Goal: Transaction & Acquisition: Purchase product/service

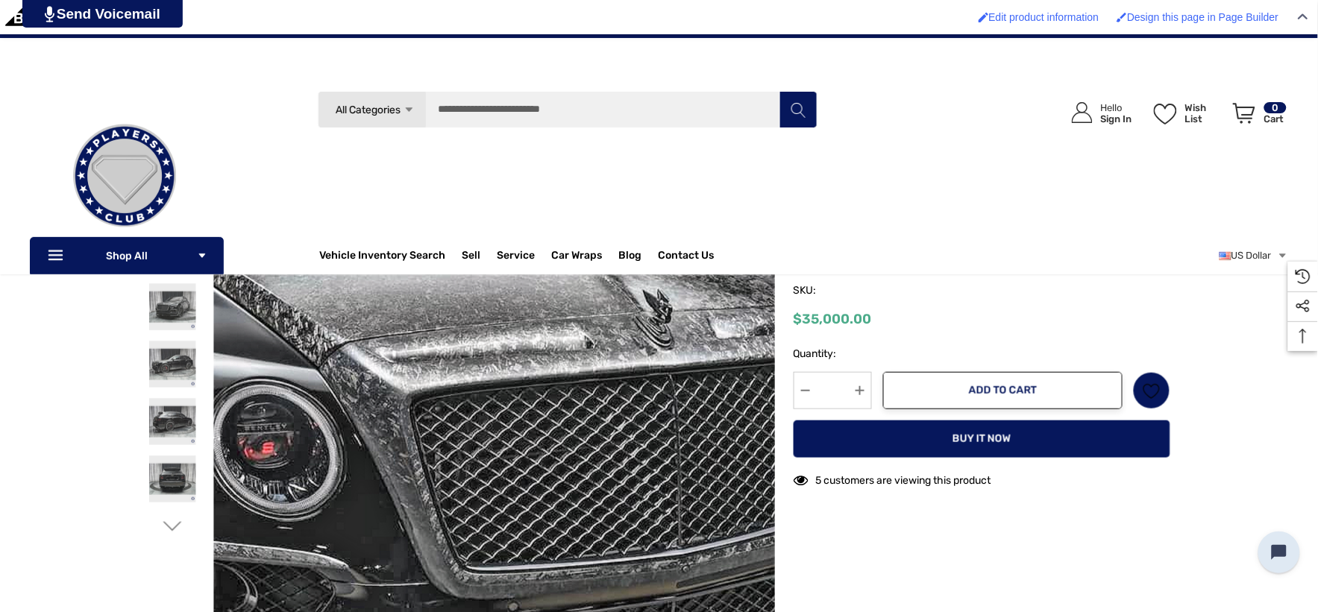
click at [354, 286] on img at bounding box center [592, 445] width 955 height 641
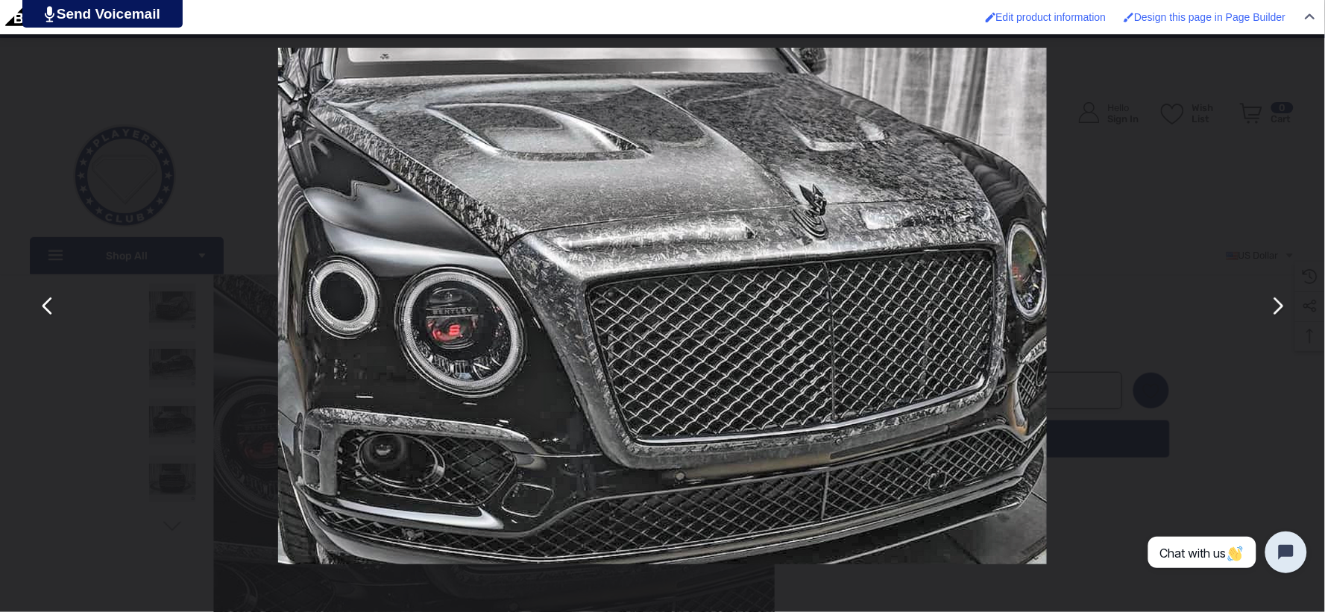
click at [1278, 315] on button "You can close this modal content with the ESC key" at bounding box center [1277, 307] width 36 height 36
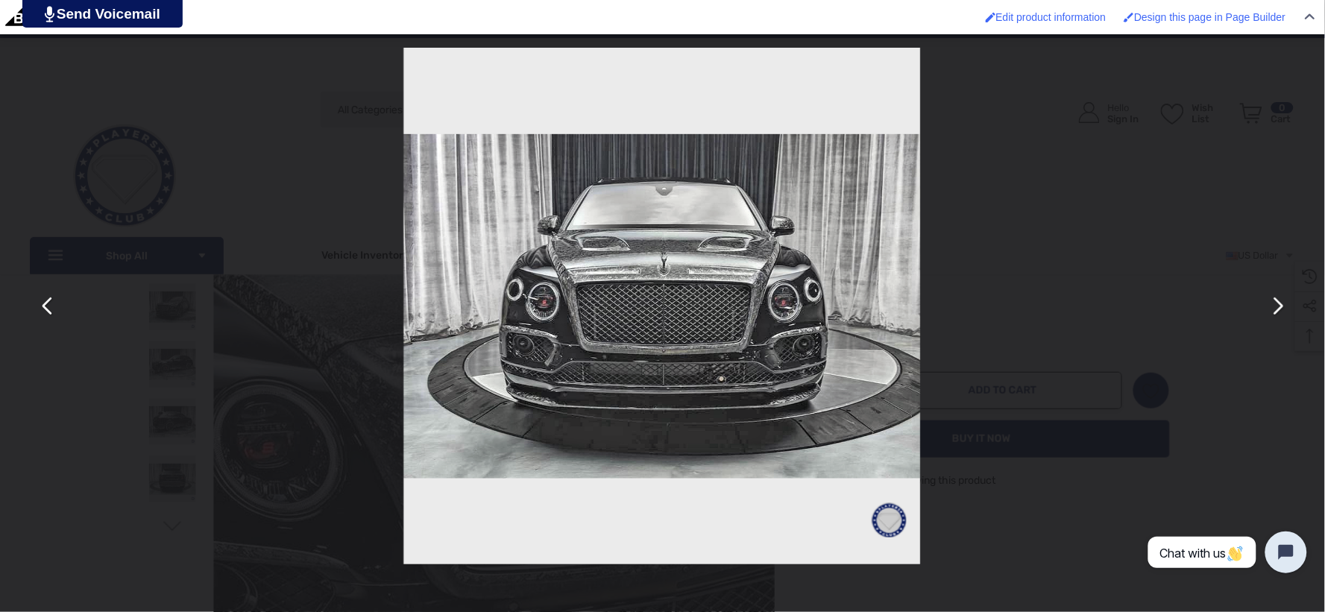
click at [1281, 315] on button "You can close this modal content with the ESC key" at bounding box center [1277, 307] width 36 height 36
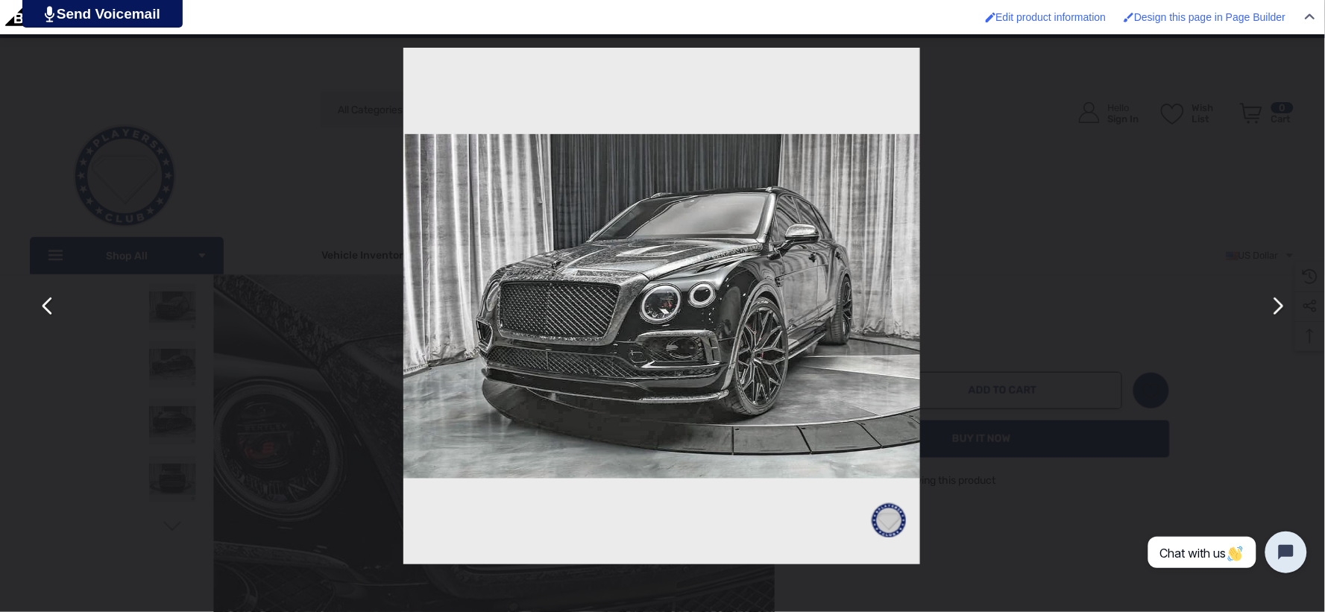
click at [1281, 315] on button "You can close this modal content with the ESC key" at bounding box center [1277, 307] width 36 height 36
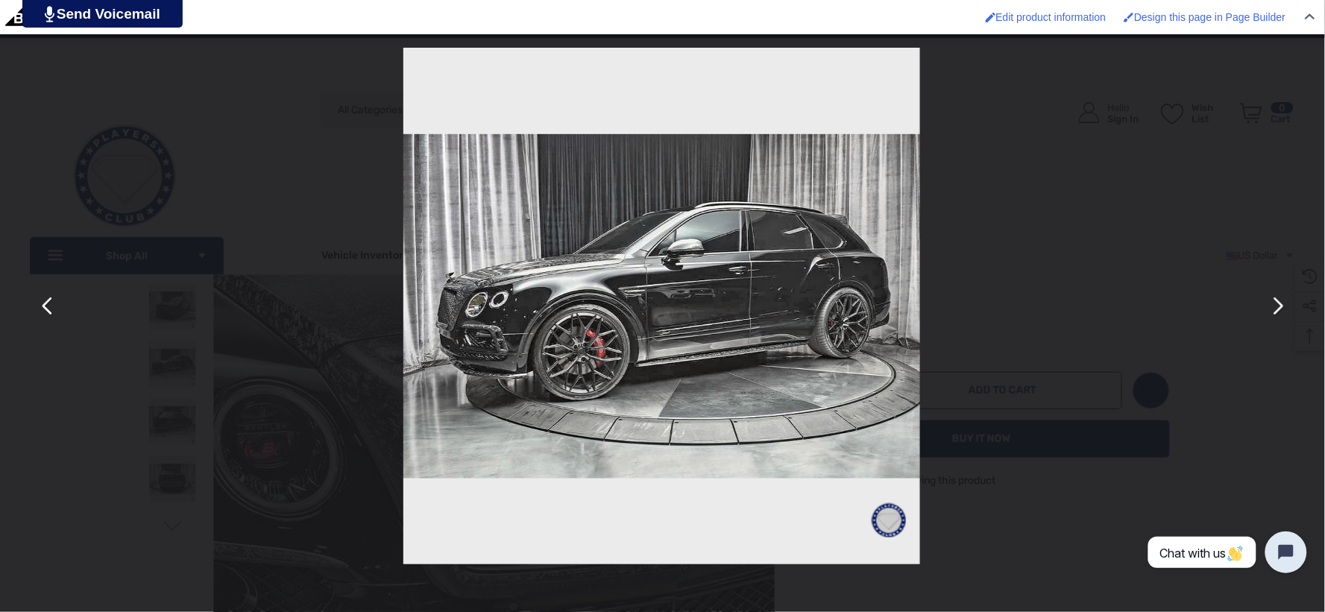
click at [1281, 315] on button "You can close this modal content with the ESC key" at bounding box center [1277, 307] width 36 height 36
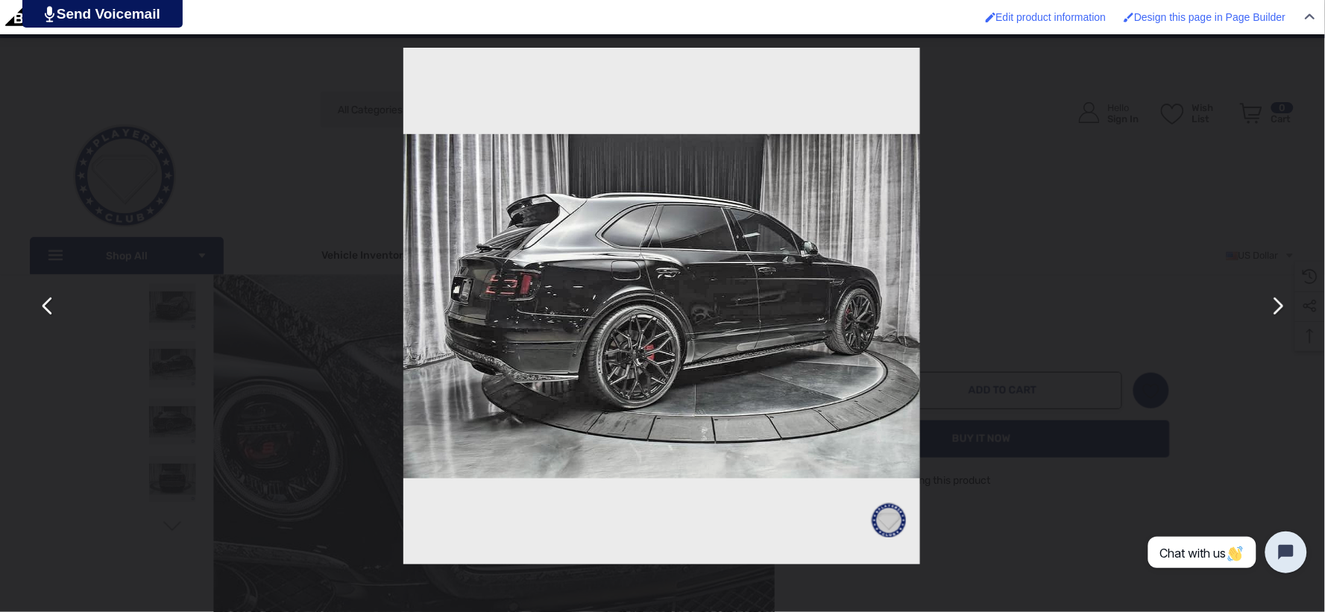
click at [1281, 315] on button "You can close this modal content with the ESC key" at bounding box center [1277, 307] width 36 height 36
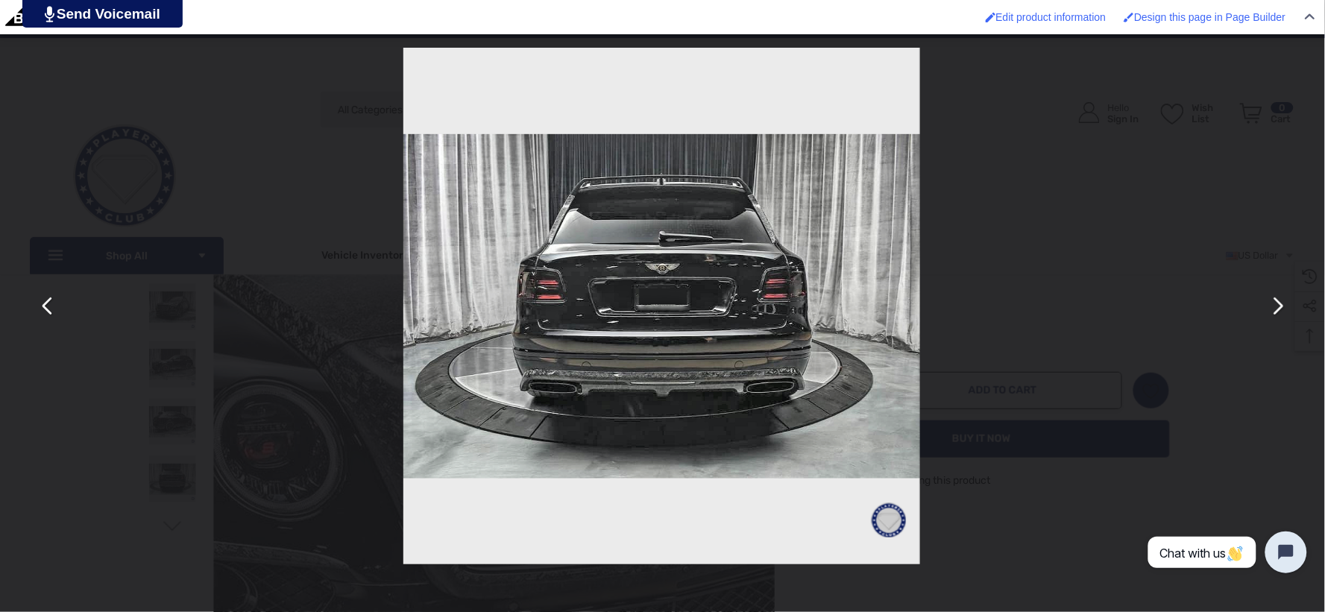
click at [1283, 315] on button "You can close this modal content with the ESC key" at bounding box center [1277, 307] width 36 height 36
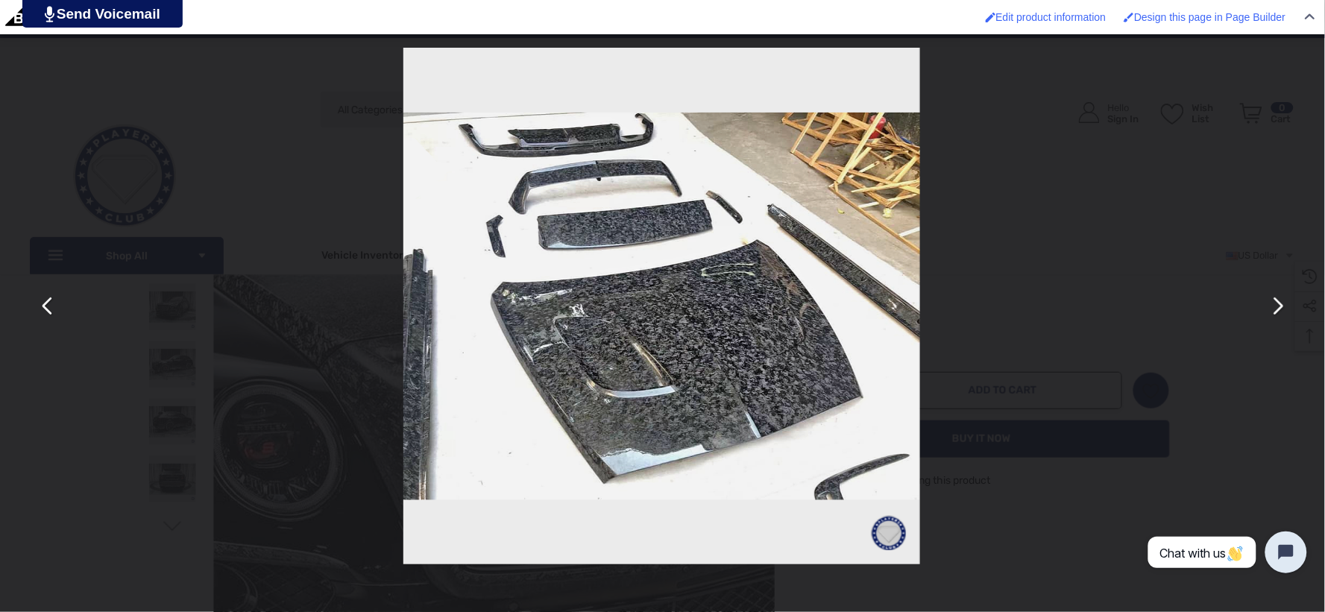
click at [1283, 315] on button "You can close this modal content with the ESC key" at bounding box center [1277, 307] width 36 height 36
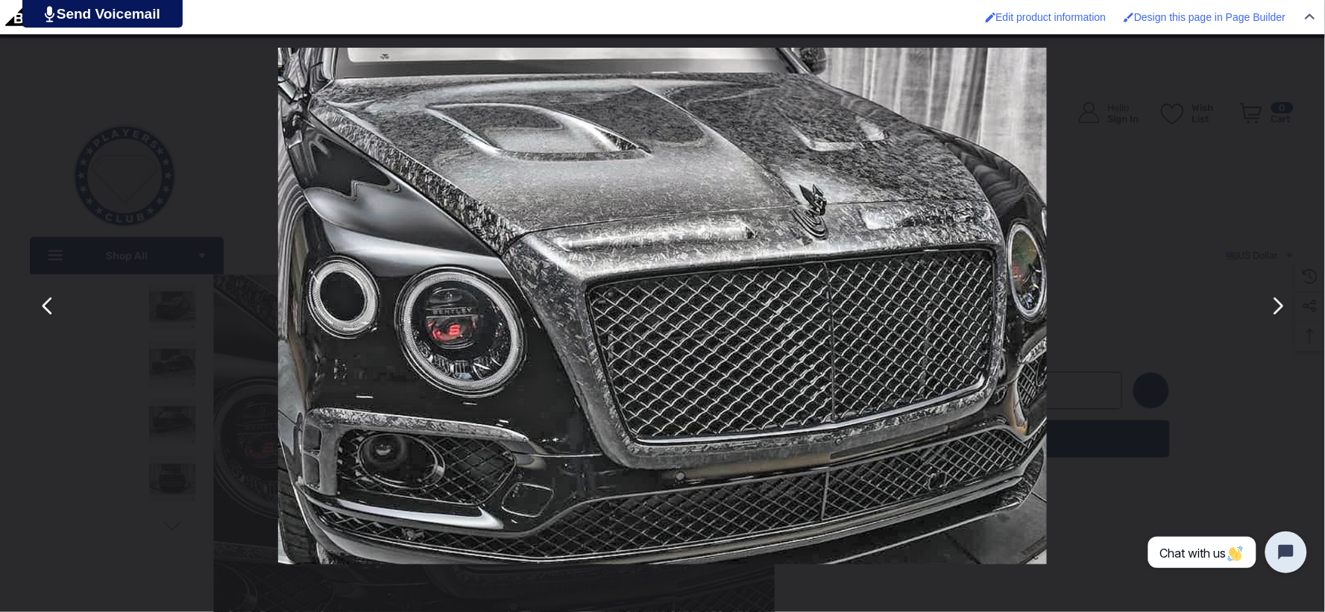
click at [1271, 318] on button "You can close this modal content with the ESC key" at bounding box center [1277, 307] width 36 height 36
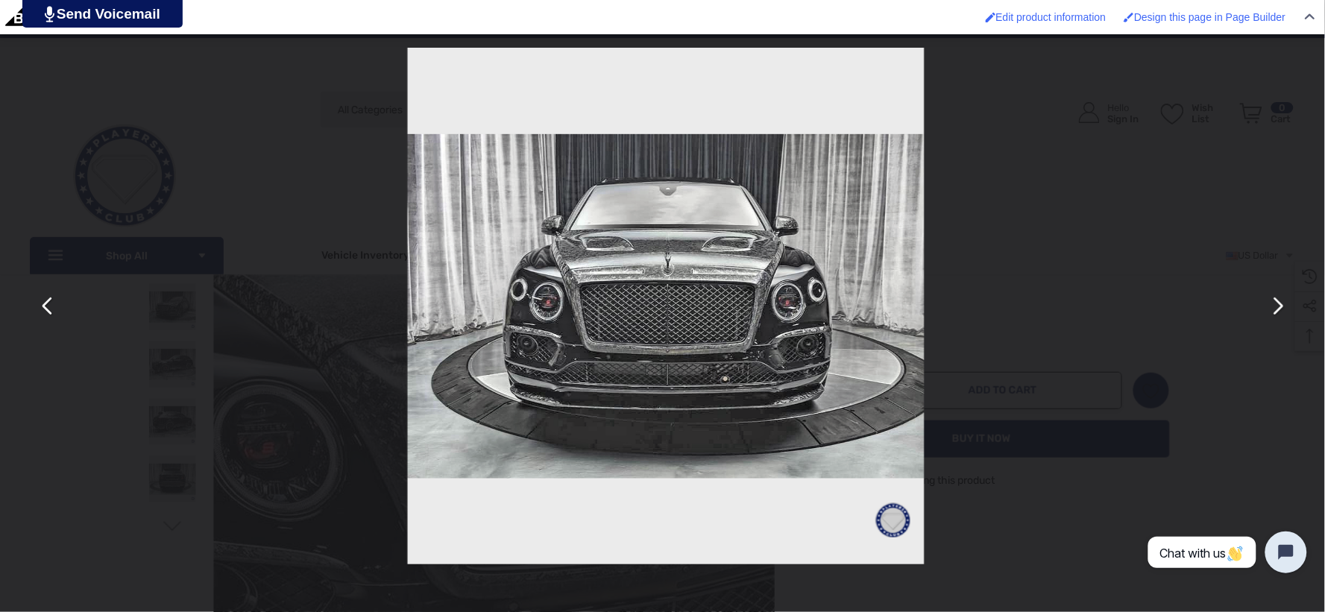
click at [1271, 318] on button "You can close this modal content with the ESC key" at bounding box center [1277, 307] width 36 height 36
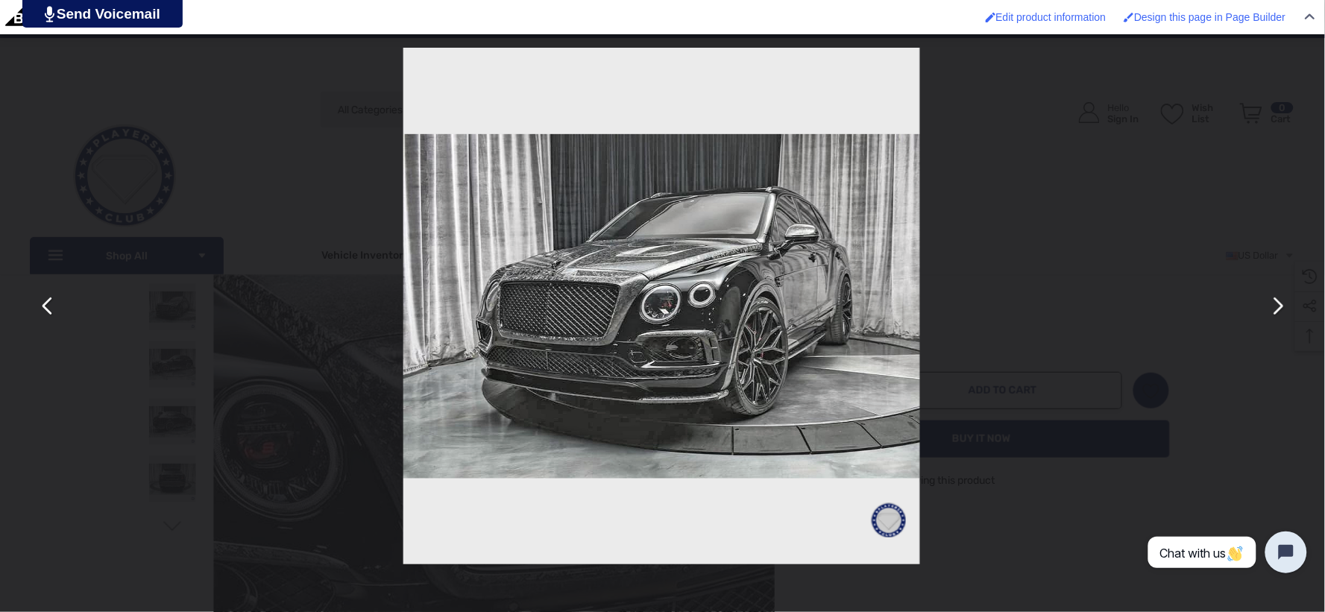
click at [1271, 318] on button "You can close this modal content with the ESC key" at bounding box center [1277, 307] width 36 height 36
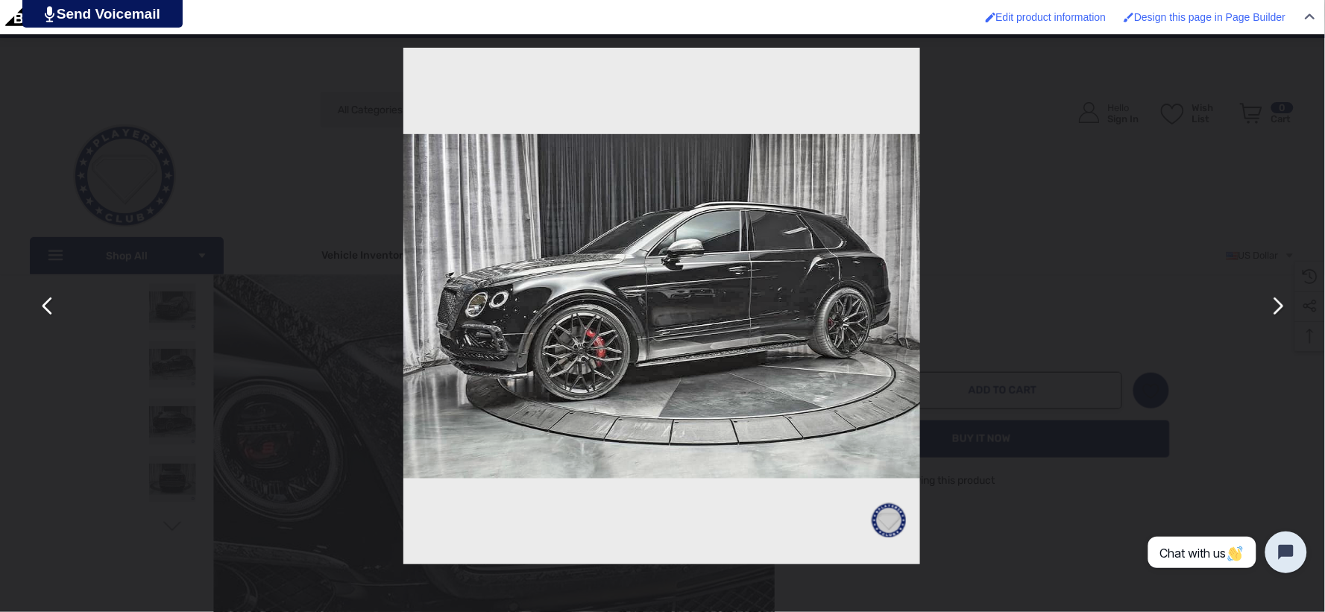
click at [1090, 329] on div "You can close this modal content with the ESC key" at bounding box center [661, 306] width 1325 height 612
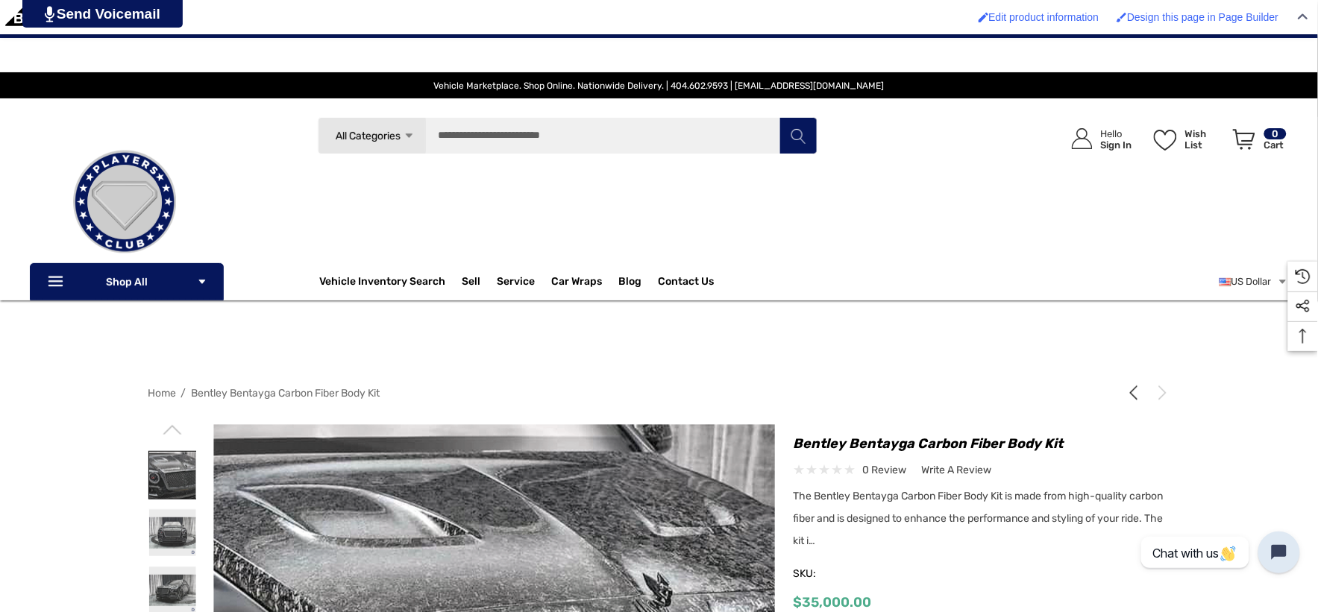
drag, startPoint x: 181, startPoint y: 479, endPoint x: 177, endPoint y: 471, distance: 9.3
click at [180, 479] on img at bounding box center [172, 475] width 47 height 47
click at [180, 518] on img at bounding box center [172, 532] width 47 height 47
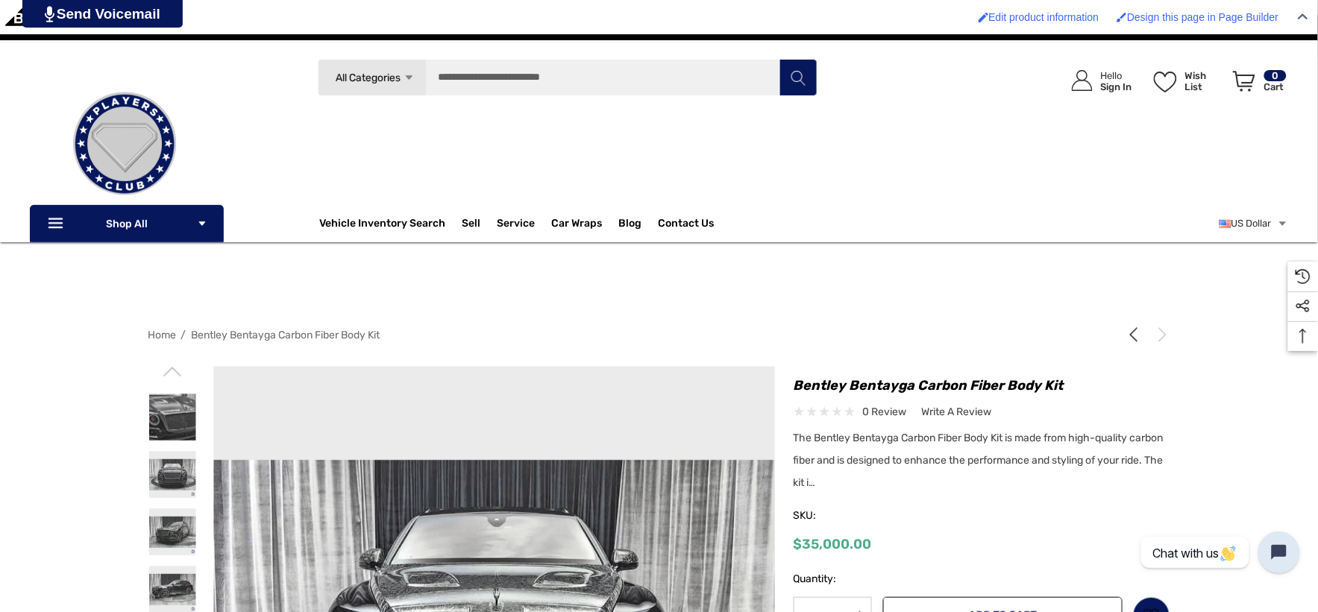
scroll to position [248, 0]
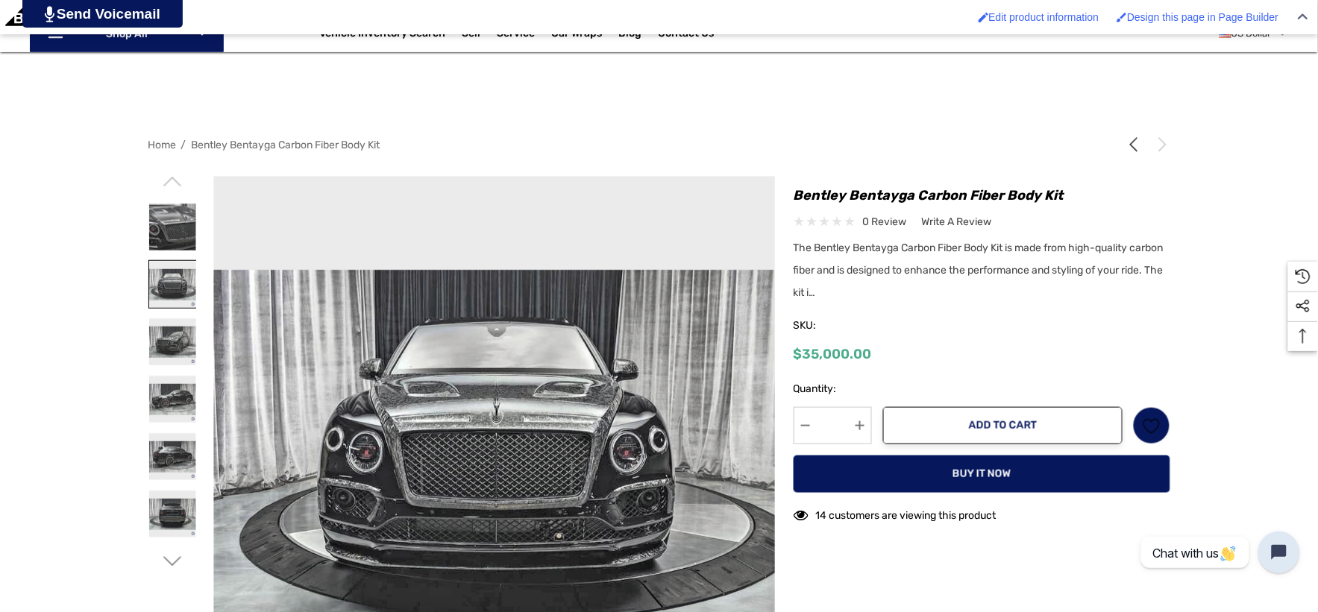
click at [179, 285] on img at bounding box center [172, 284] width 47 height 47
click at [173, 299] on img at bounding box center [172, 285] width 47 height 47
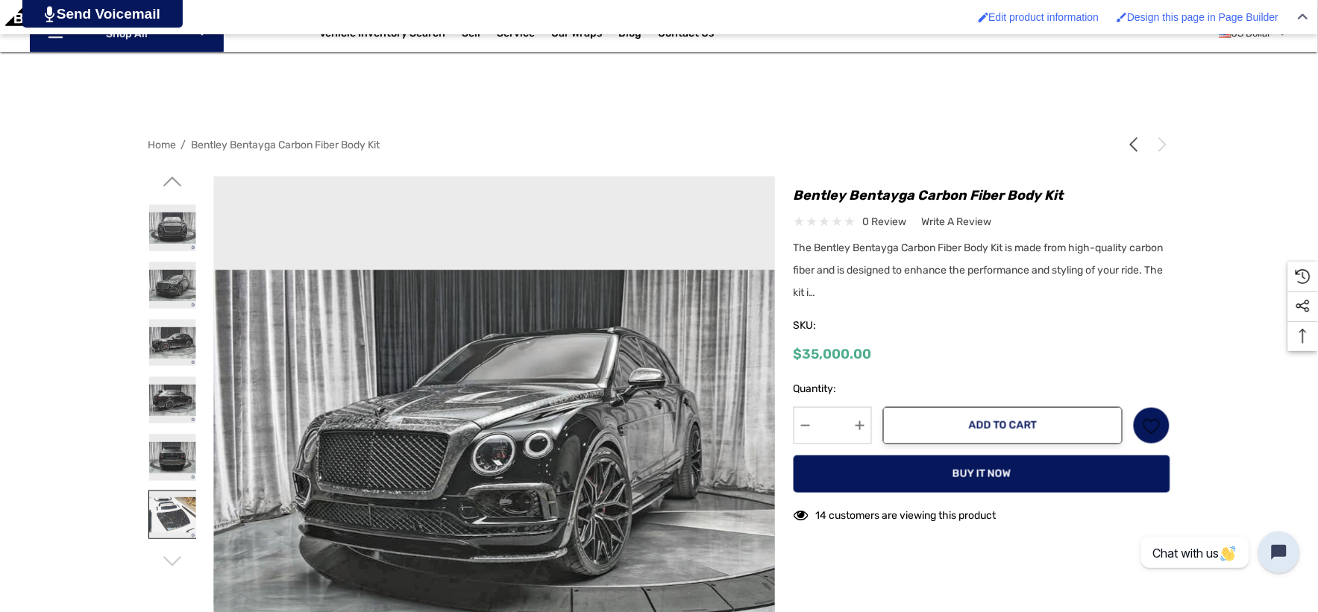
click at [170, 507] on img at bounding box center [172, 514] width 47 height 47
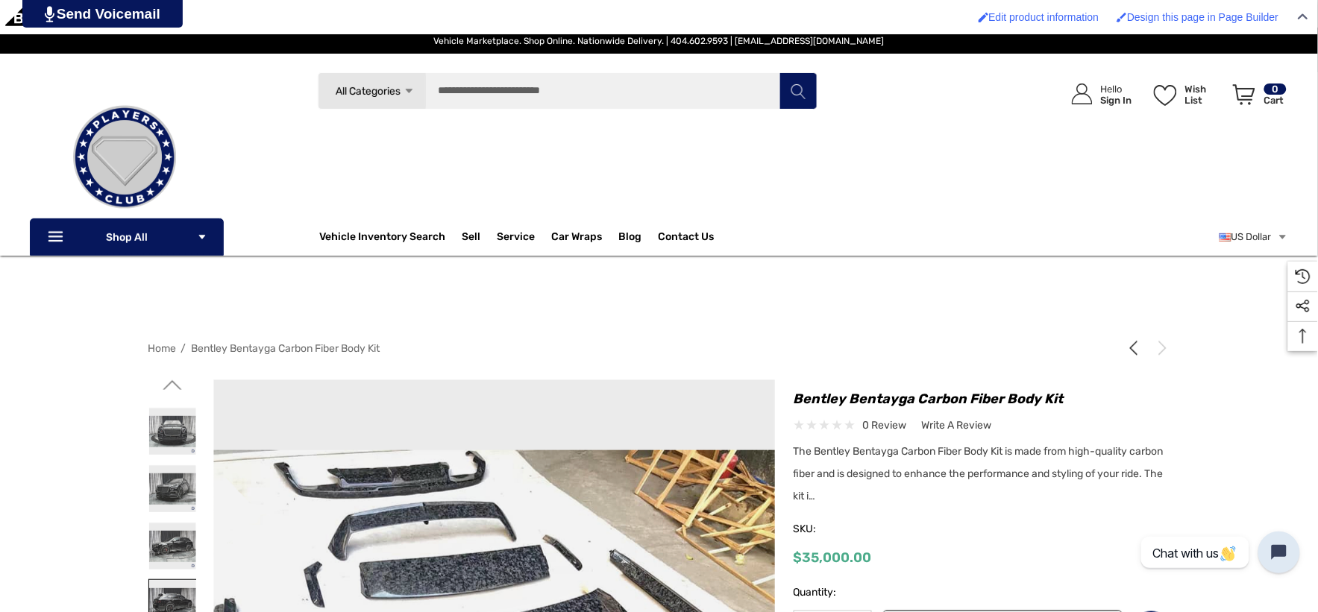
scroll to position [0, 0]
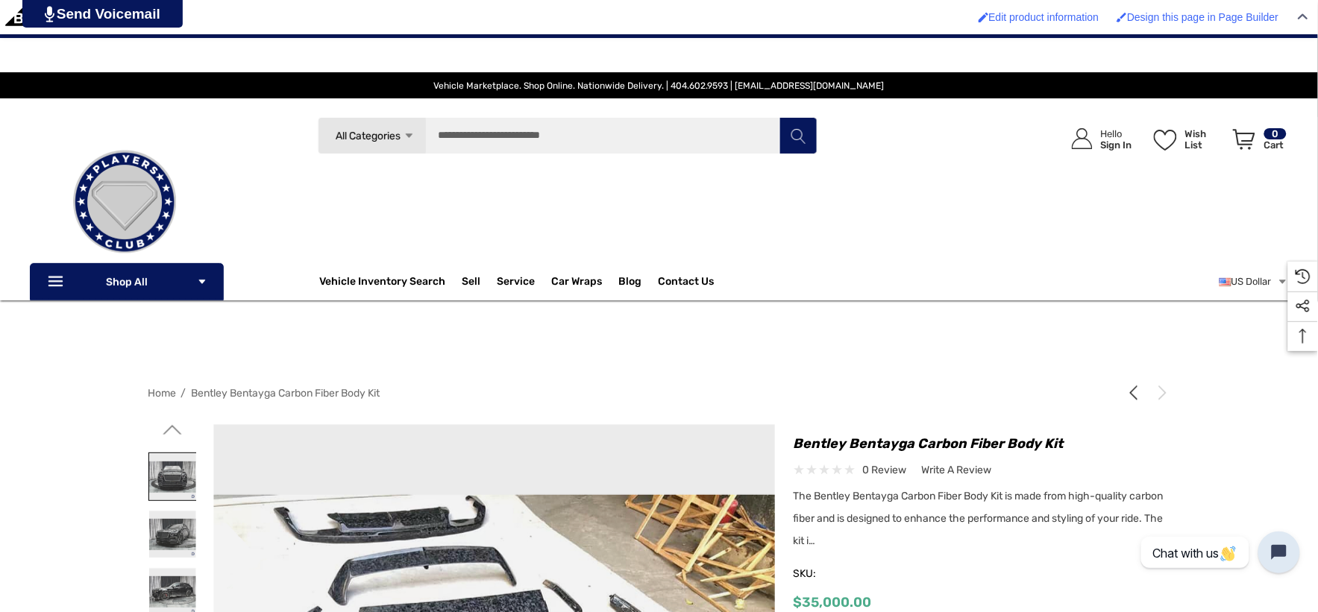
click at [172, 474] on img at bounding box center [172, 476] width 47 height 47
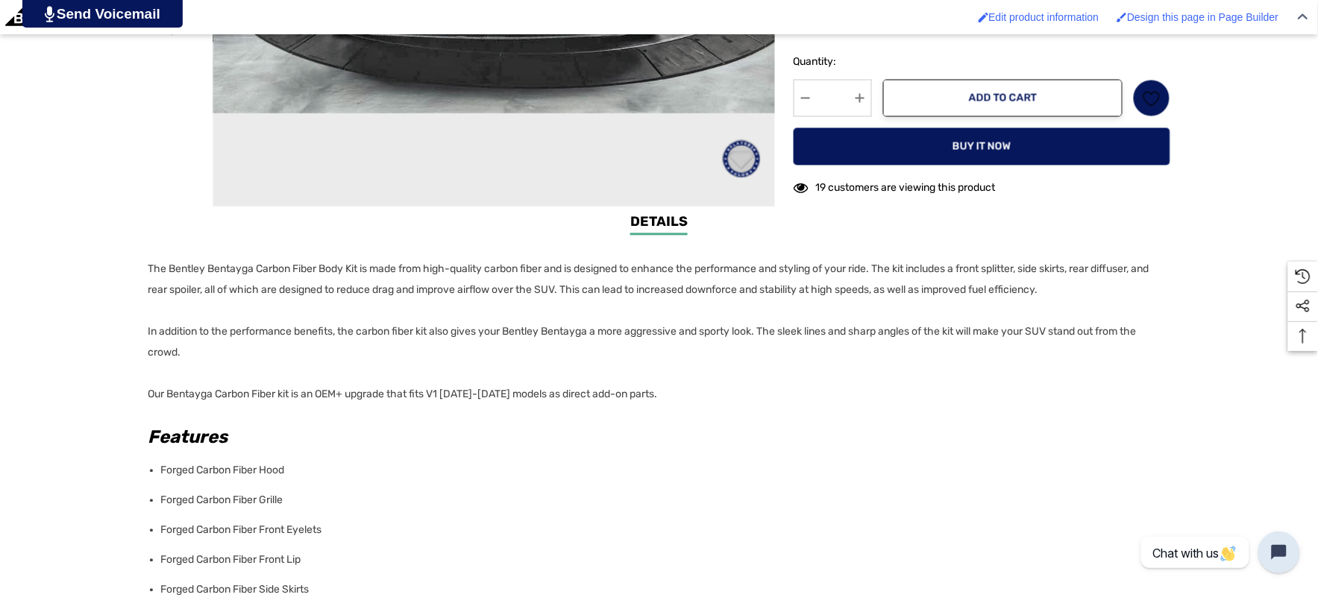
scroll to position [911, 0]
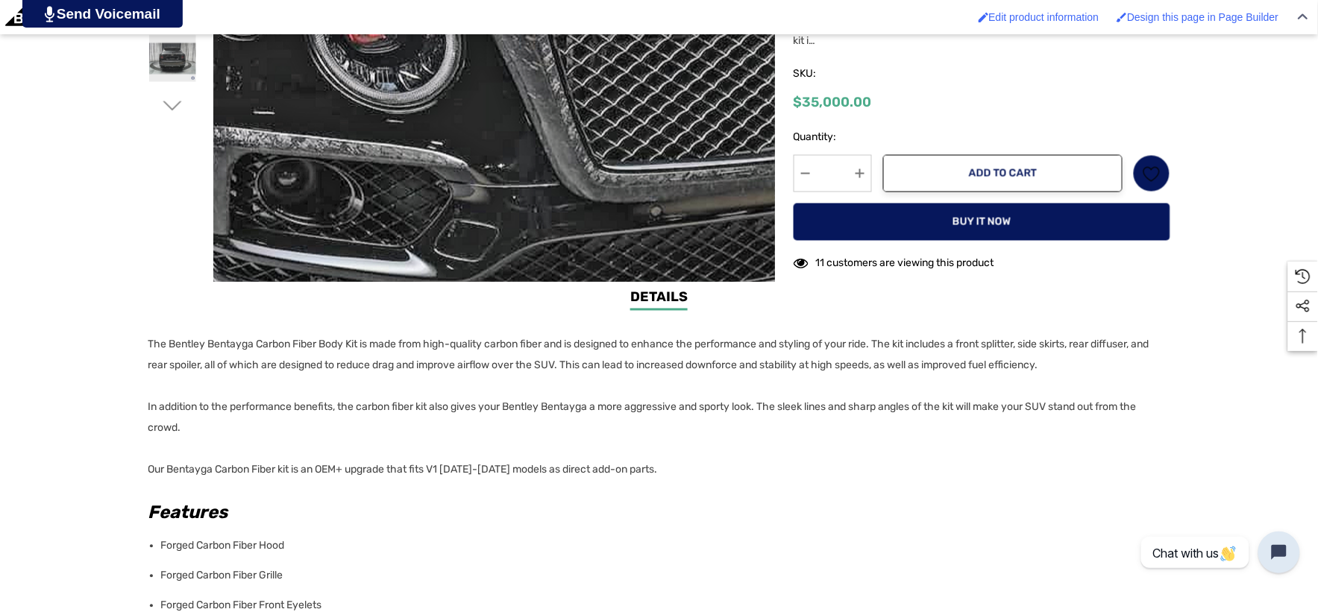
scroll to position [828, 0]
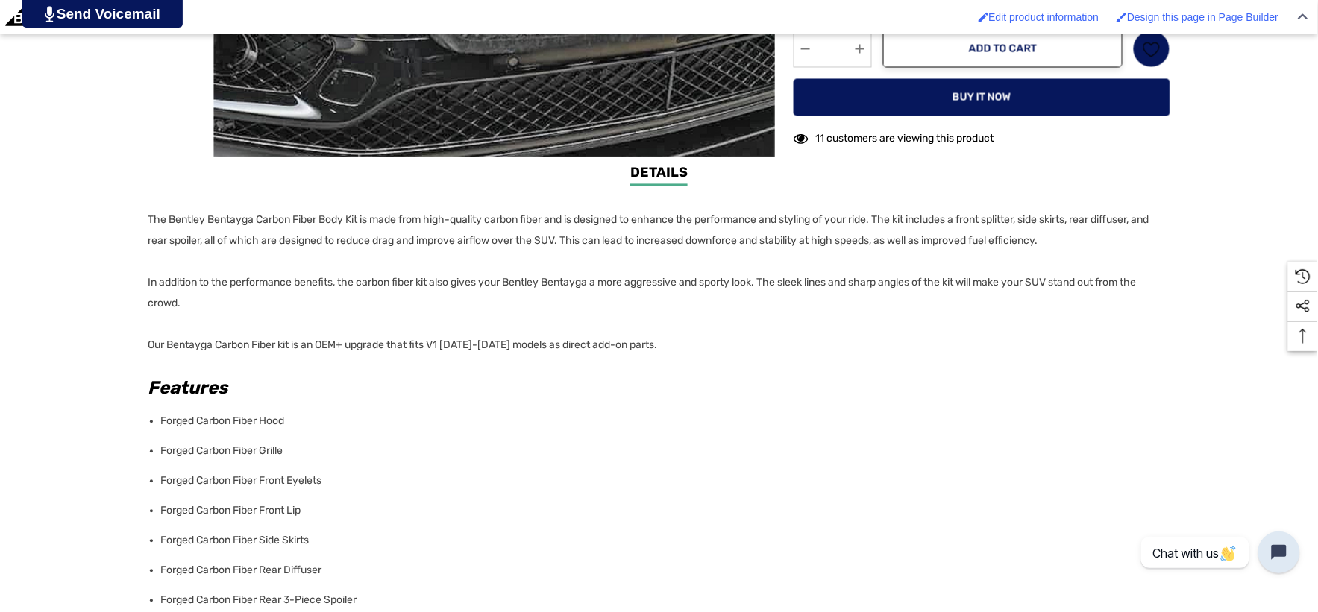
drag, startPoint x: 341, startPoint y: 477, endPoint x: 331, endPoint y: 475, distance: 9.9
click at [339, 477] on li "Forged Carbon Fiber Front Eyelets" at bounding box center [661, 482] width 1000 height 30
click at [198, 478] on li "Forged Carbon Fiber Front Eyelets" at bounding box center [661, 482] width 1000 height 30
copy li "Carbon Fiber Front Eyelets"
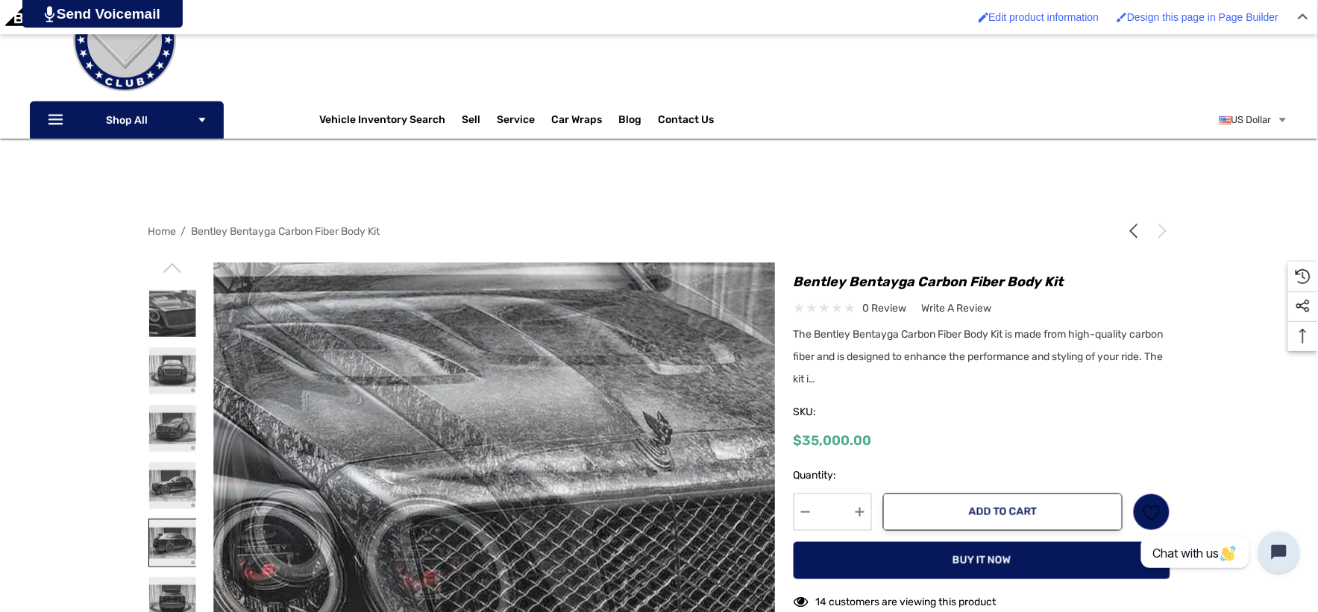
scroll to position [248, 0]
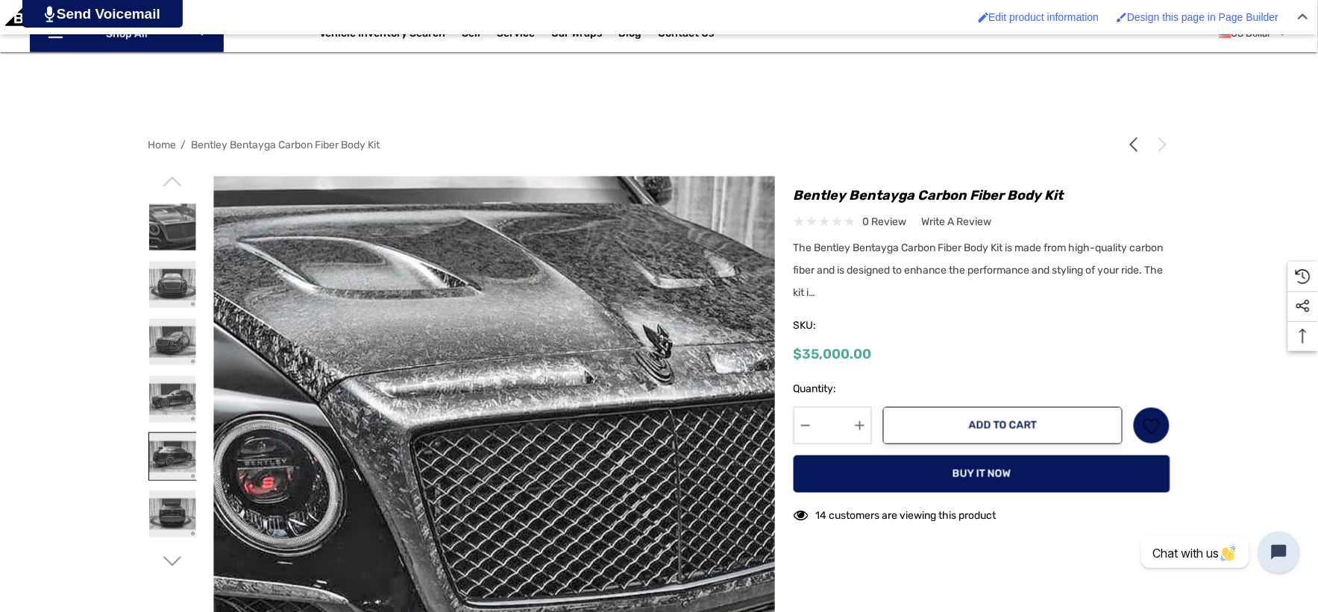
click at [174, 453] on img at bounding box center [172, 456] width 47 height 47
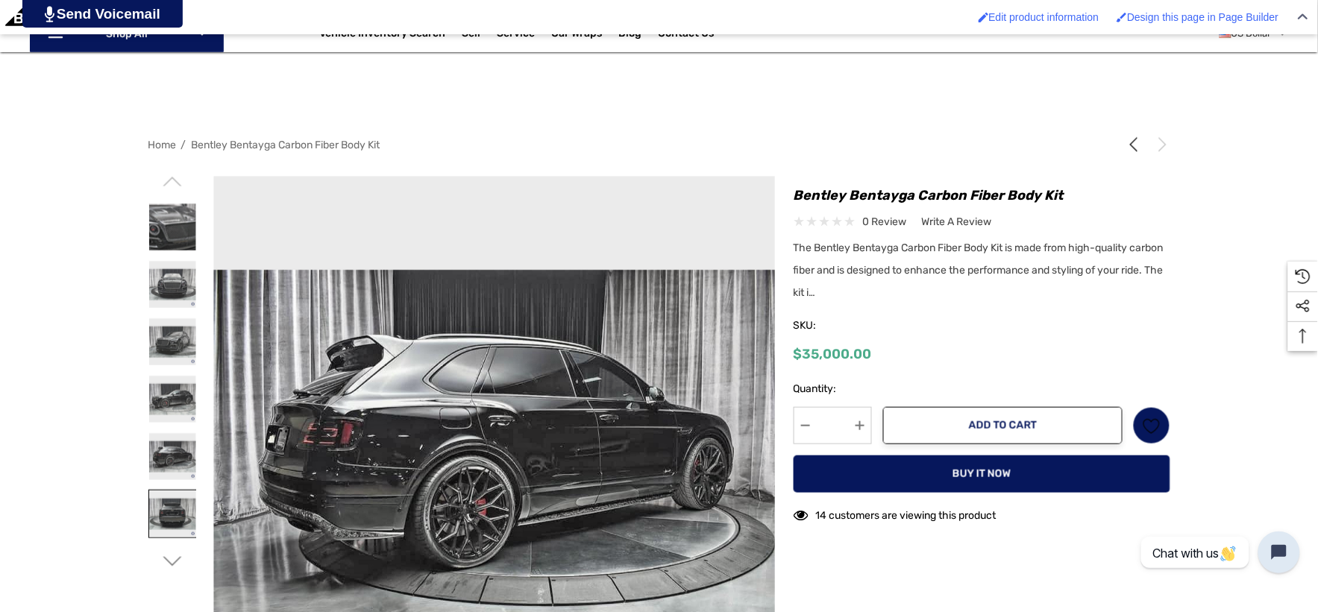
click at [180, 492] on img at bounding box center [172, 514] width 47 height 47
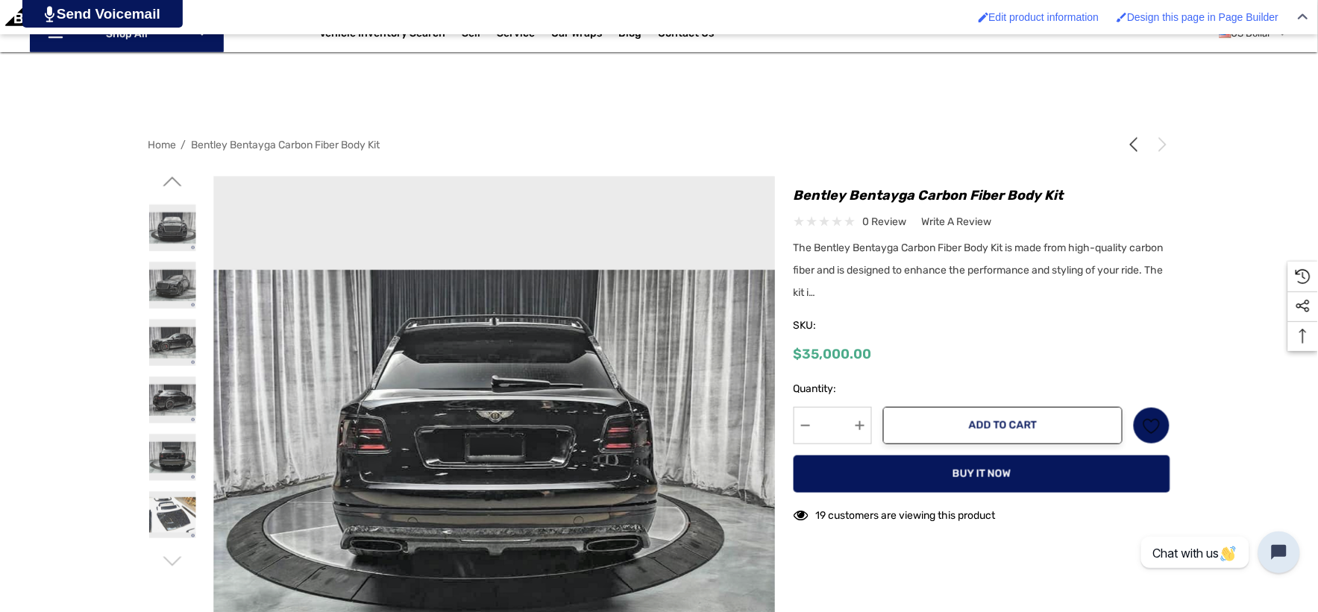
click at [179, 177] on icon "Go to slide 2 of 2" at bounding box center [172, 181] width 19 height 19
click at [169, 219] on img at bounding box center [172, 227] width 47 height 47
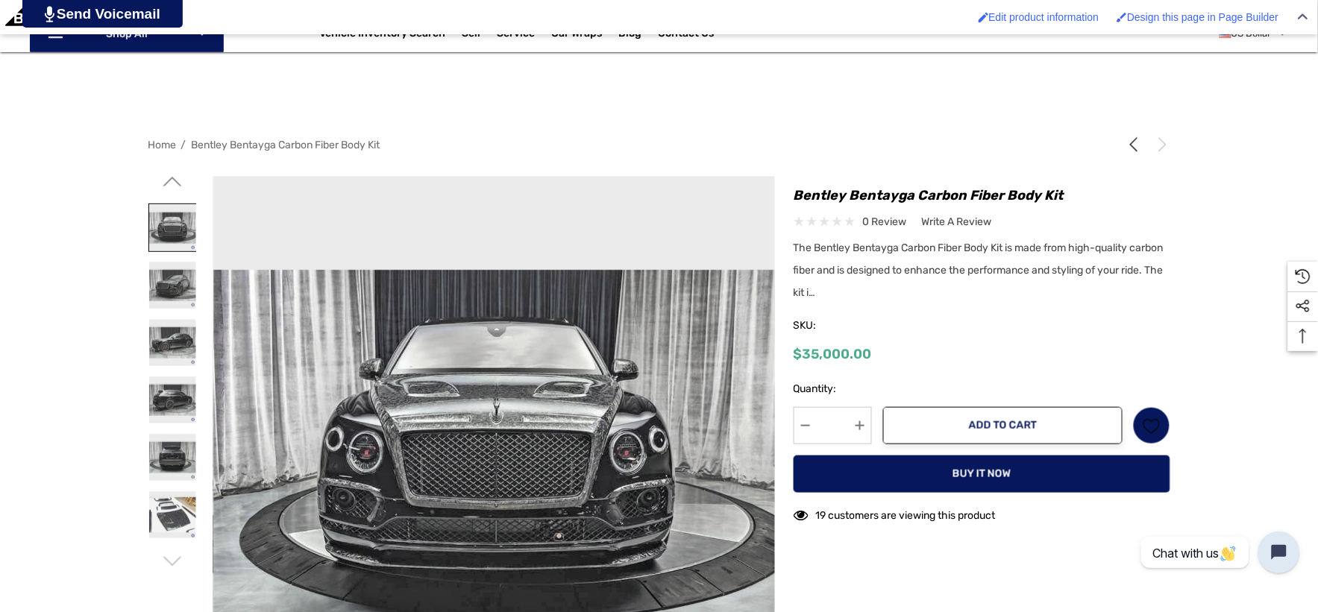
click at [170, 219] on img at bounding box center [172, 227] width 47 height 47
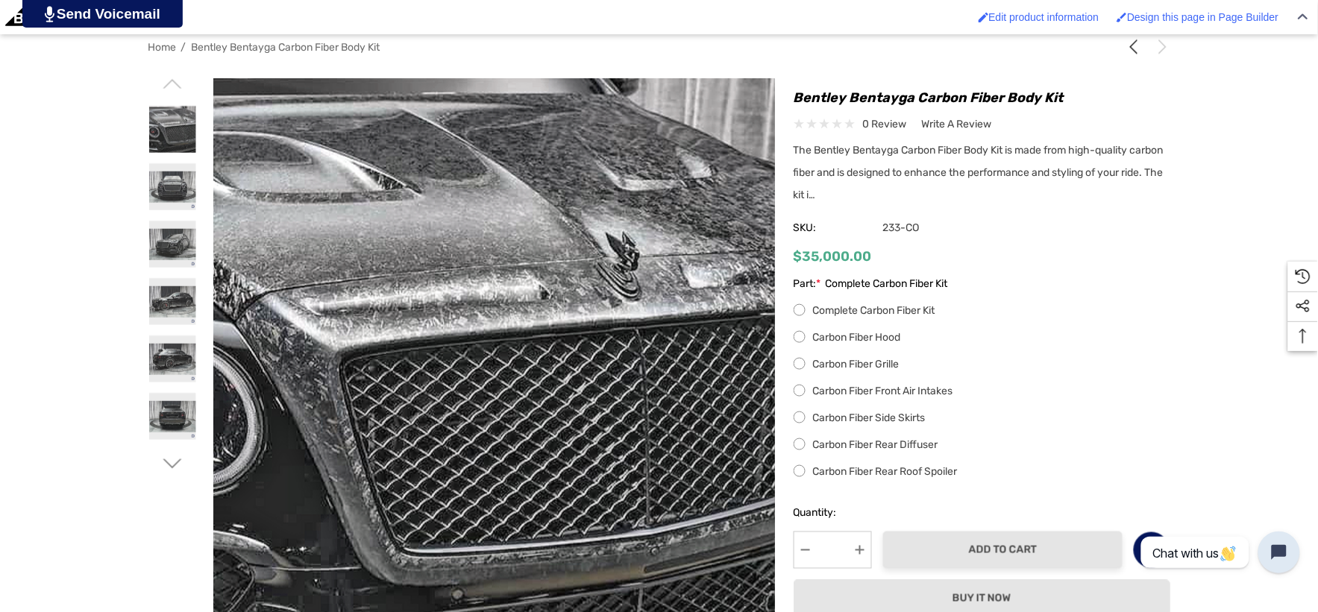
click at [578, 187] on img at bounding box center [435, 383] width 955 height 641
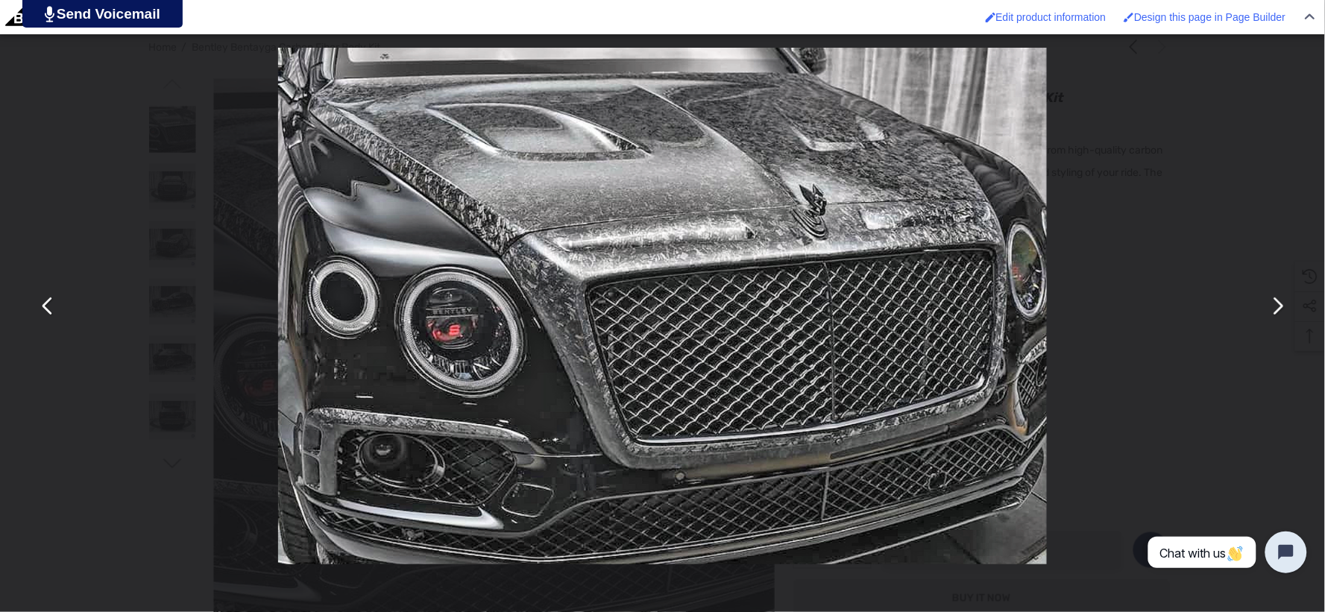
click at [157, 233] on div "You can close this modal content with the ESC key" at bounding box center [662, 306] width 1325 height 612
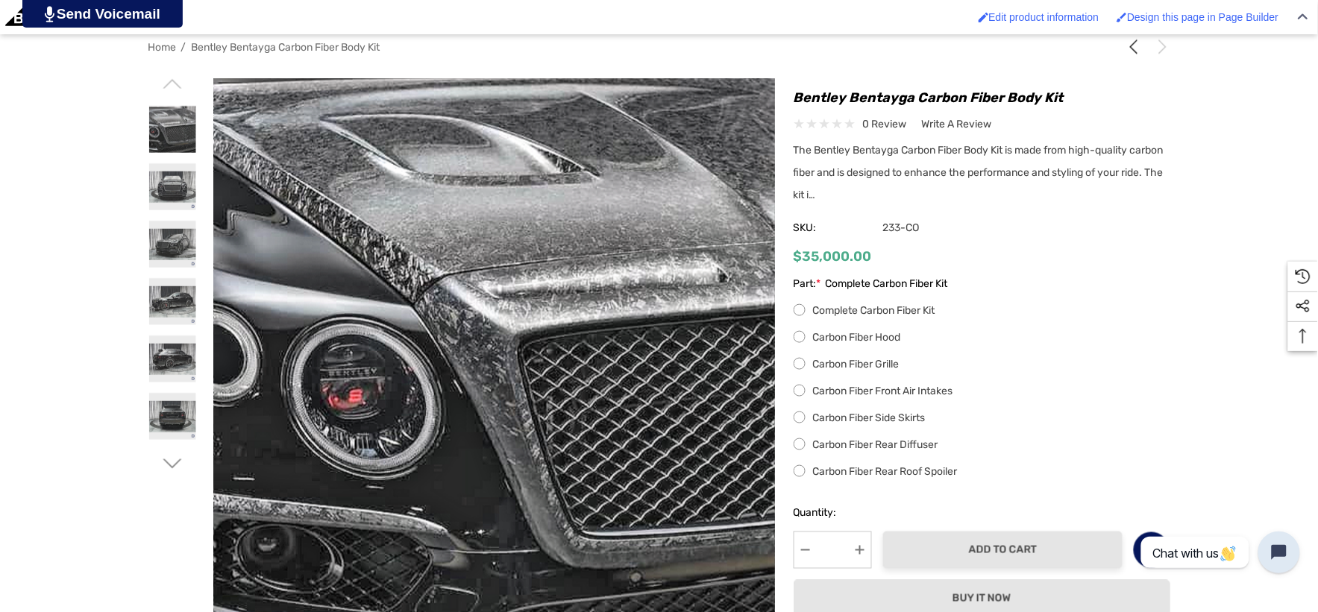
click at [329, 304] on img at bounding box center [613, 365] width 955 height 641
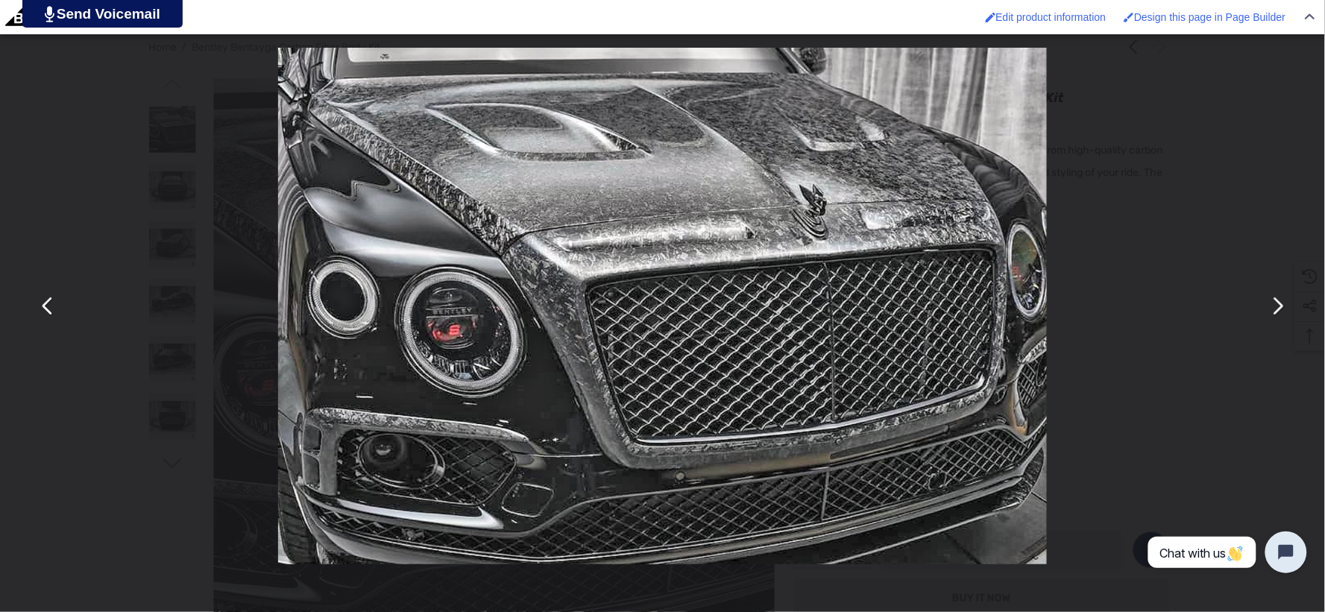
click at [42, 306] on button "You can close this modal content with the ESC key" at bounding box center [48, 307] width 36 height 36
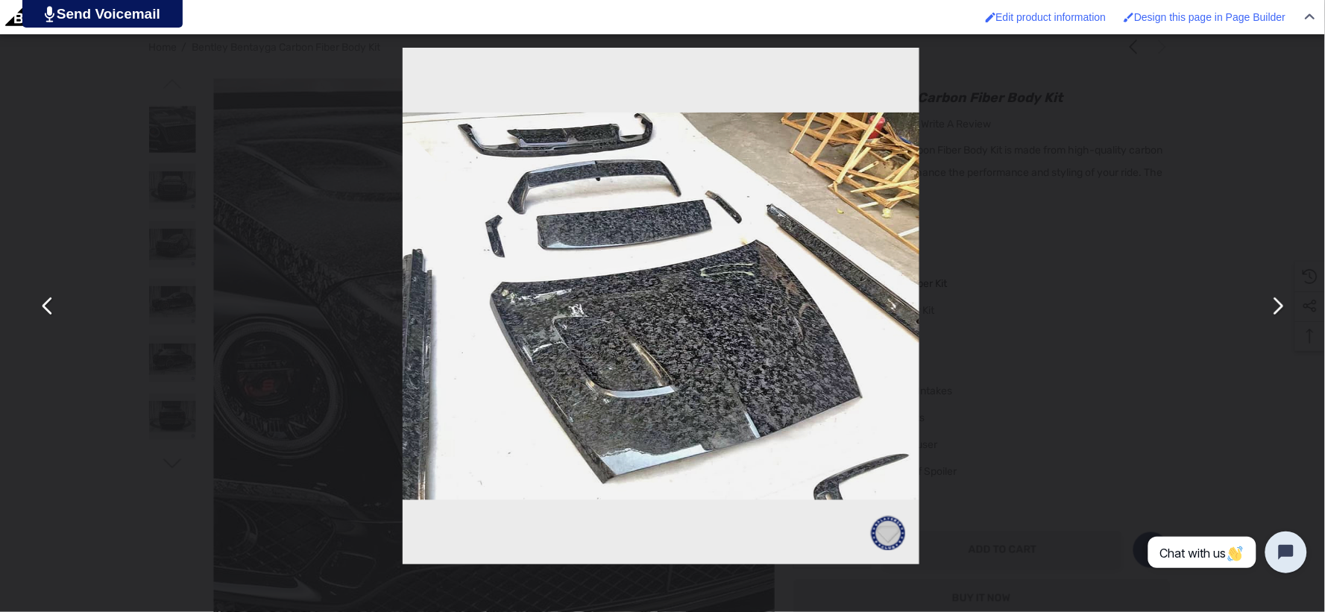
click at [1277, 306] on button "You can close this modal content with the ESC key" at bounding box center [1277, 307] width 36 height 36
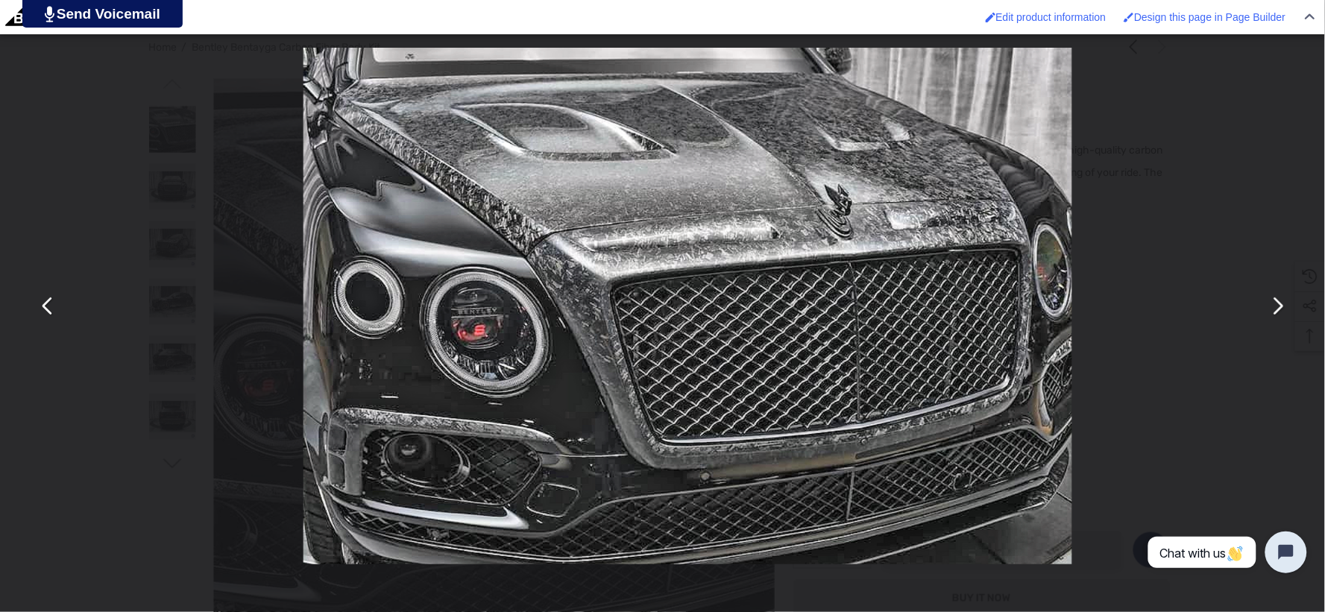
click at [1277, 306] on button "You can close this modal content with the ESC key" at bounding box center [1277, 307] width 36 height 36
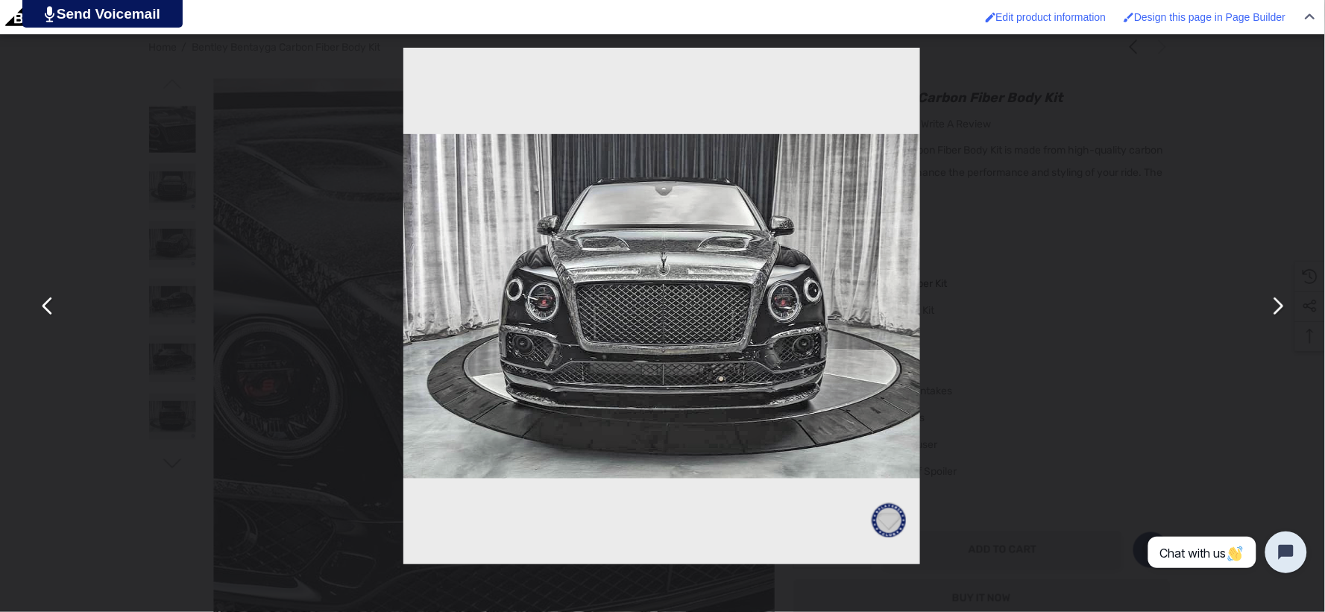
click at [1277, 306] on button "You can close this modal content with the ESC key" at bounding box center [1277, 307] width 36 height 36
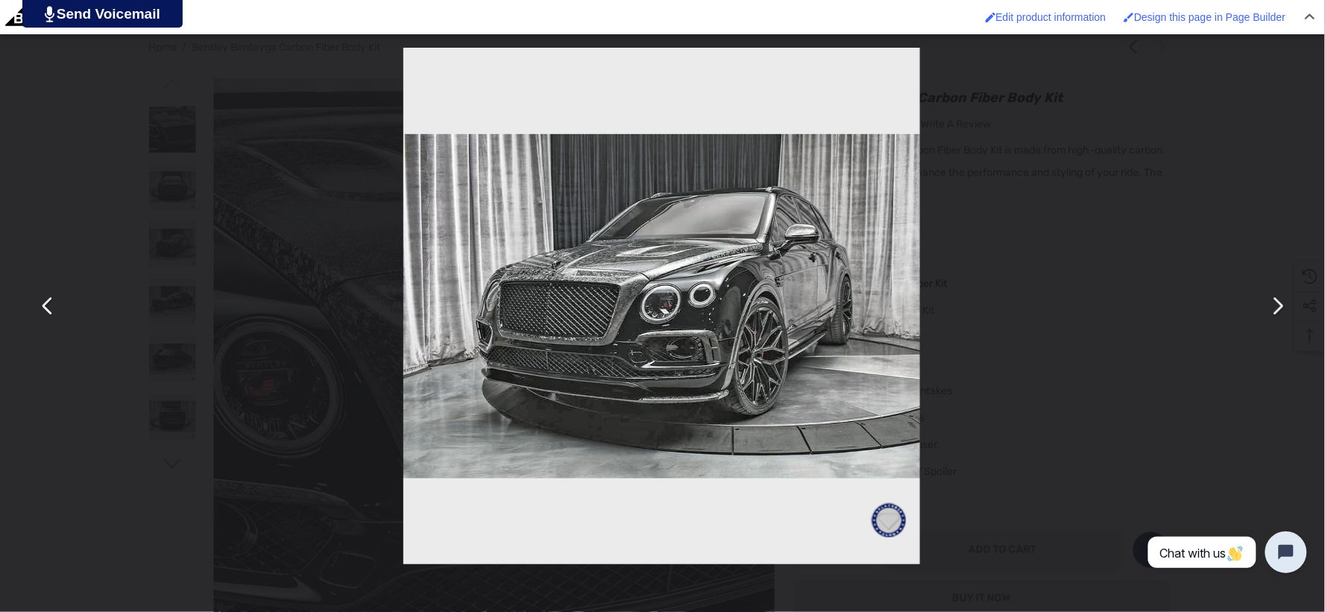
click at [1277, 306] on button "You can close this modal content with the ESC key" at bounding box center [1277, 307] width 36 height 36
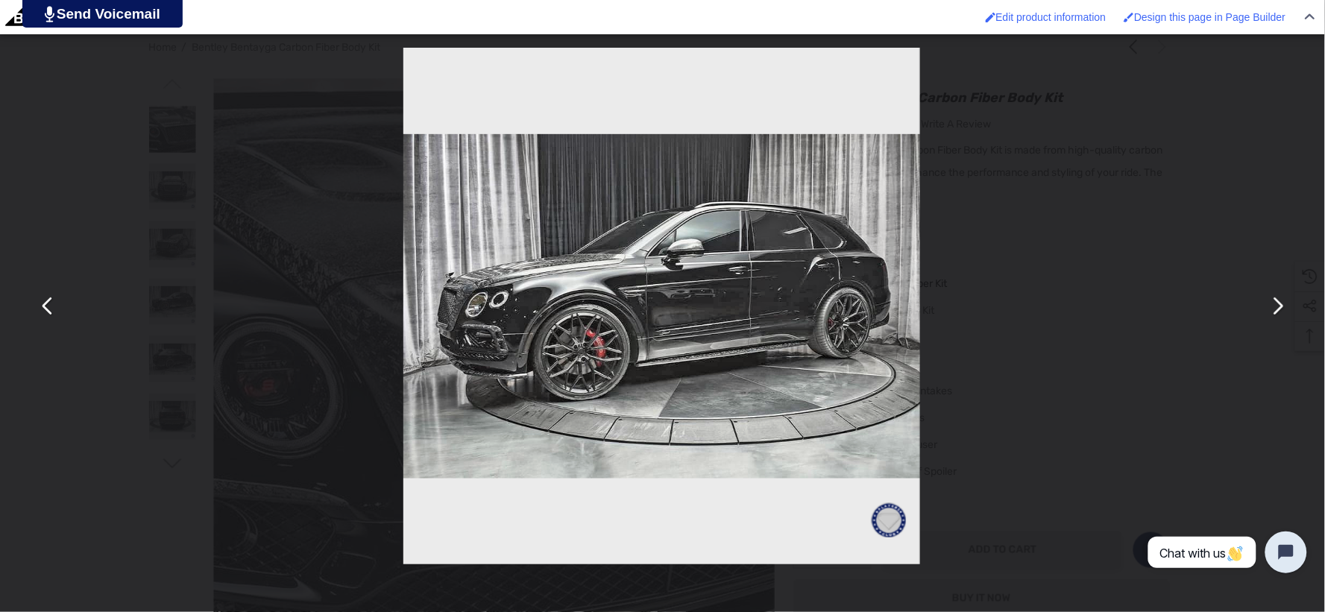
click at [46, 306] on button "You can close this modal content with the ESC key" at bounding box center [48, 307] width 36 height 36
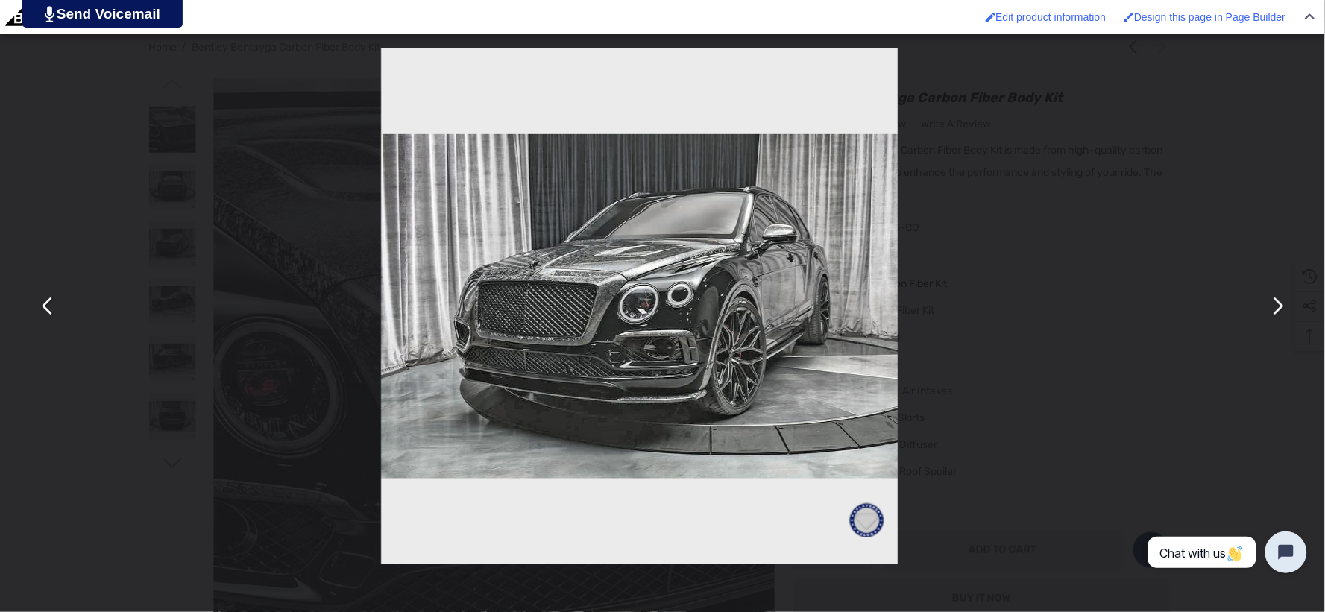
click at [46, 306] on button "You can close this modal content with the ESC key" at bounding box center [48, 307] width 36 height 36
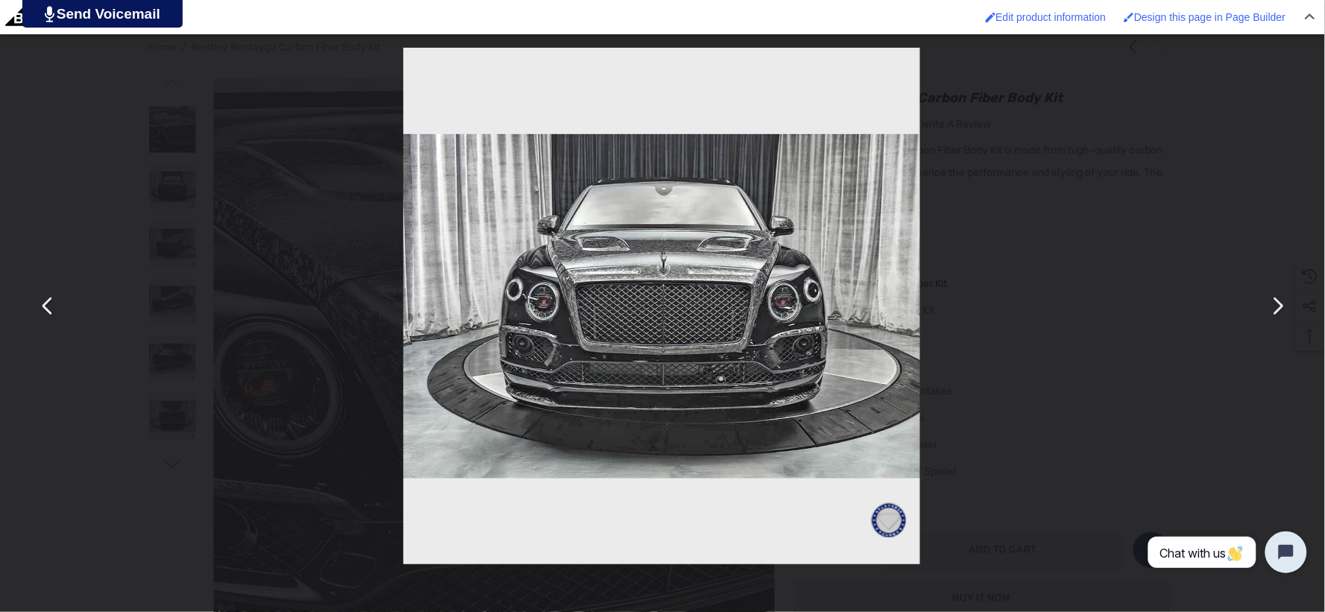
click at [1278, 308] on button "You can close this modal content with the ESC key" at bounding box center [1277, 307] width 36 height 36
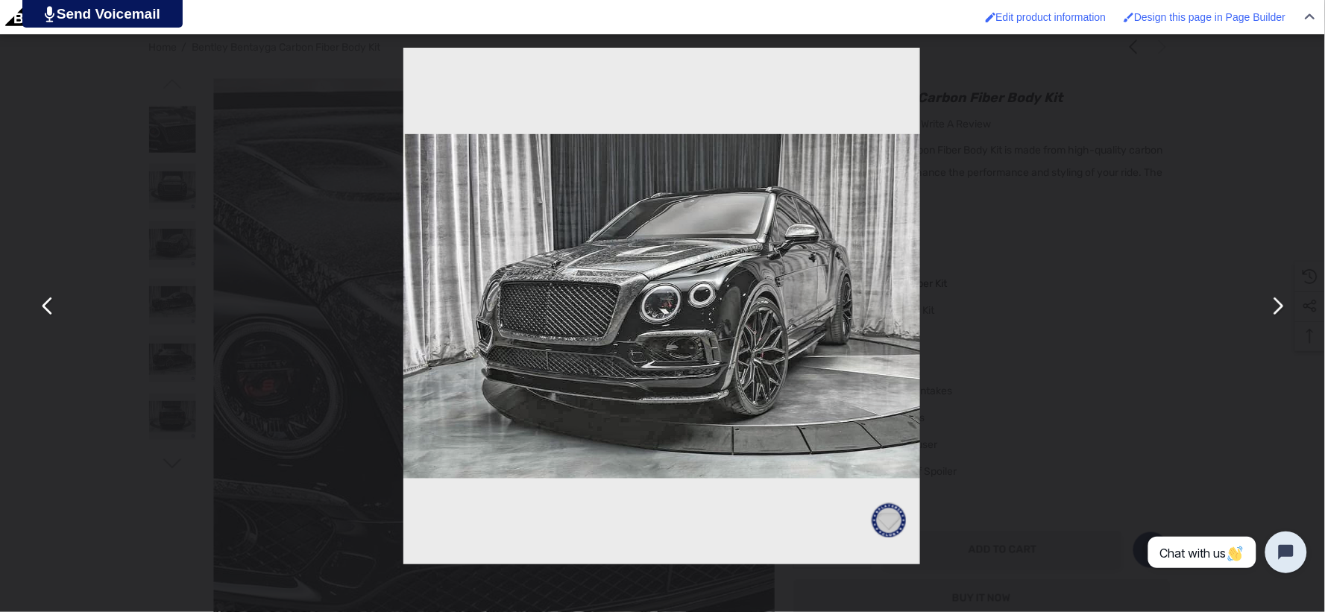
click at [1280, 307] on button "You can close this modal content with the ESC key" at bounding box center [1277, 307] width 36 height 36
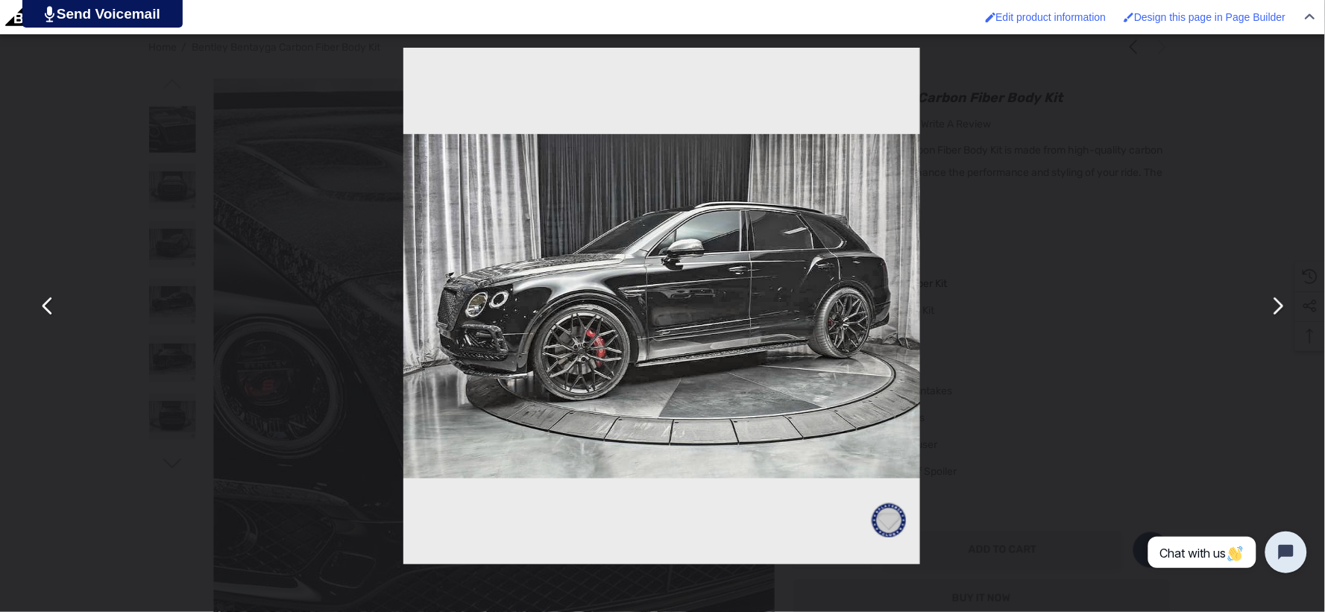
click at [43, 299] on button "You can close this modal content with the ESC key" at bounding box center [48, 307] width 36 height 36
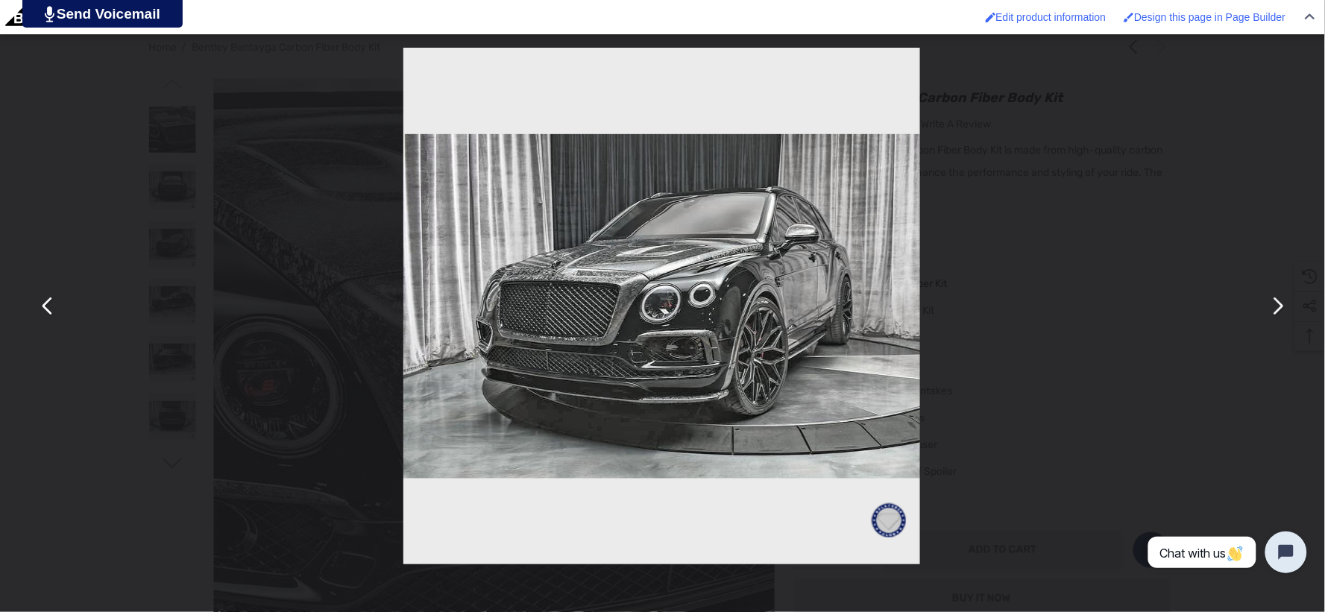
click at [187, 122] on div "You can close this modal content with the ESC key" at bounding box center [661, 306] width 1325 height 612
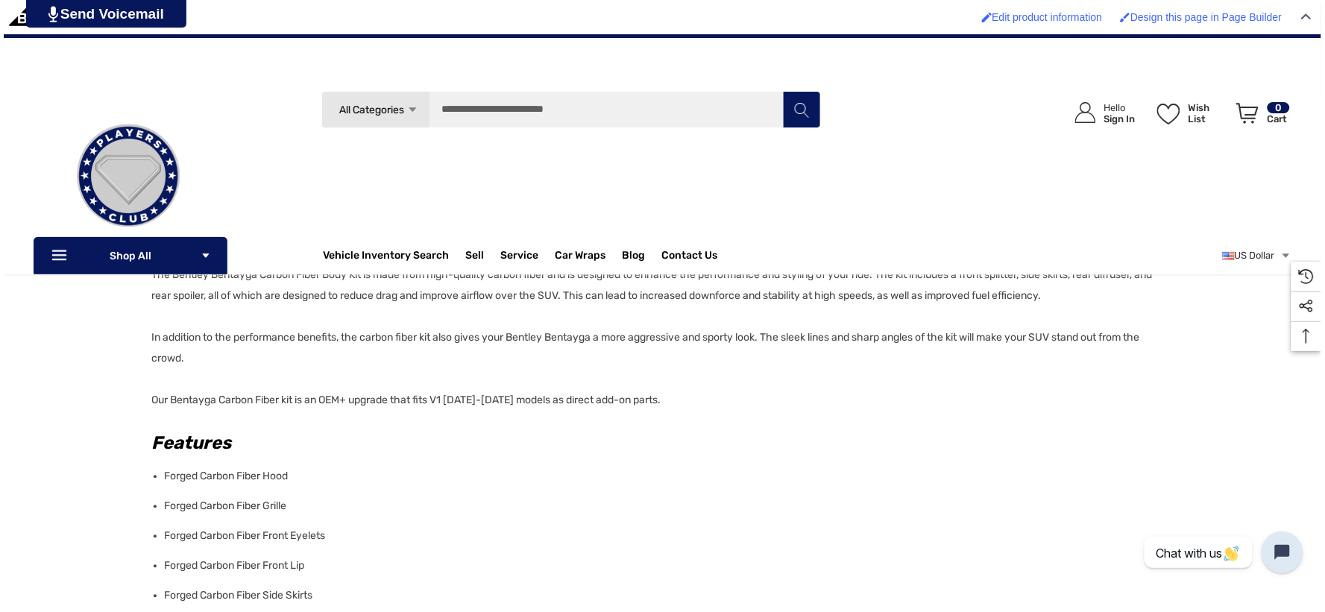
scroll to position [594, 0]
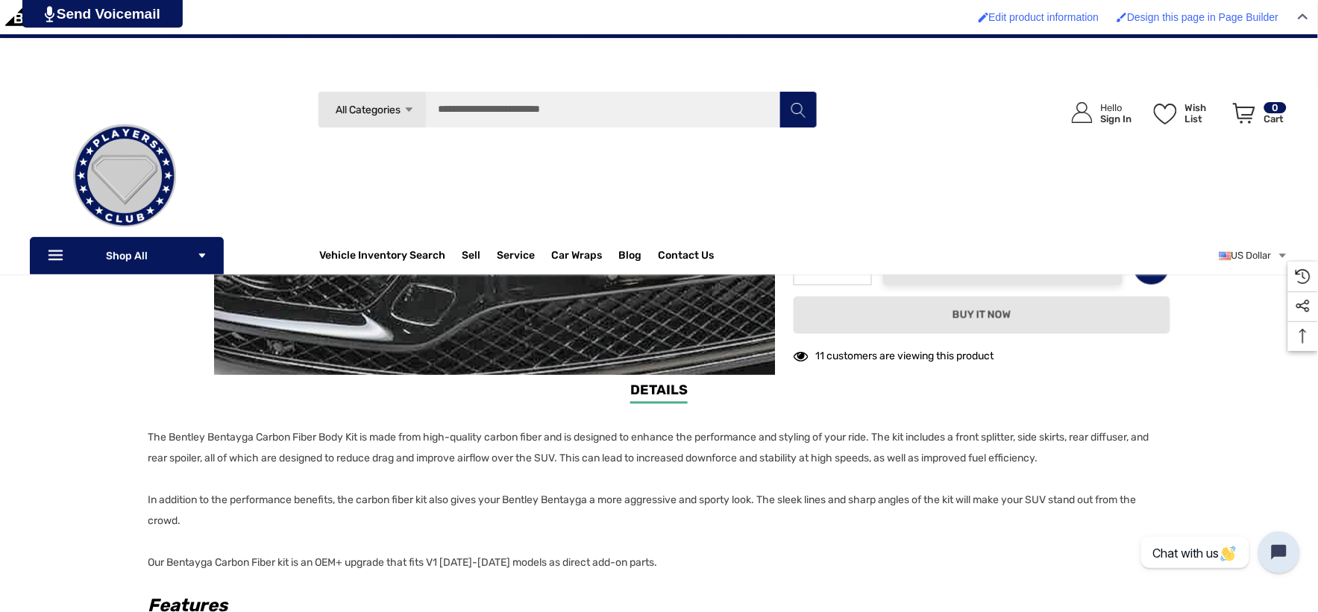
click at [358, 313] on img at bounding box center [590, 63] width 955 height 641
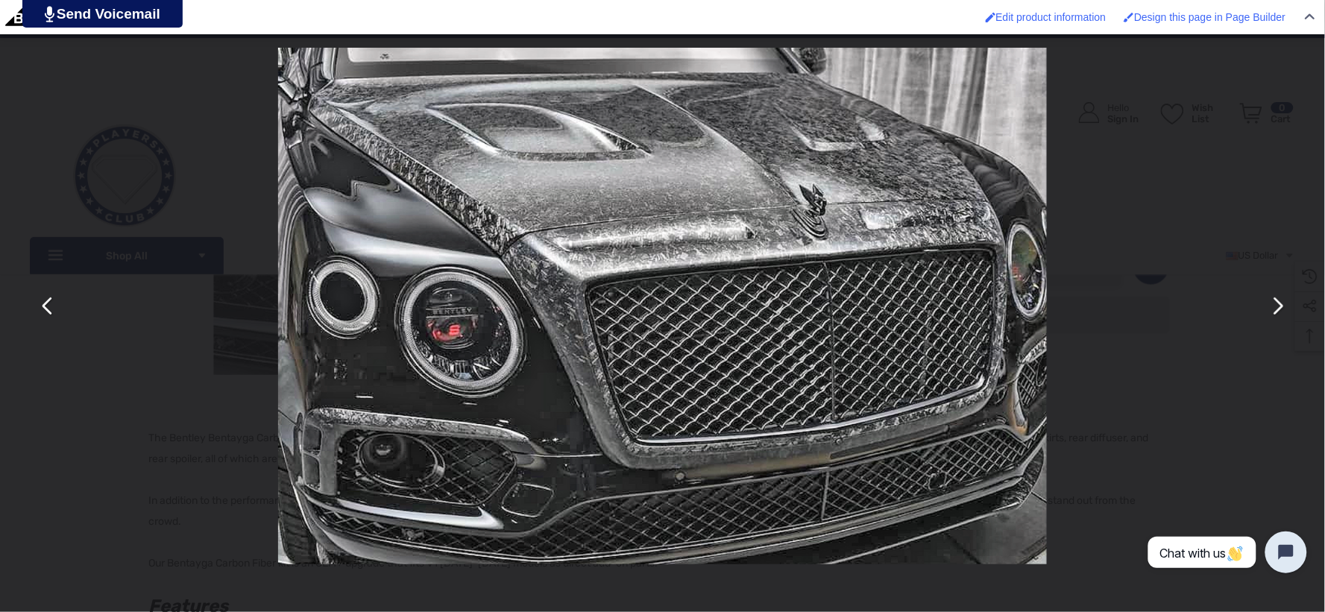
click at [1266, 311] on button "You can close this modal content with the ESC key" at bounding box center [1277, 307] width 36 height 36
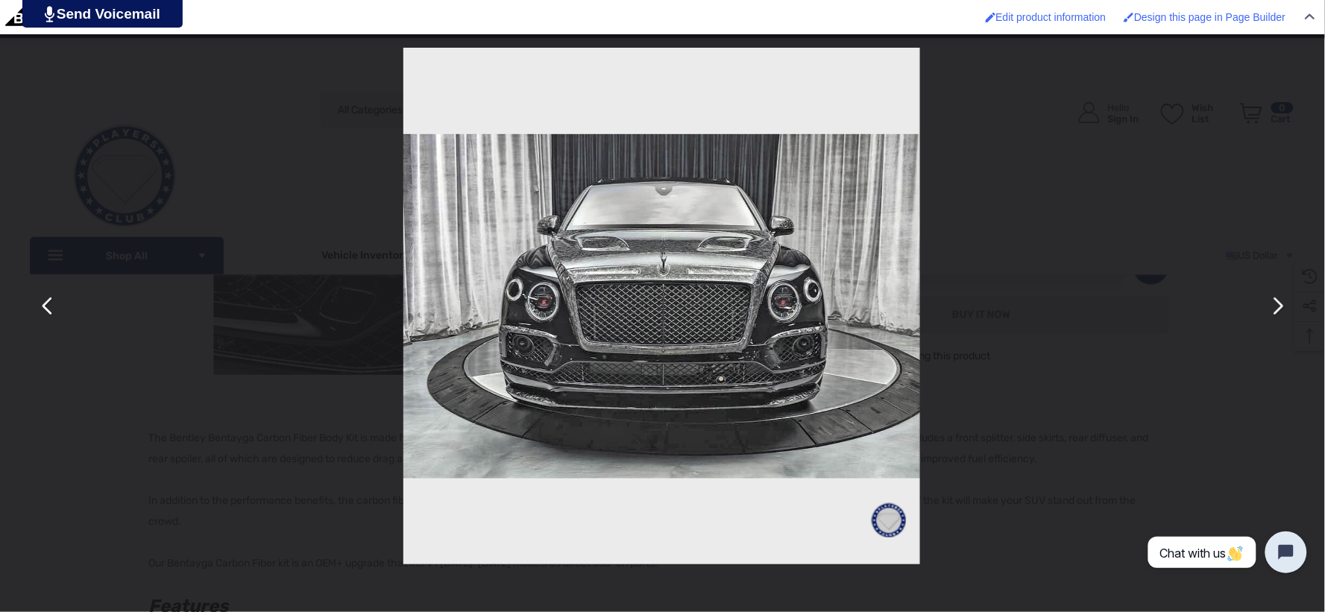
click at [1283, 313] on button "You can close this modal content with the ESC key" at bounding box center [1277, 307] width 36 height 36
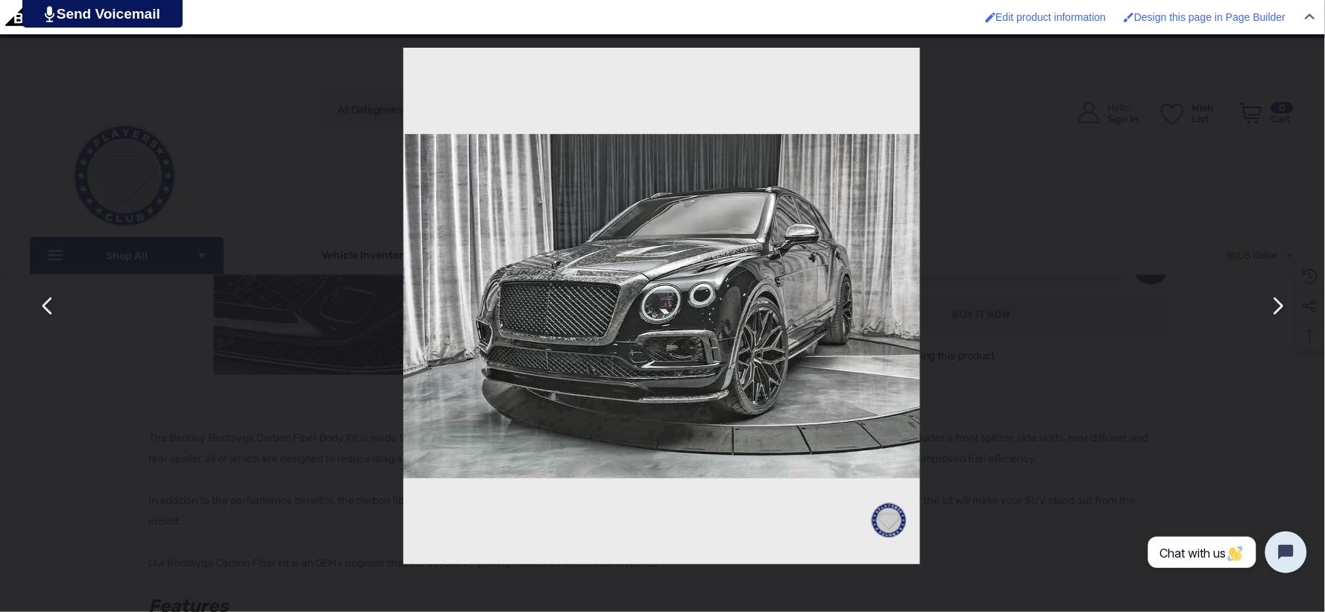
click at [1279, 311] on button "You can close this modal content with the ESC key" at bounding box center [1277, 307] width 36 height 36
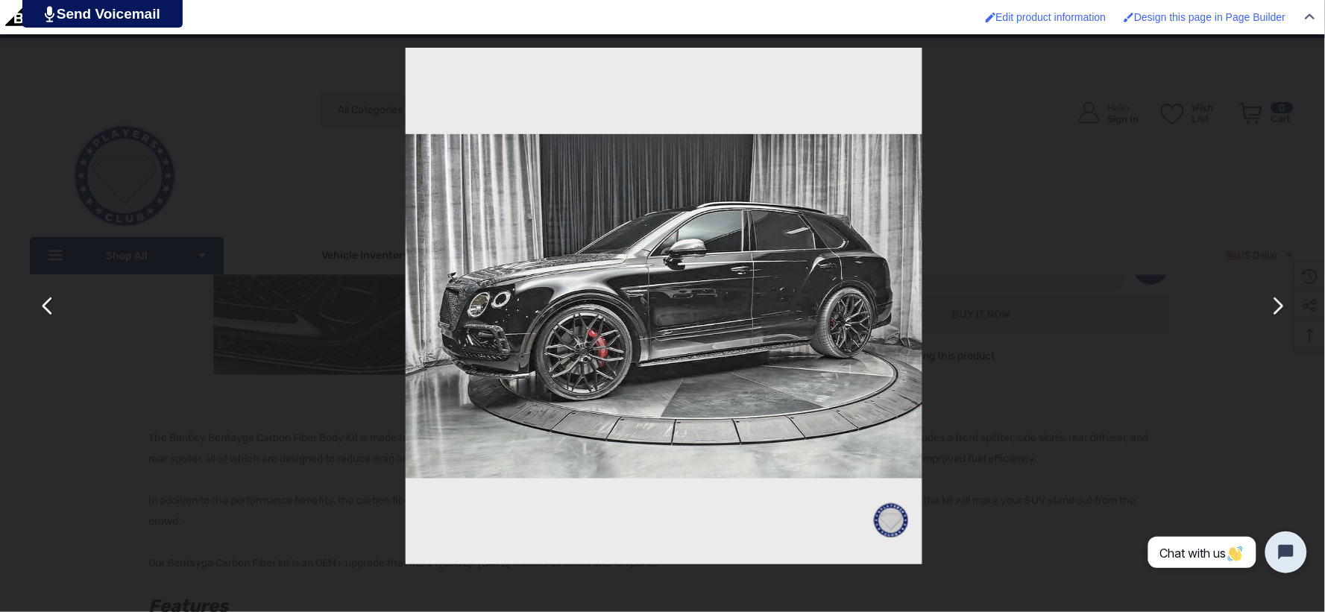
click at [1279, 311] on button "You can close this modal content with the ESC key" at bounding box center [1277, 307] width 36 height 36
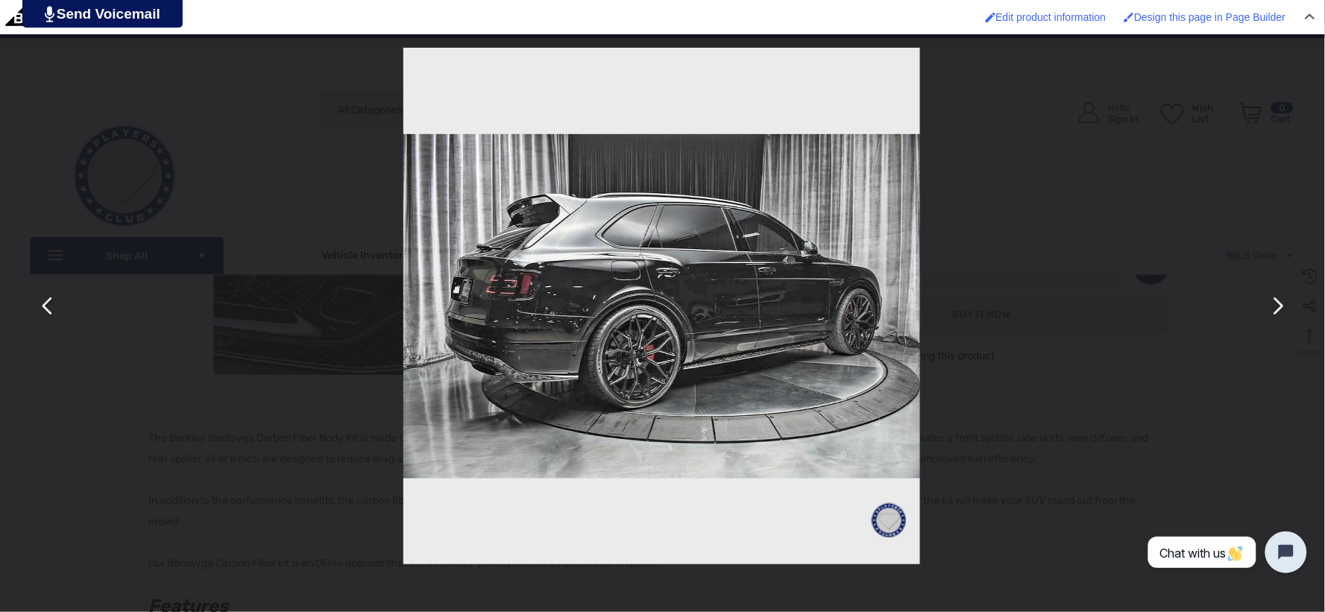
click at [48, 312] on button "You can close this modal content with the ESC key" at bounding box center [48, 307] width 36 height 36
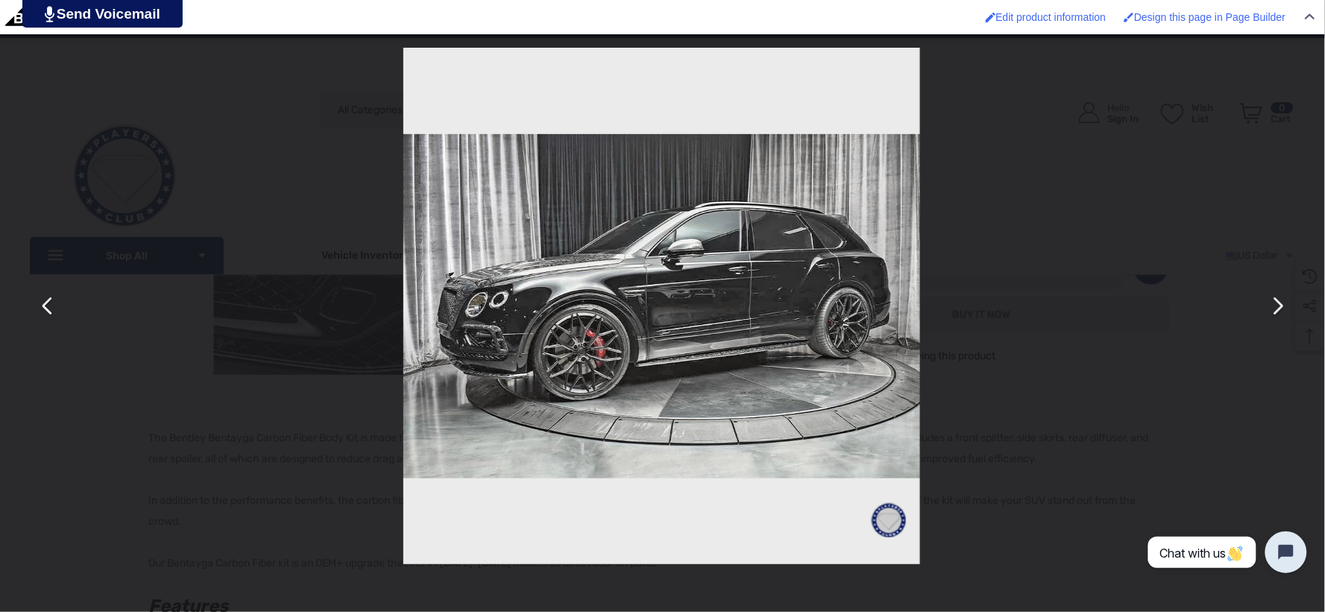
click at [1272, 307] on button "You can close this modal content with the ESC key" at bounding box center [1277, 307] width 36 height 36
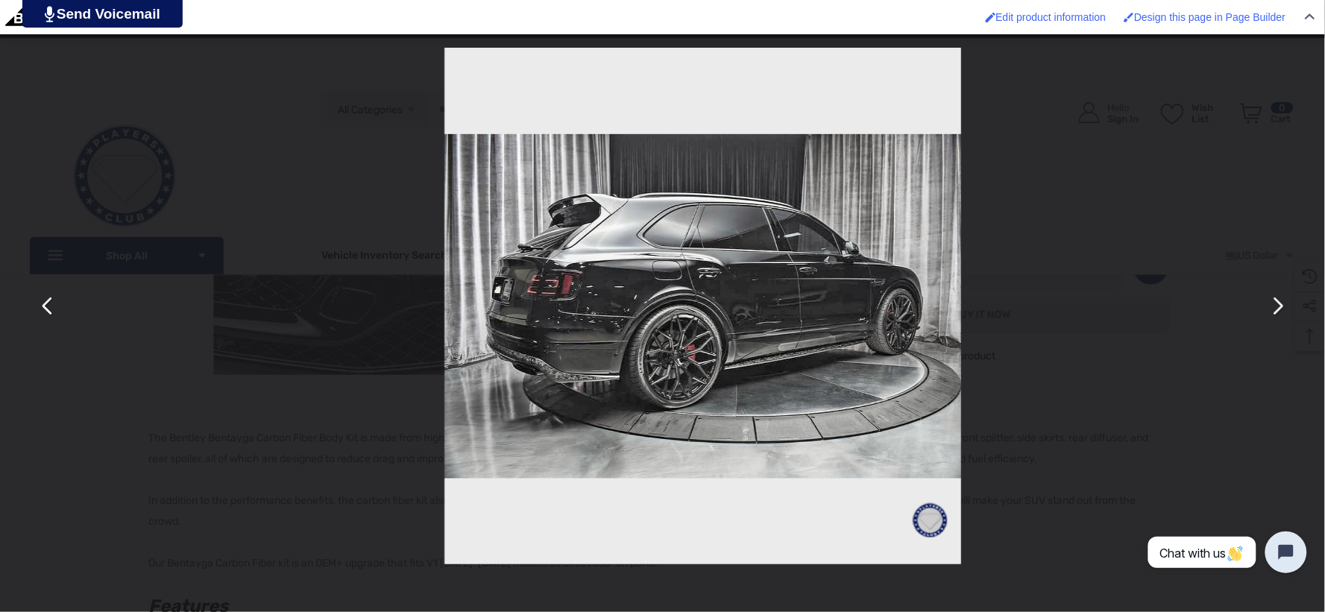
click at [1274, 306] on button "You can close this modal content with the ESC key" at bounding box center [1277, 307] width 36 height 36
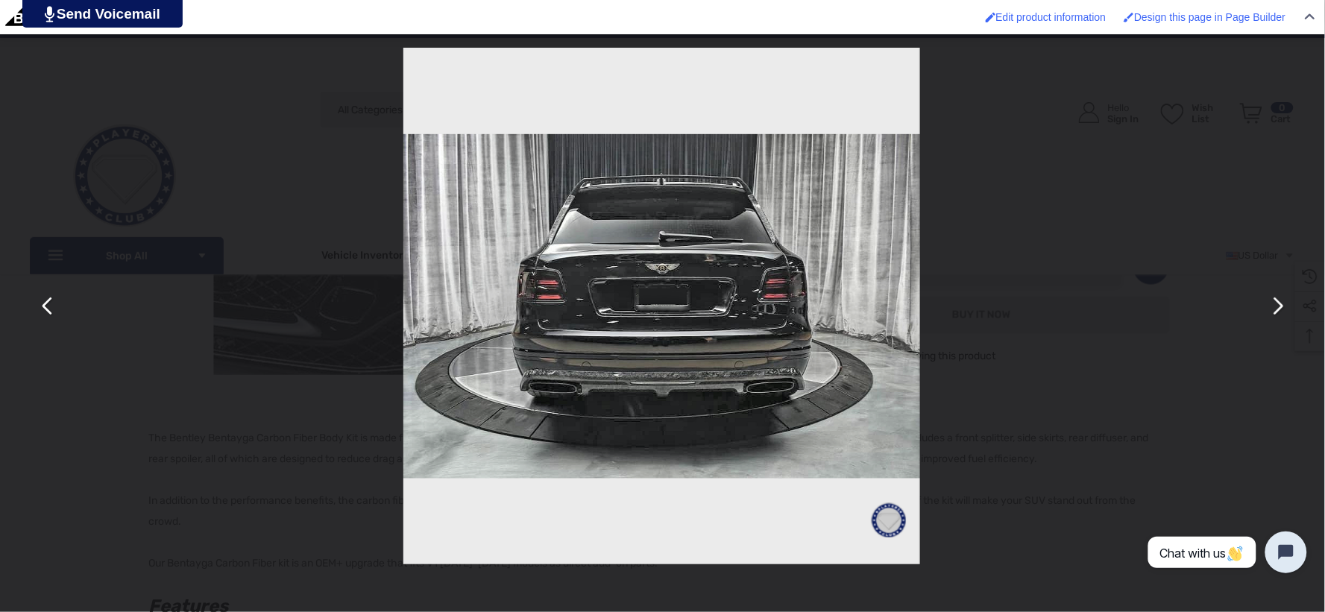
click at [45, 302] on button "You can close this modal content with the ESC key" at bounding box center [48, 307] width 36 height 36
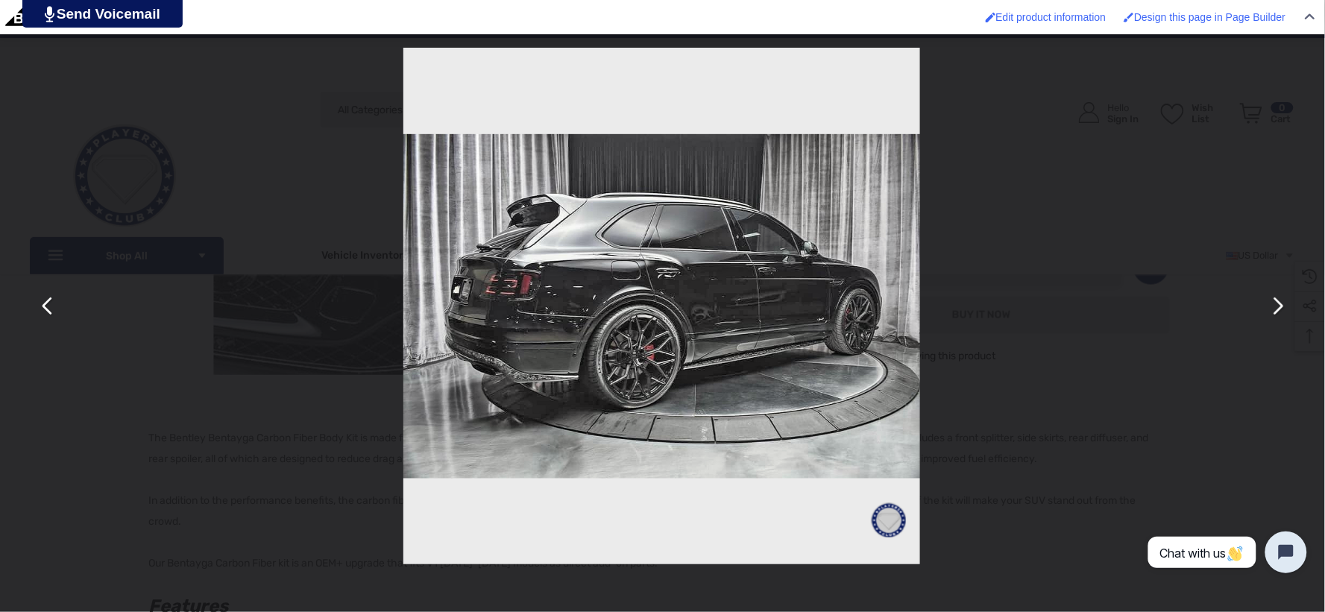
click at [1280, 300] on button "You can close this modal content with the ESC key" at bounding box center [1277, 307] width 36 height 36
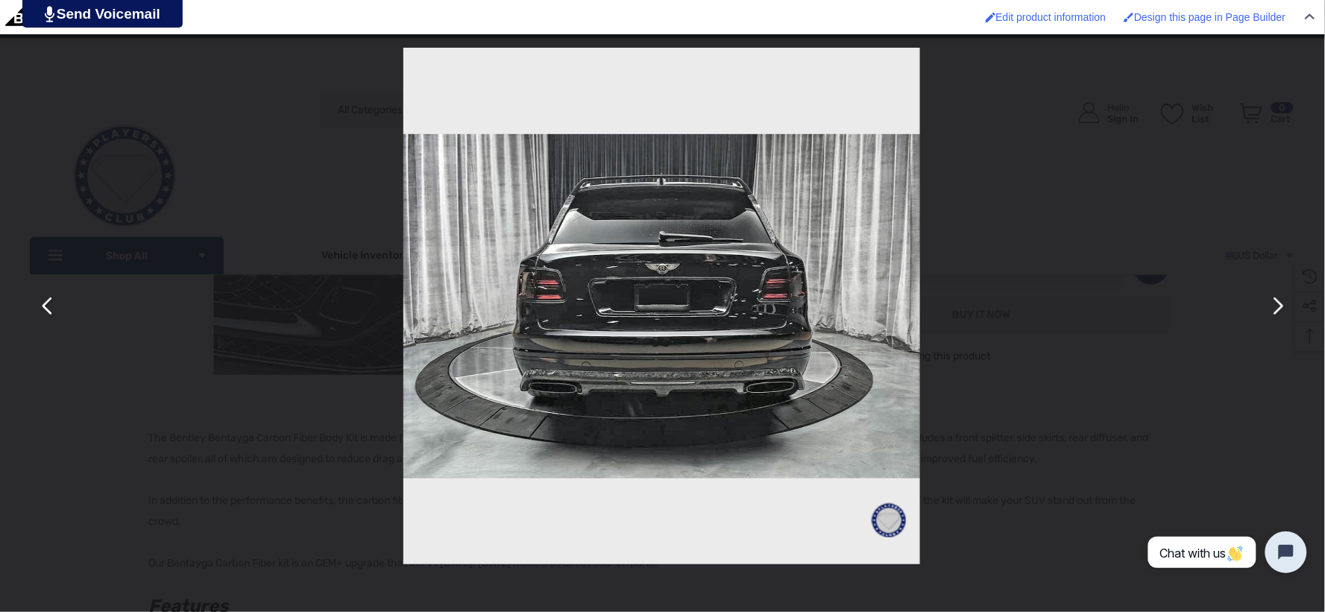
click at [1273, 299] on button "You can close this modal content with the ESC key" at bounding box center [1277, 307] width 36 height 36
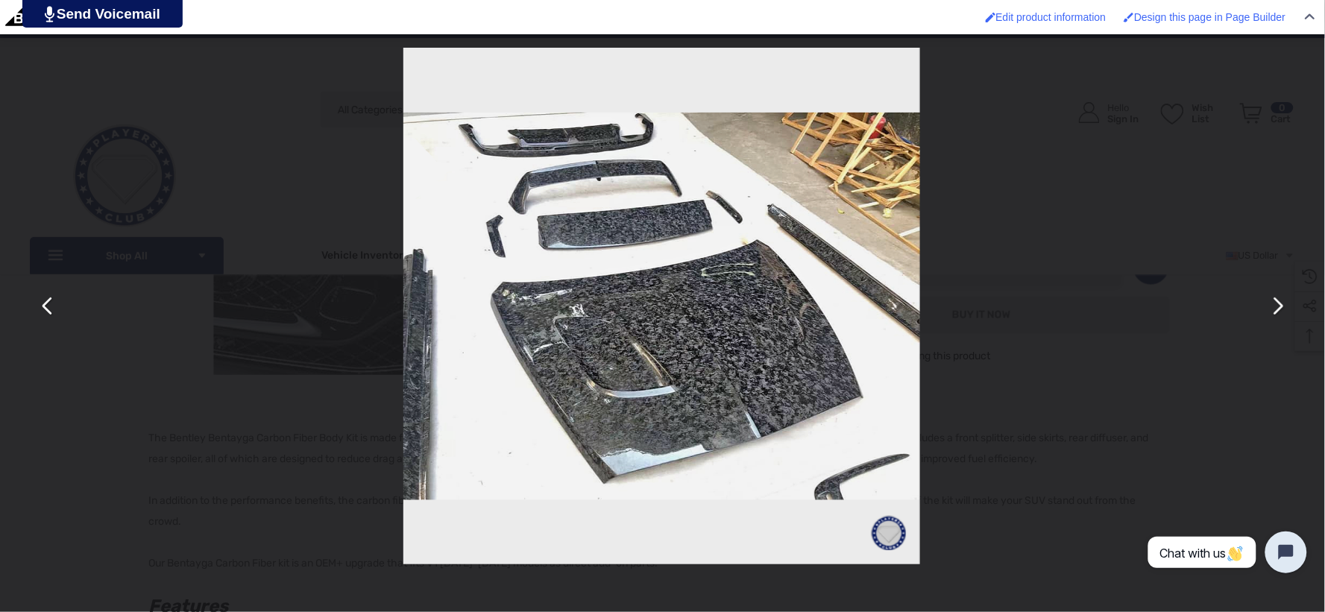
click at [1272, 303] on button "You can close this modal content with the ESC key" at bounding box center [1277, 307] width 36 height 36
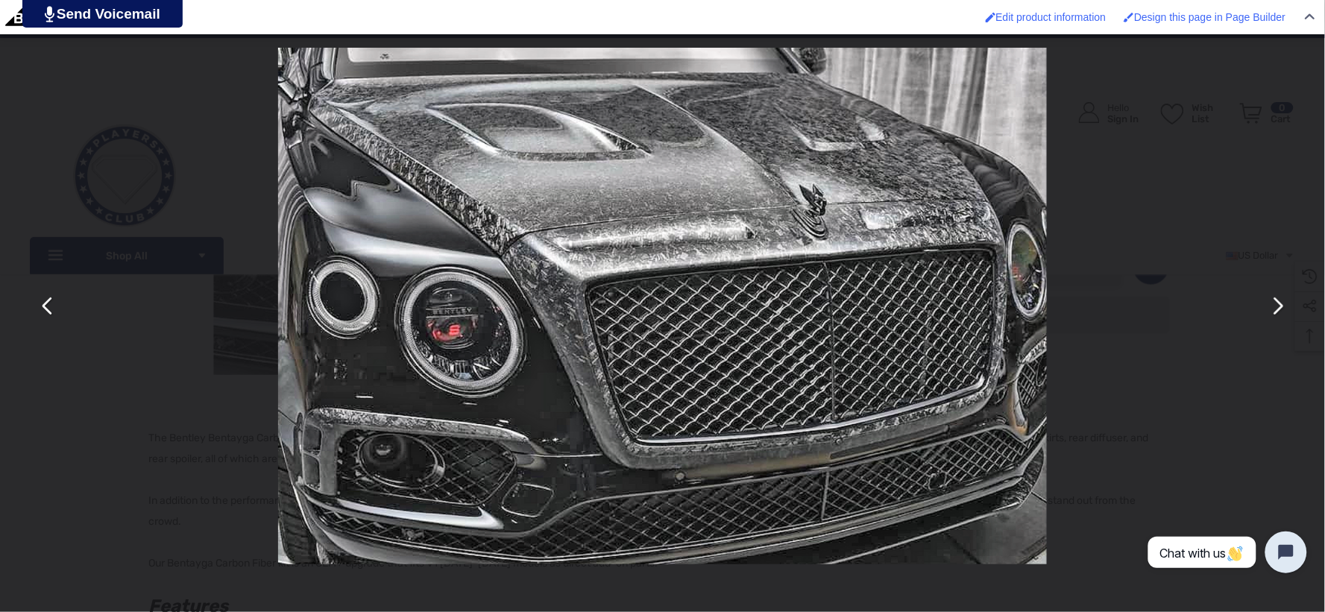
click at [1268, 303] on button "You can close this modal content with the ESC key" at bounding box center [1277, 307] width 36 height 36
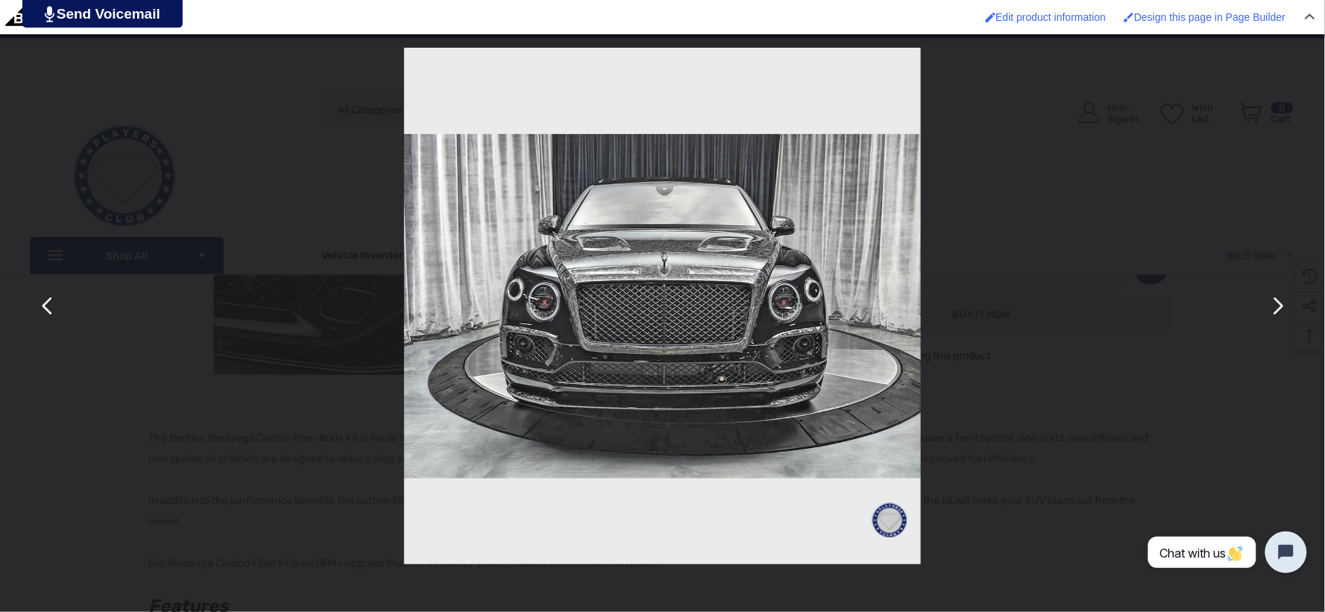
click at [1268, 303] on button "You can close this modal content with the ESC key" at bounding box center [1277, 307] width 36 height 36
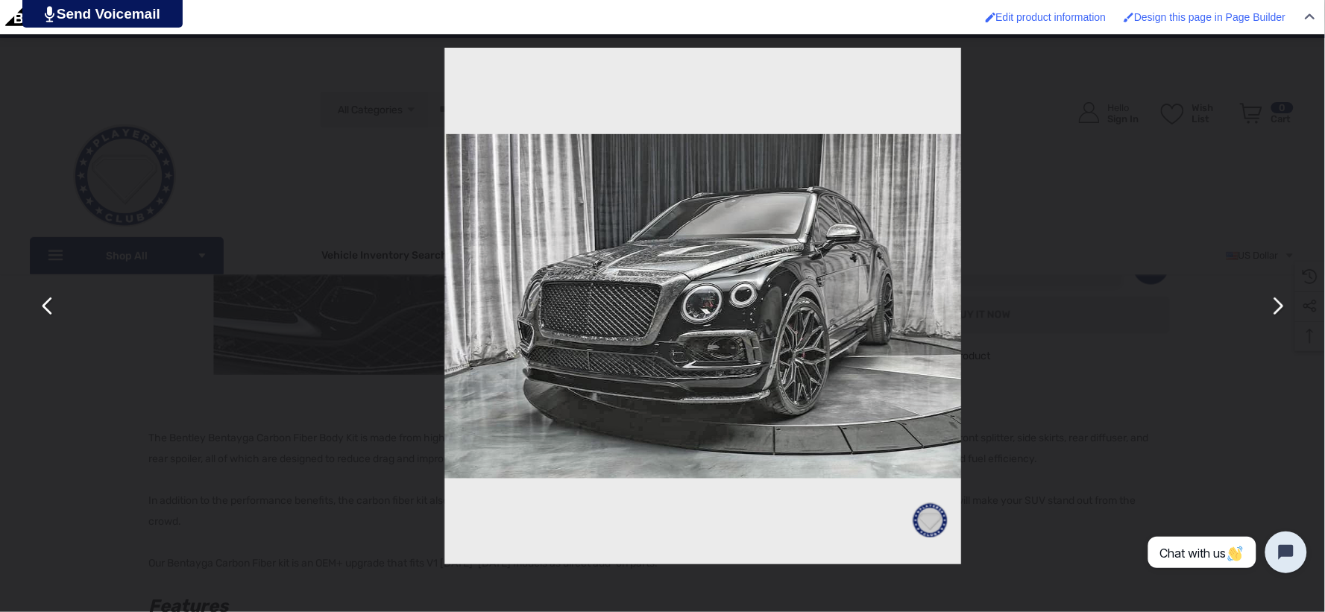
click at [1268, 303] on button "You can close this modal content with the ESC key" at bounding box center [1277, 307] width 36 height 36
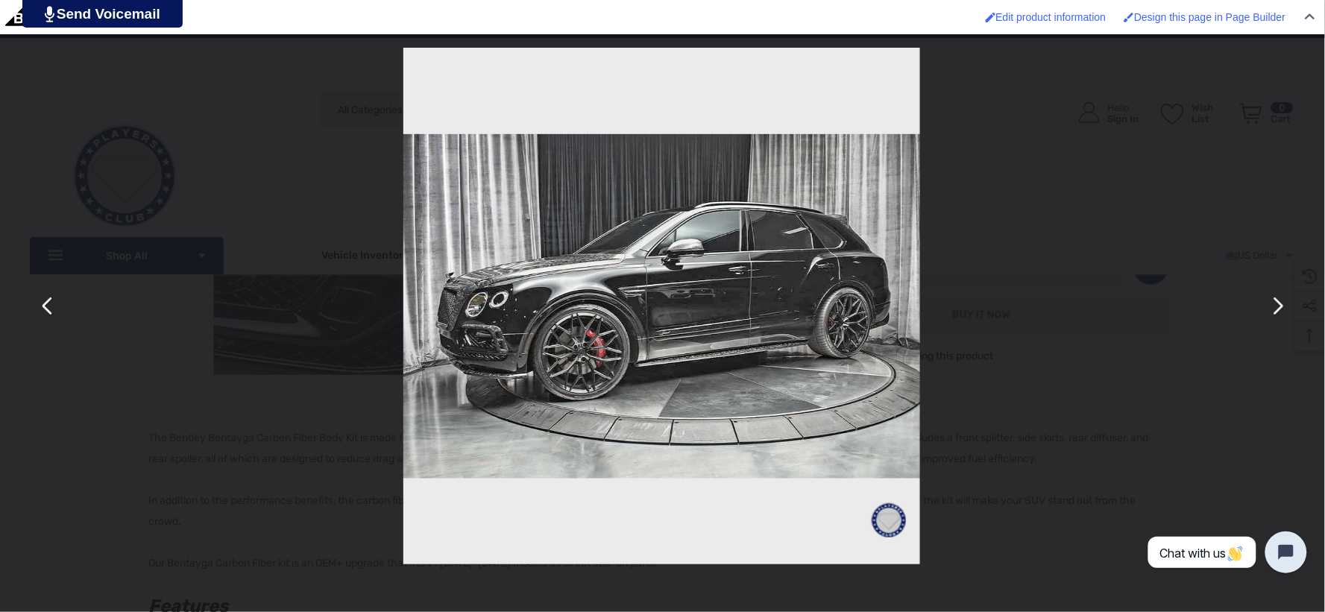
click at [1275, 304] on button "You can close this modal content with the ESC key" at bounding box center [1277, 307] width 36 height 36
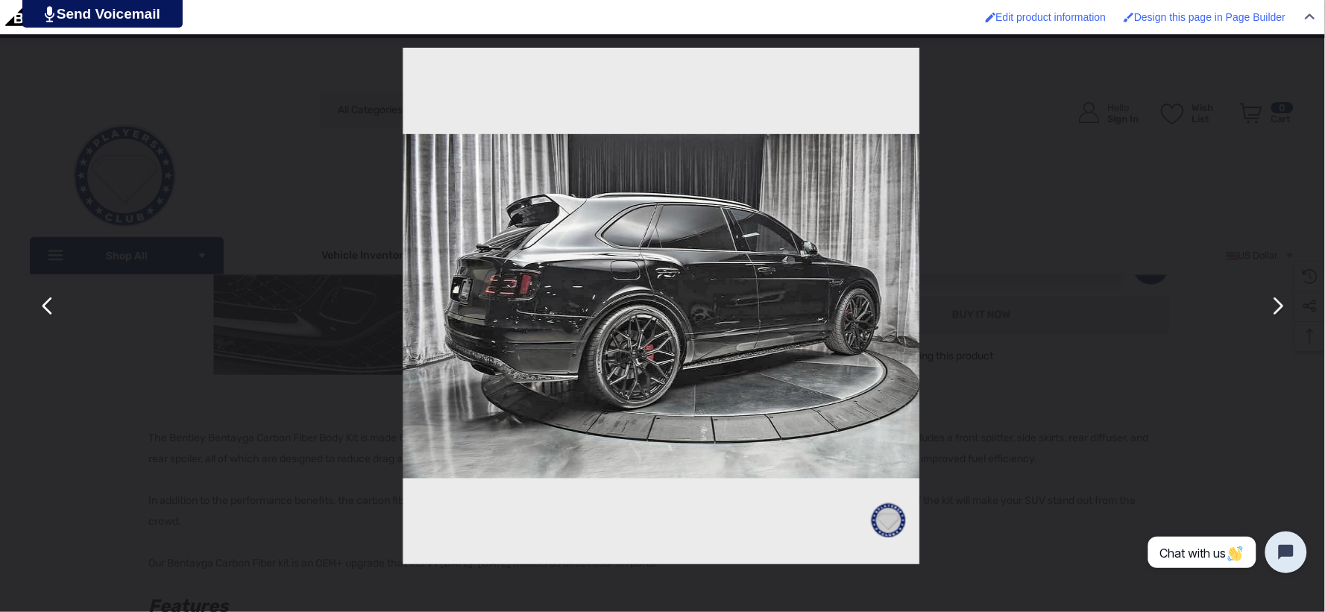
click at [1275, 304] on button "You can close this modal content with the ESC key" at bounding box center [1277, 307] width 36 height 36
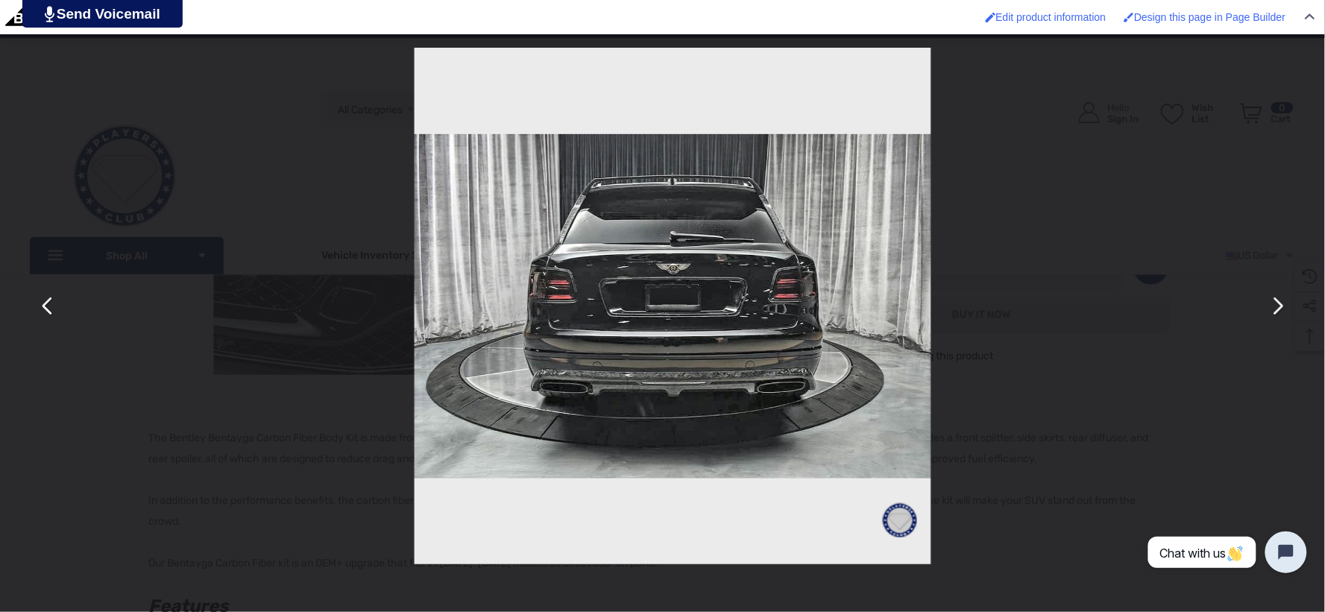
click at [1275, 304] on button "You can close this modal content with the ESC key" at bounding box center [1277, 307] width 36 height 36
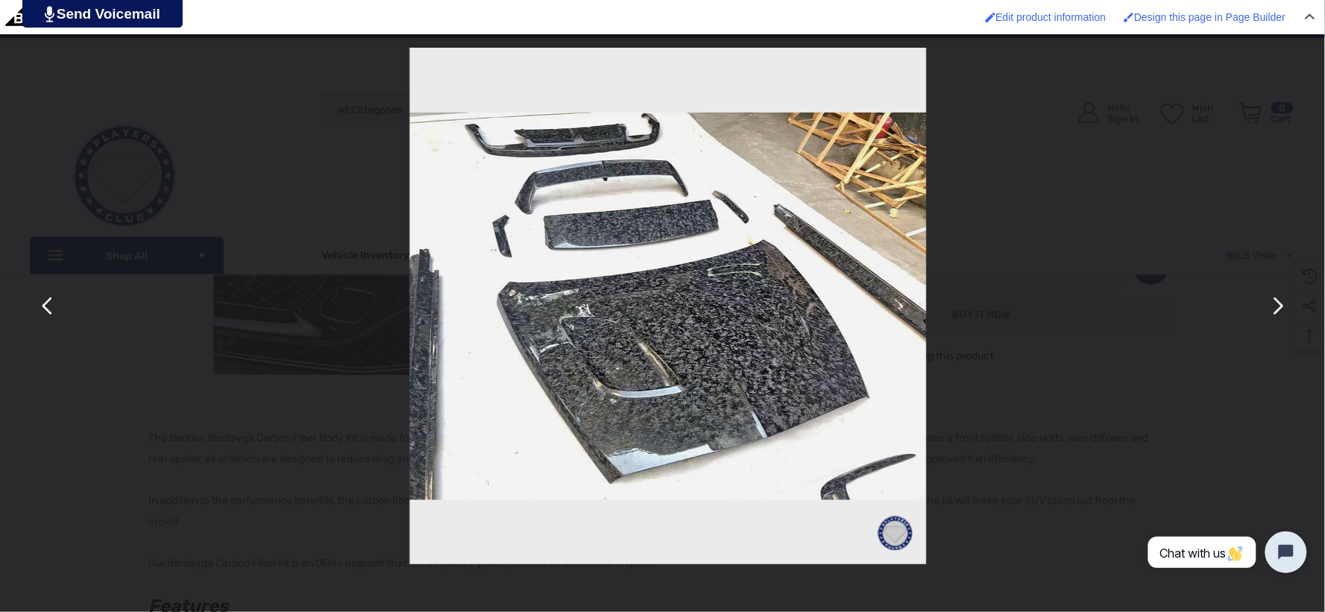
click at [1275, 304] on button "You can close this modal content with the ESC key" at bounding box center [1277, 307] width 36 height 36
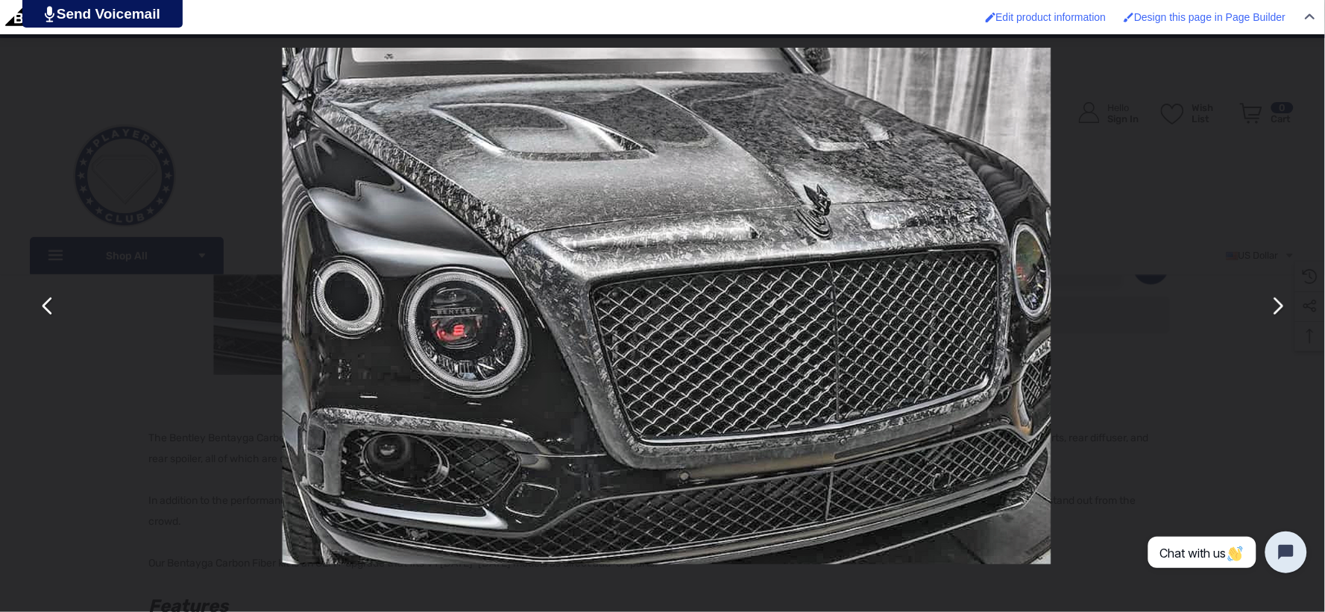
click at [1274, 304] on button "You can close this modal content with the ESC key" at bounding box center [1277, 307] width 36 height 36
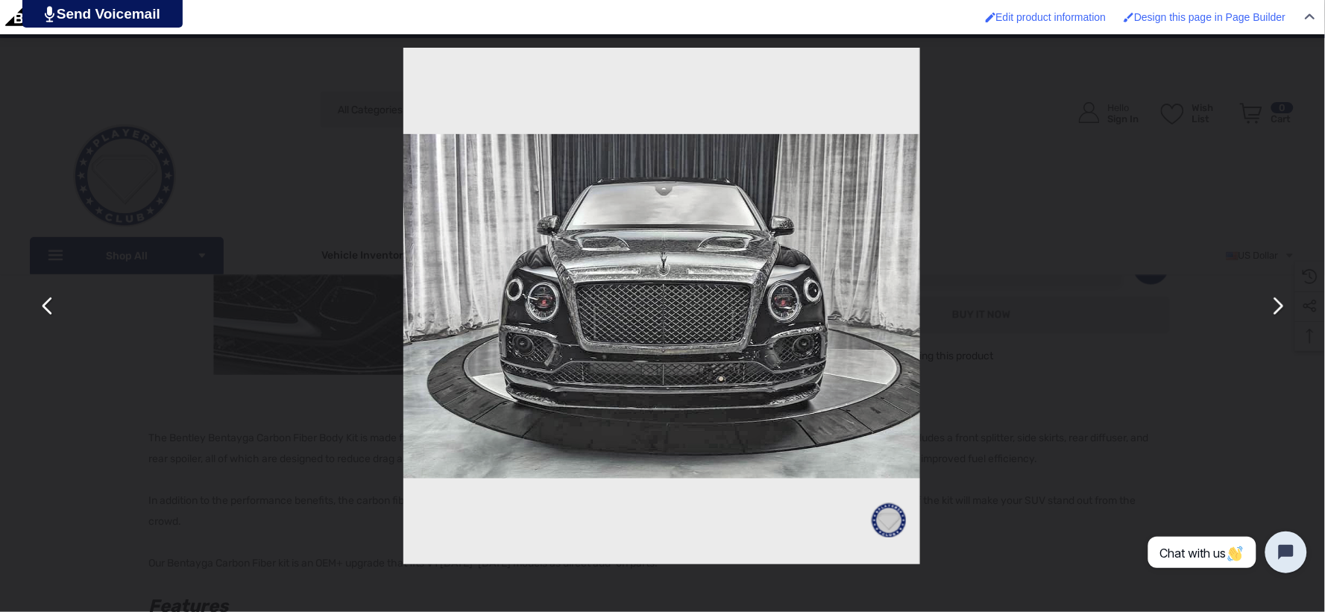
click at [1274, 304] on button "You can close this modal content with the ESC key" at bounding box center [1277, 307] width 36 height 36
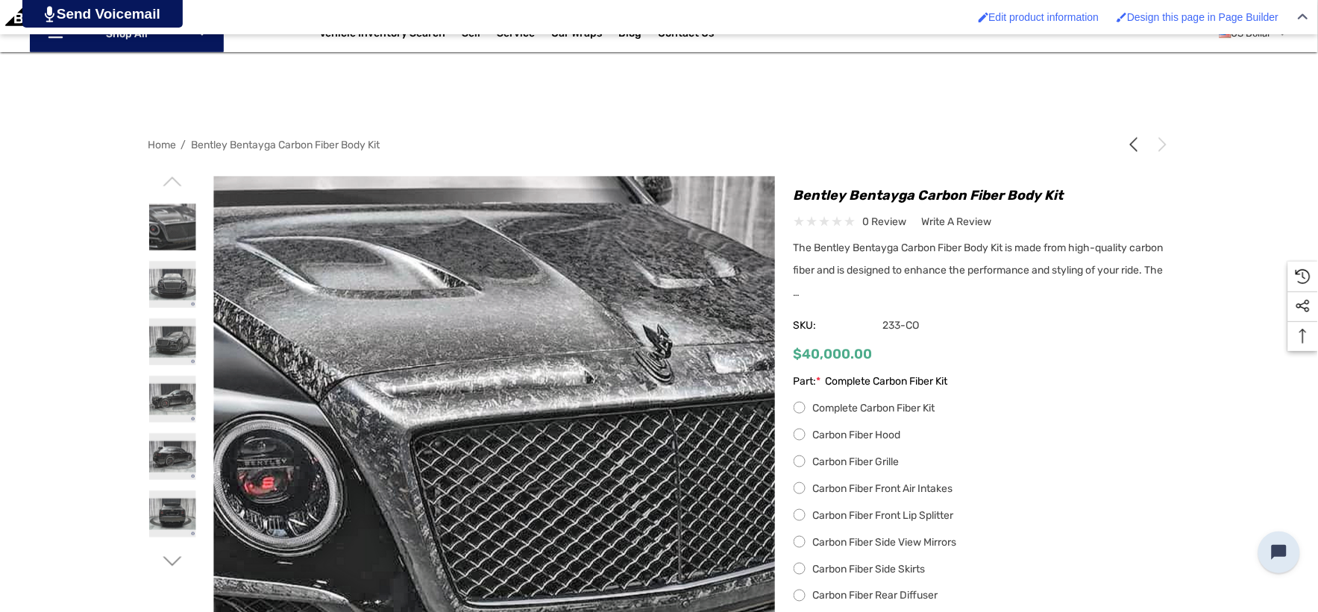
scroll to position [331, 0]
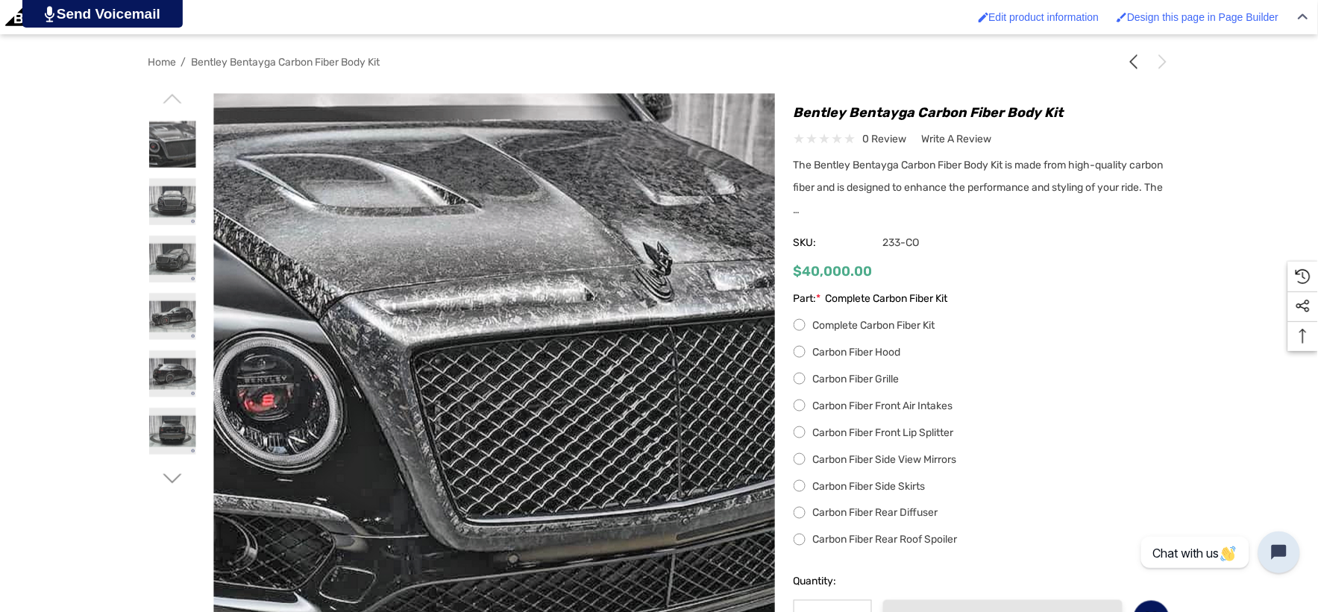
click at [802, 352] on label "Carbon Fiber Hood" at bounding box center [981, 353] width 377 height 18
click at [801, 383] on label "Carbon Fiber Grille" at bounding box center [981, 380] width 377 height 18
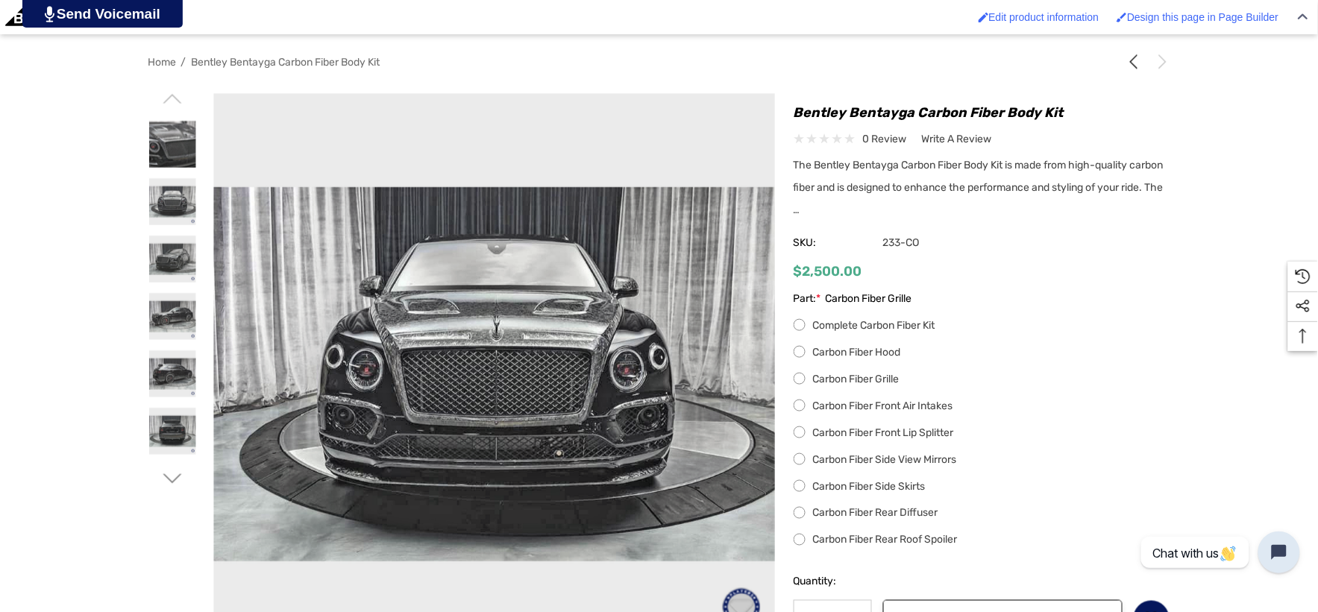
click at [802, 408] on label "Carbon Fiber Front Air Intakes" at bounding box center [981, 406] width 377 height 18
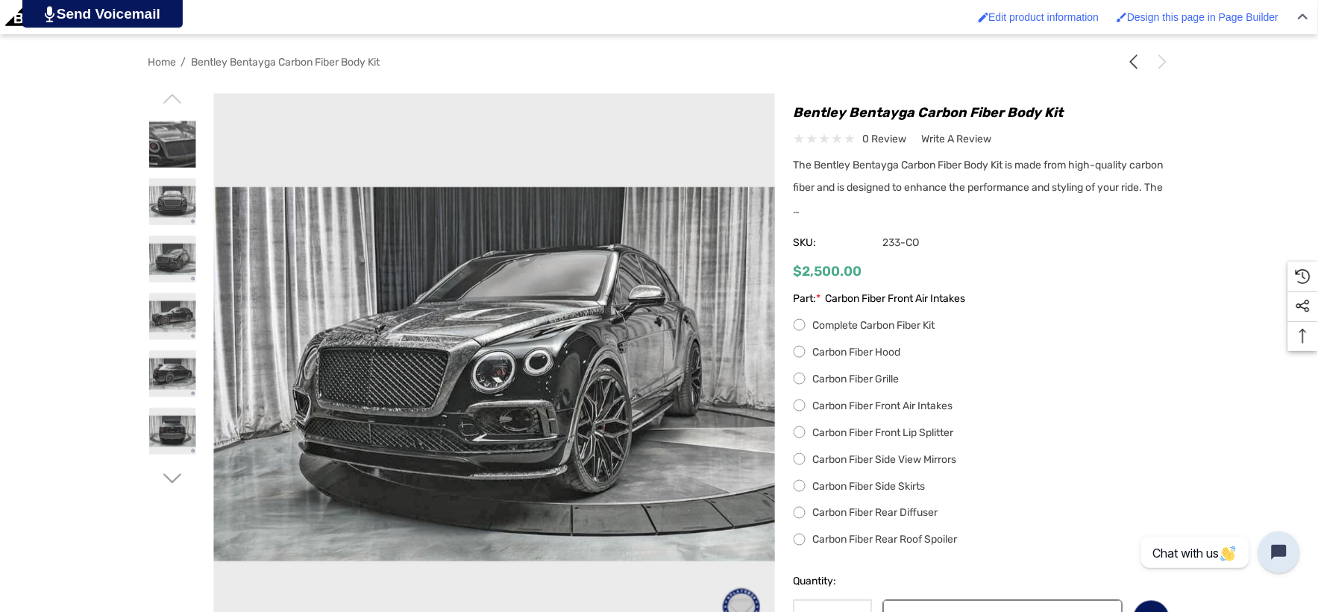
click at [800, 431] on label "Carbon Fiber Front Lip Splitter" at bounding box center [981, 433] width 377 height 18
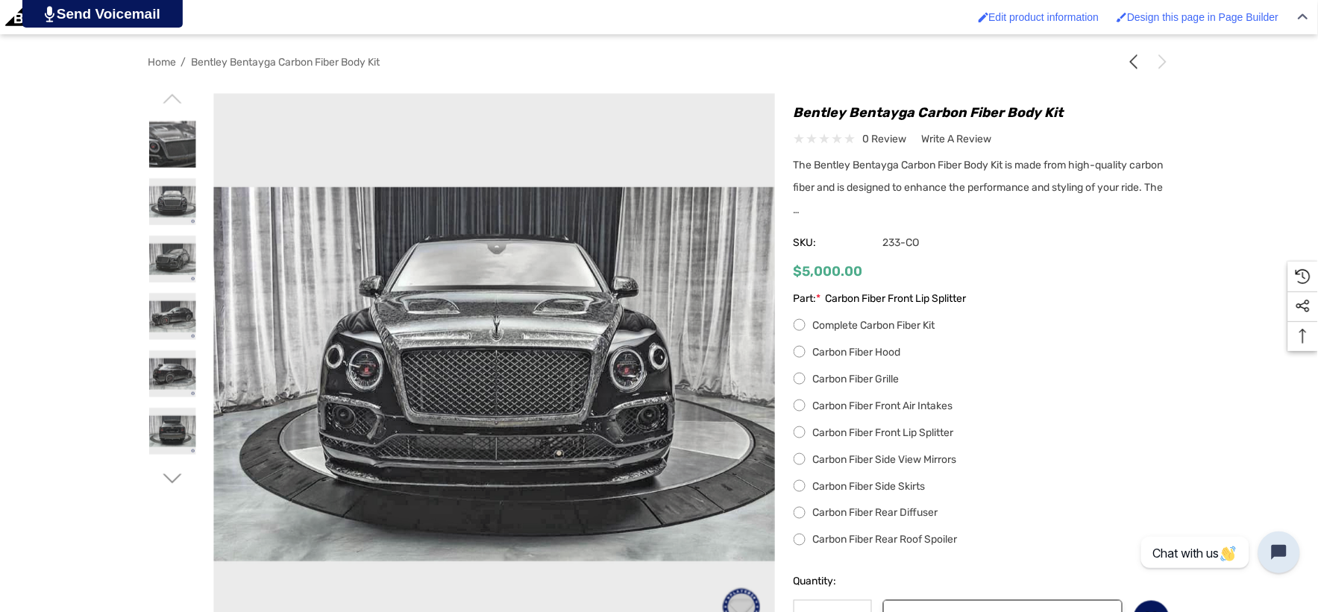
click at [799, 359] on label "Carbon Fiber Hood" at bounding box center [981, 353] width 377 height 18
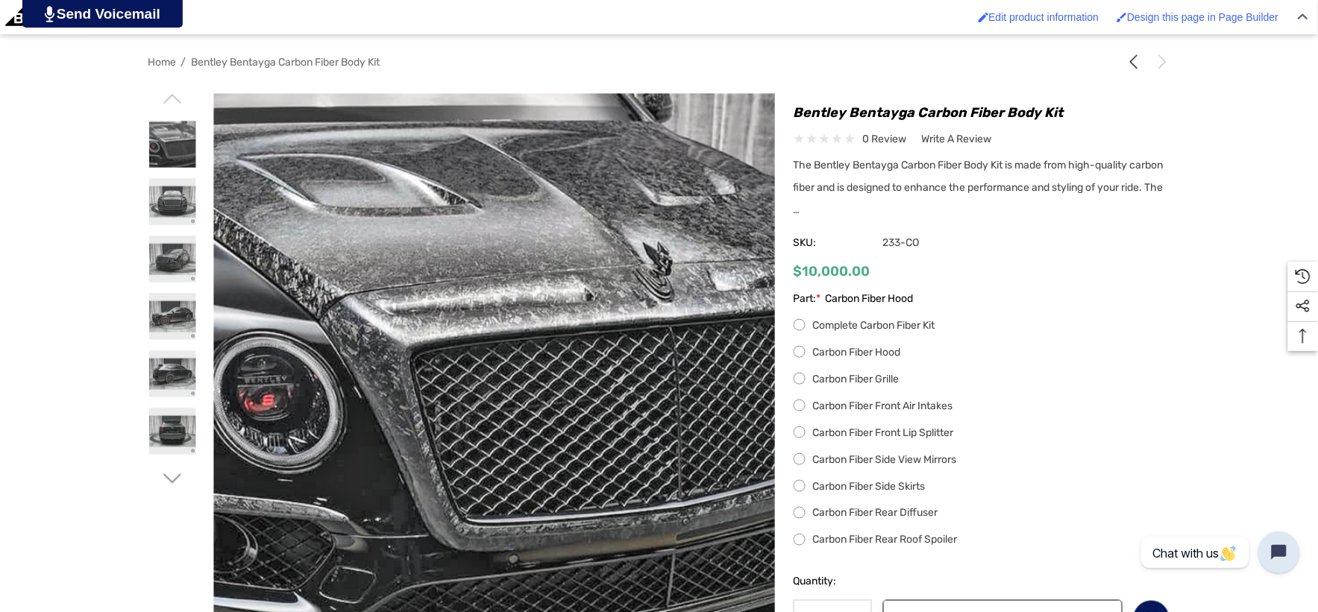
click at [799, 379] on label "Carbon Fiber Grille" at bounding box center [981, 380] width 377 height 18
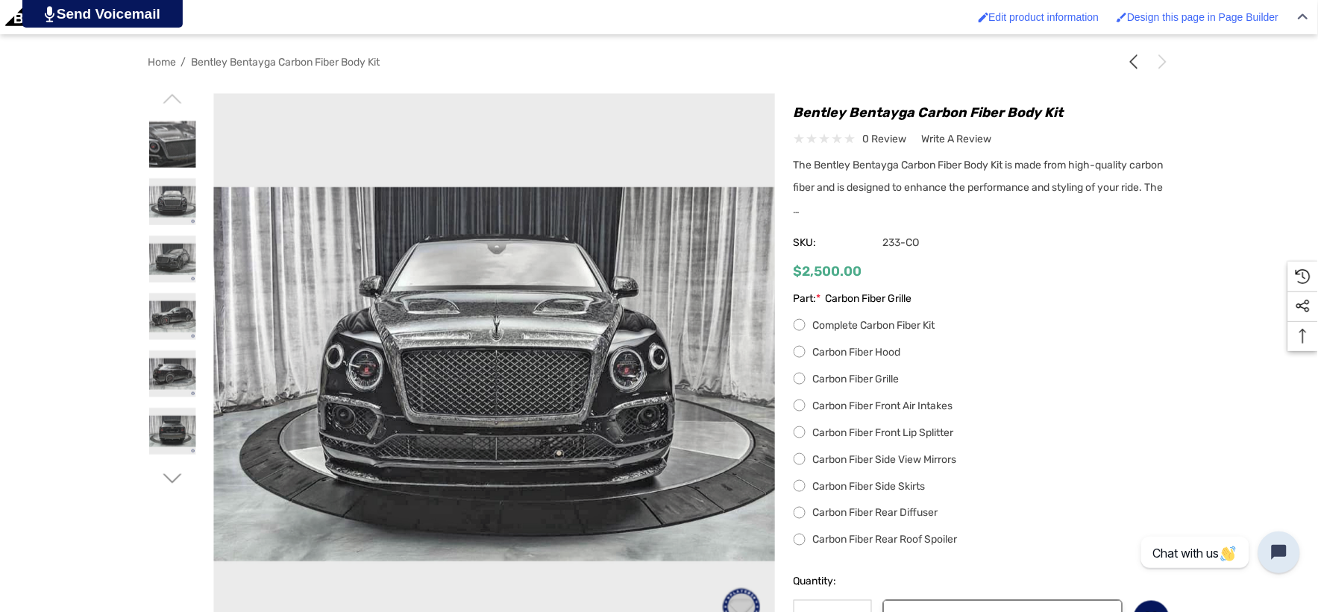
click at [801, 406] on label "Carbon Fiber Front Air Intakes" at bounding box center [981, 406] width 377 height 18
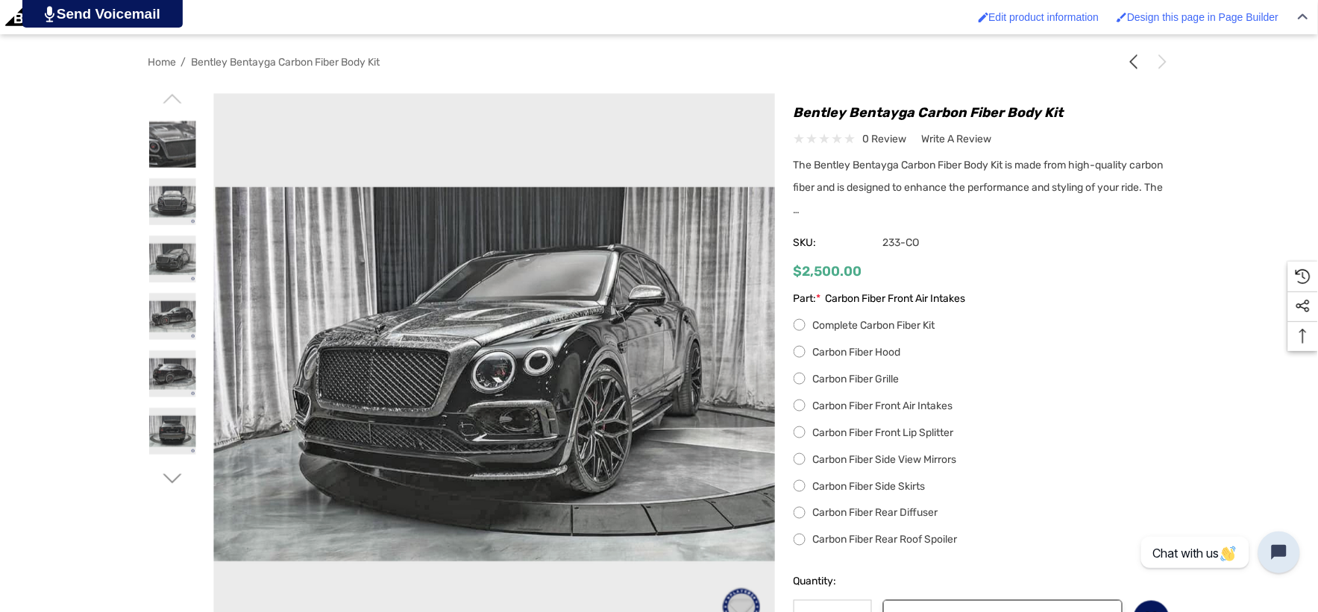
click at [802, 435] on label "Carbon Fiber Front Lip Splitter" at bounding box center [981, 433] width 377 height 18
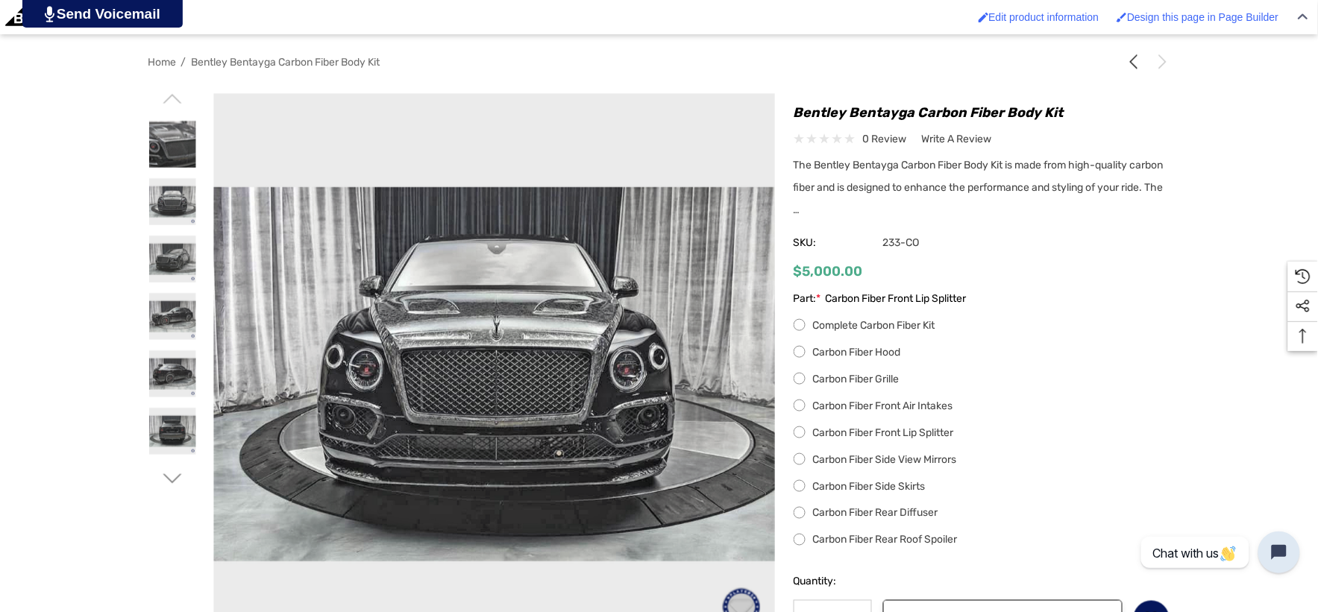
click at [799, 465] on label "Carbon Fiber Side View Mirrors" at bounding box center [981, 460] width 377 height 18
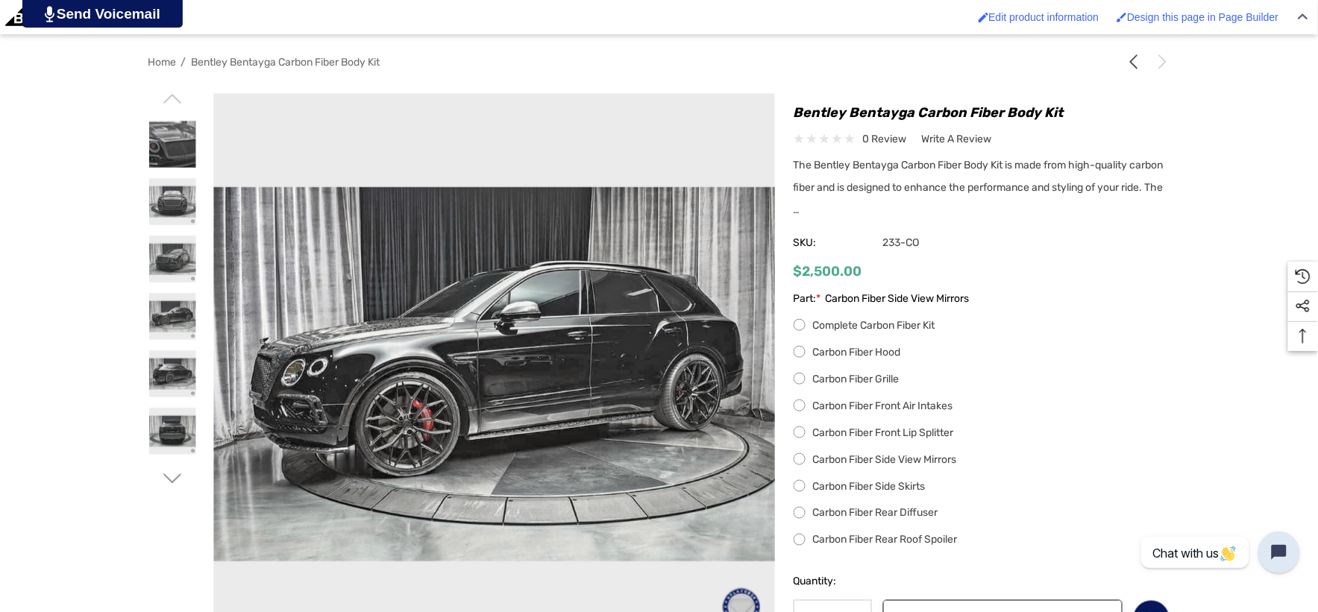
click at [802, 482] on label "Carbon Fiber Side Skirts" at bounding box center [981, 487] width 377 height 18
click at [799, 518] on label "Carbon Fiber Rear Diffuser" at bounding box center [981, 514] width 377 height 18
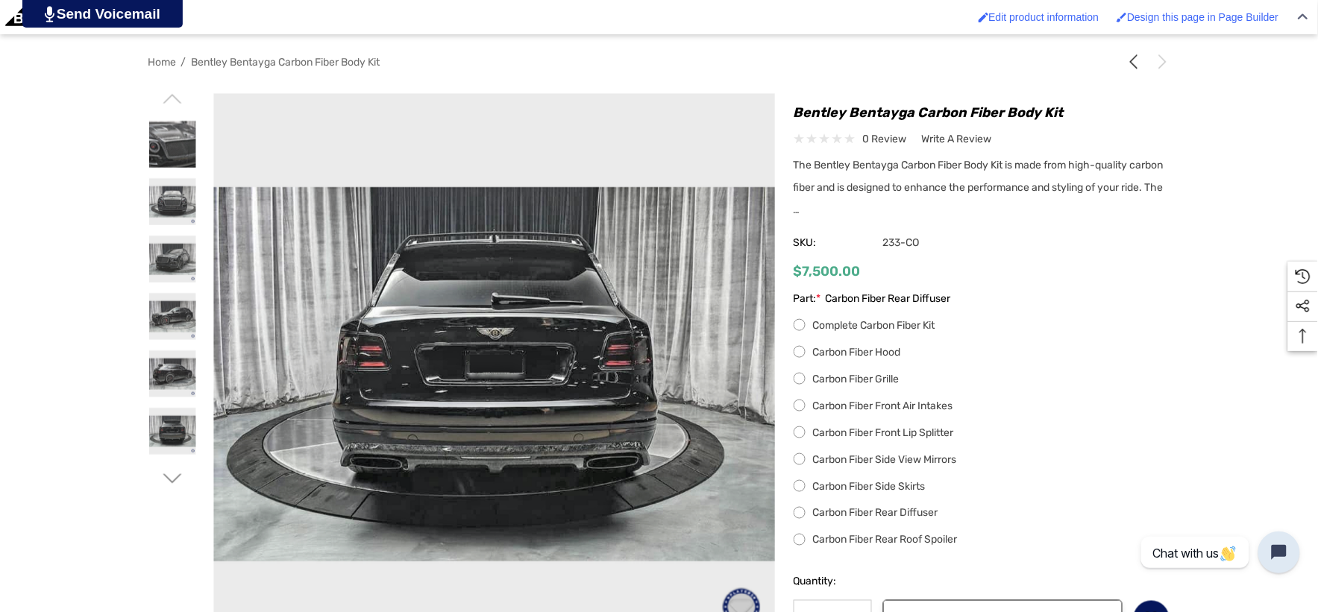
click at [801, 546] on label "Carbon Fiber Rear Roof Spoiler" at bounding box center [981, 541] width 377 height 18
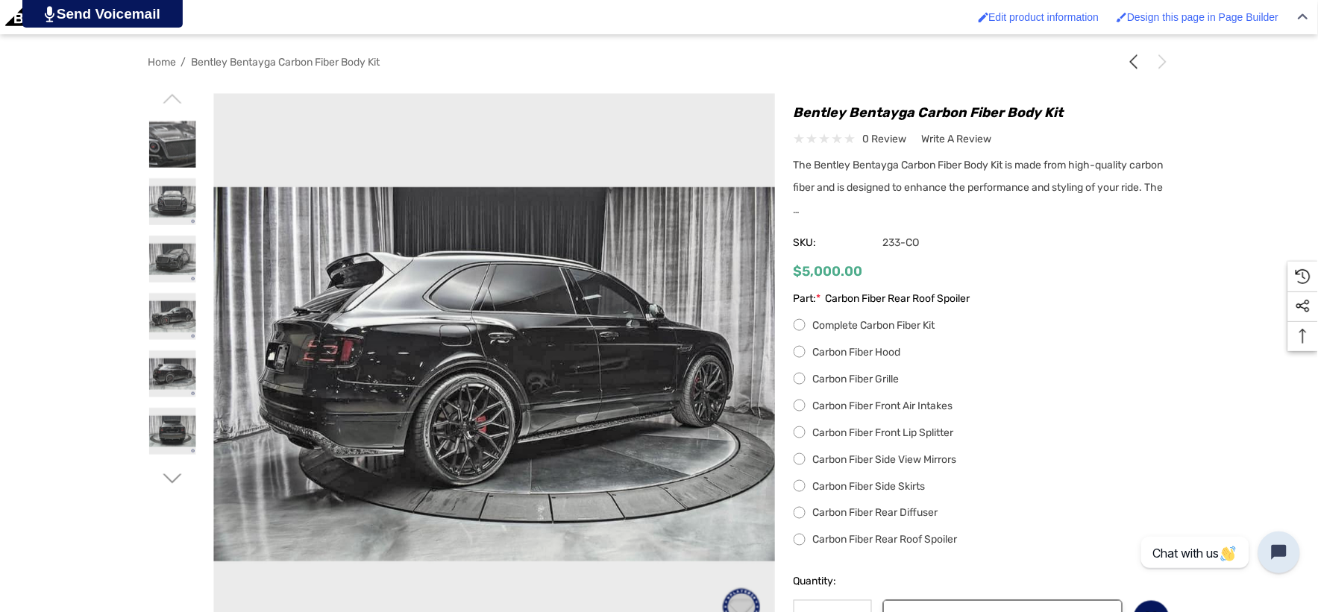
click at [798, 323] on label "Complete Carbon Fiber Kit" at bounding box center [981, 326] width 377 height 18
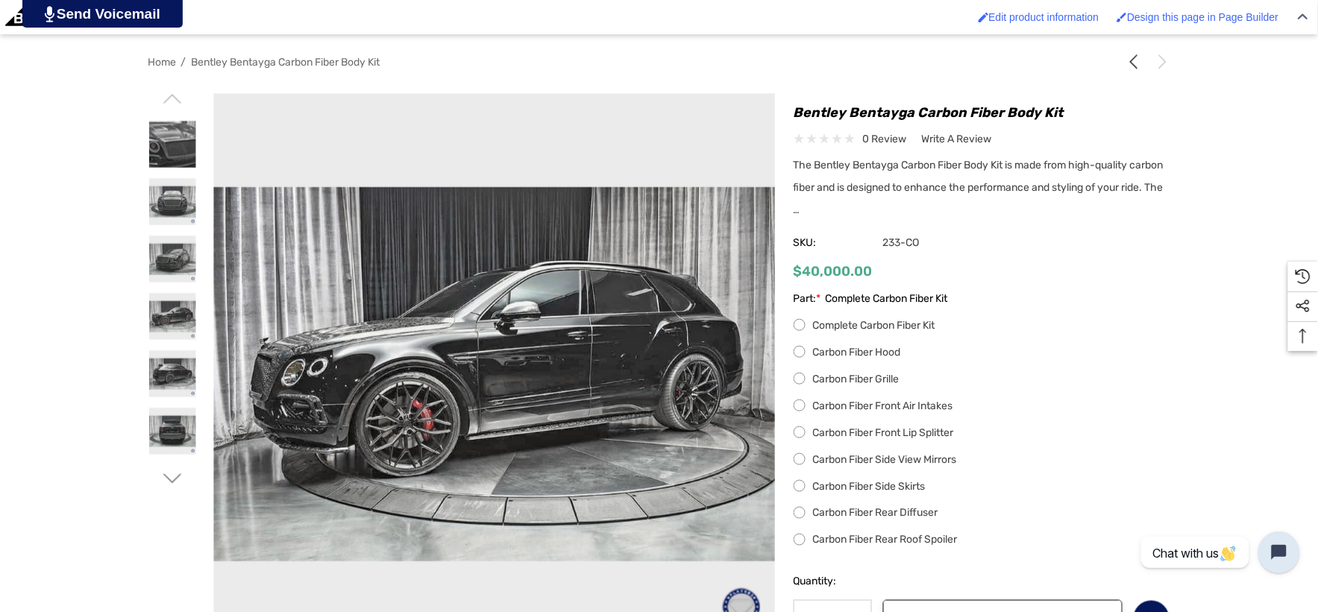
click at [796, 355] on label "Carbon Fiber Hood" at bounding box center [981, 353] width 377 height 18
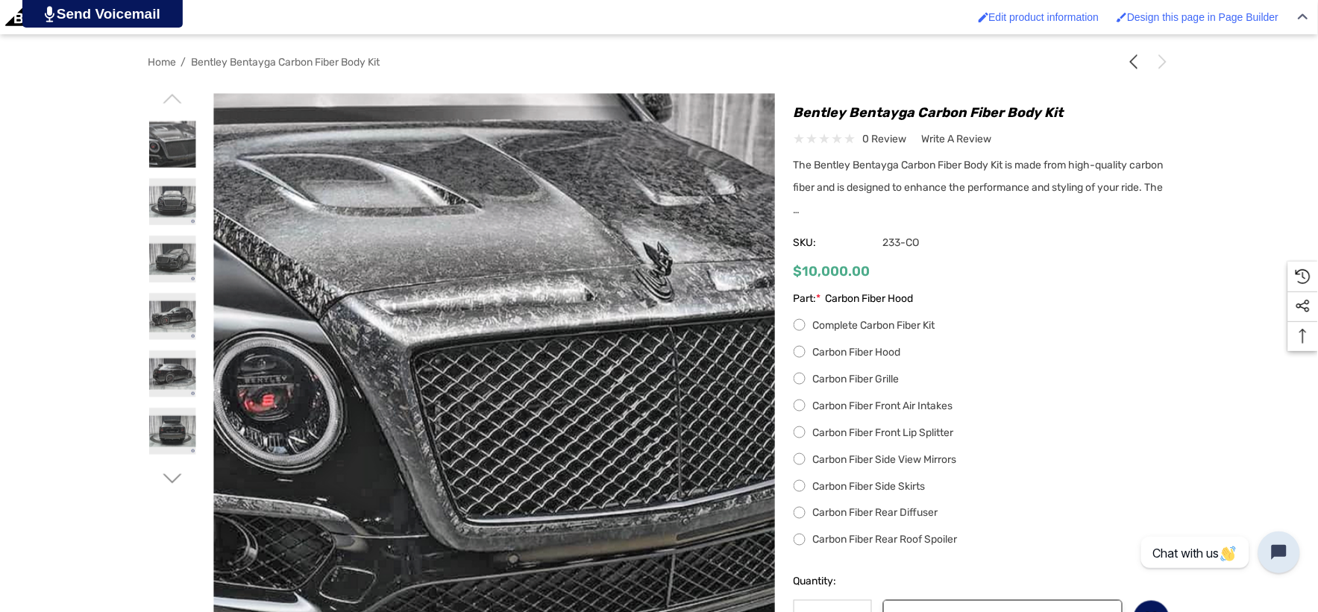
click at [802, 383] on label "Carbon Fiber Grille" at bounding box center [981, 380] width 377 height 18
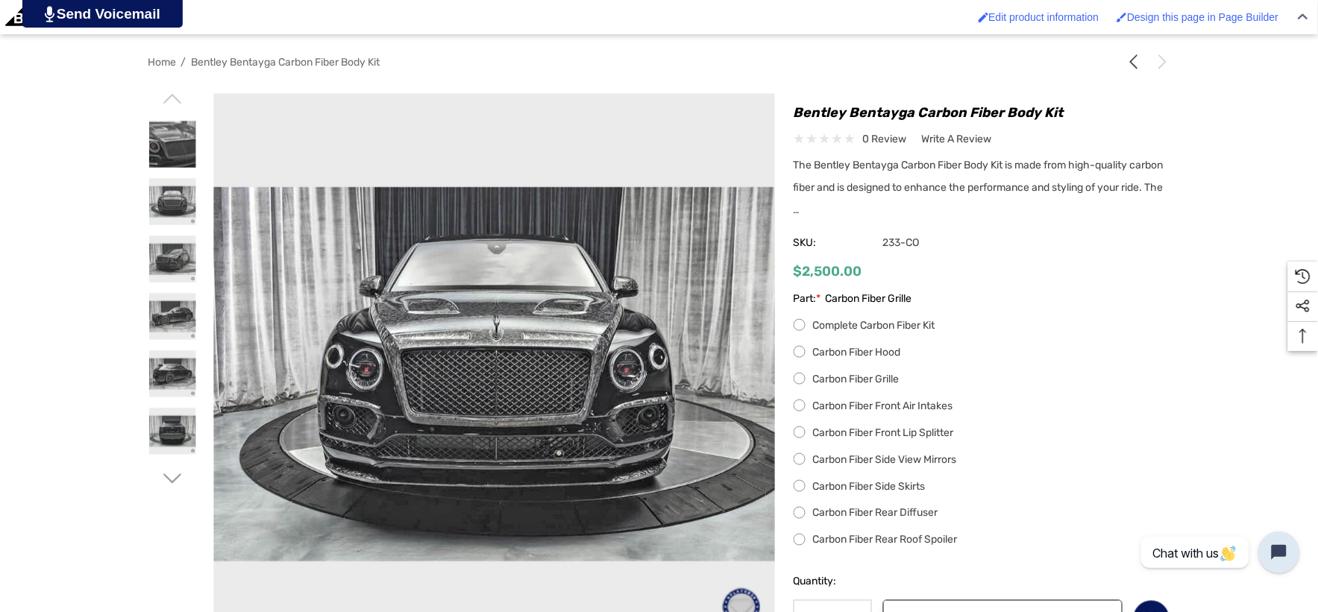
click at [803, 408] on label "Carbon Fiber Front Air Intakes" at bounding box center [981, 406] width 377 height 18
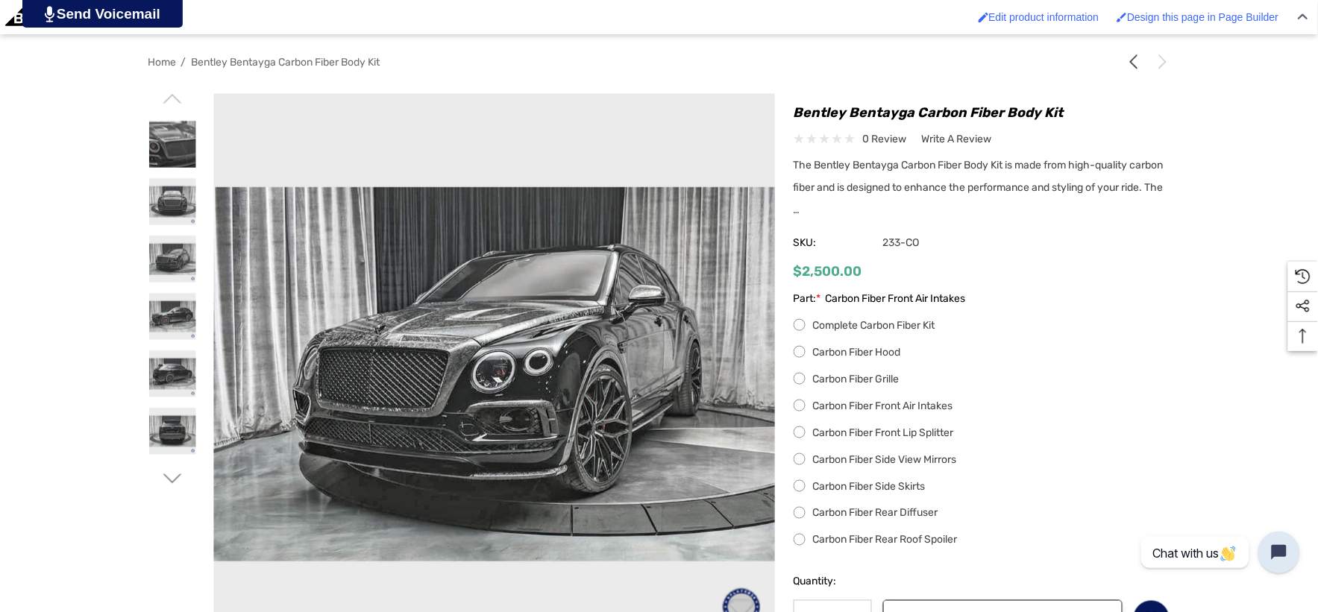
click at [794, 431] on label "Carbon Fiber Front Lip Splitter" at bounding box center [981, 433] width 377 height 18
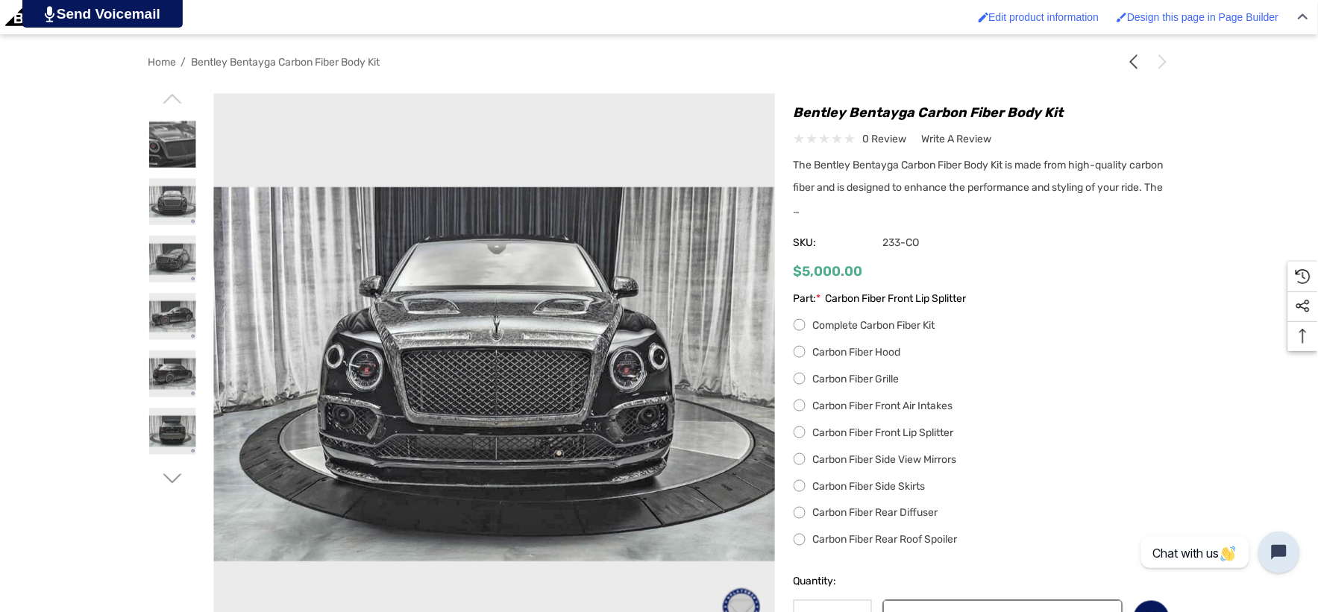
click at [796, 410] on label "Carbon Fiber Front Air Intakes" at bounding box center [981, 406] width 377 height 18
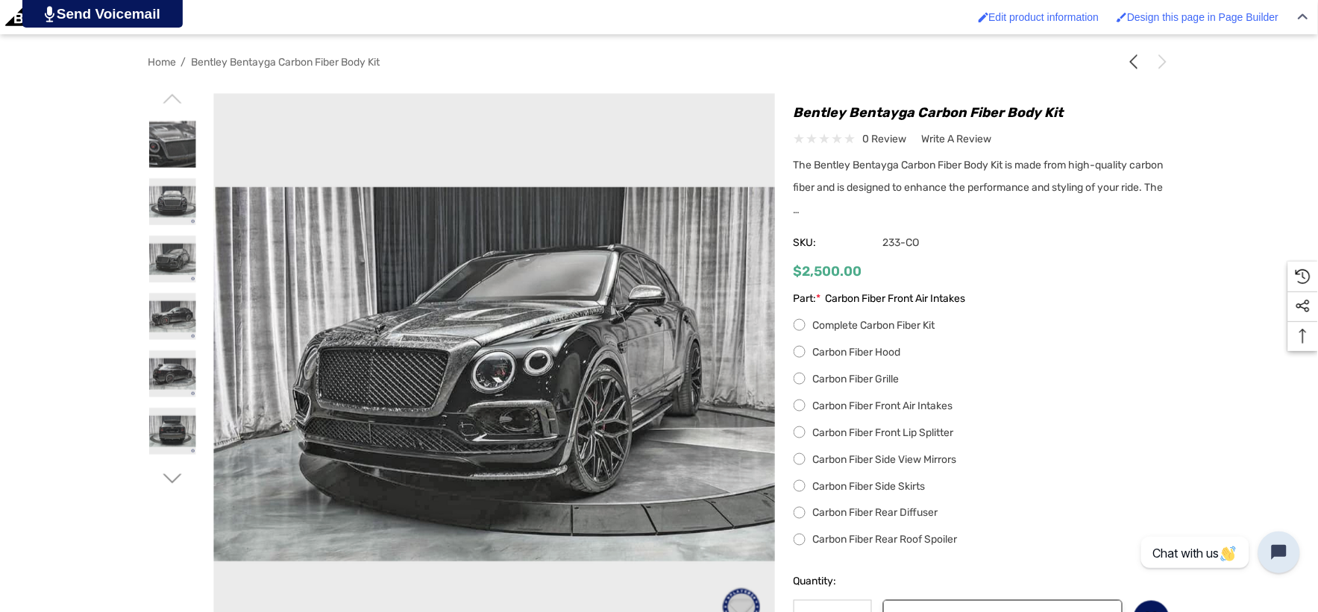
click at [798, 385] on label "Carbon Fiber Grille" at bounding box center [981, 380] width 377 height 18
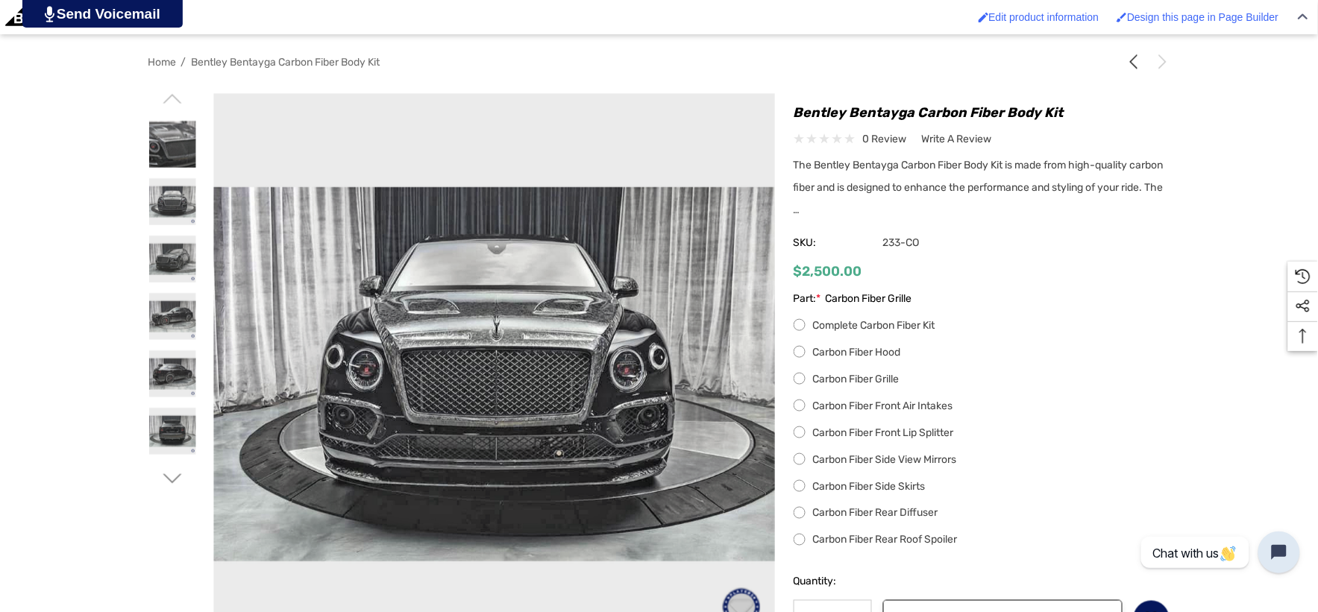
click at [800, 405] on label "Carbon Fiber Front Air Intakes" at bounding box center [981, 406] width 377 height 18
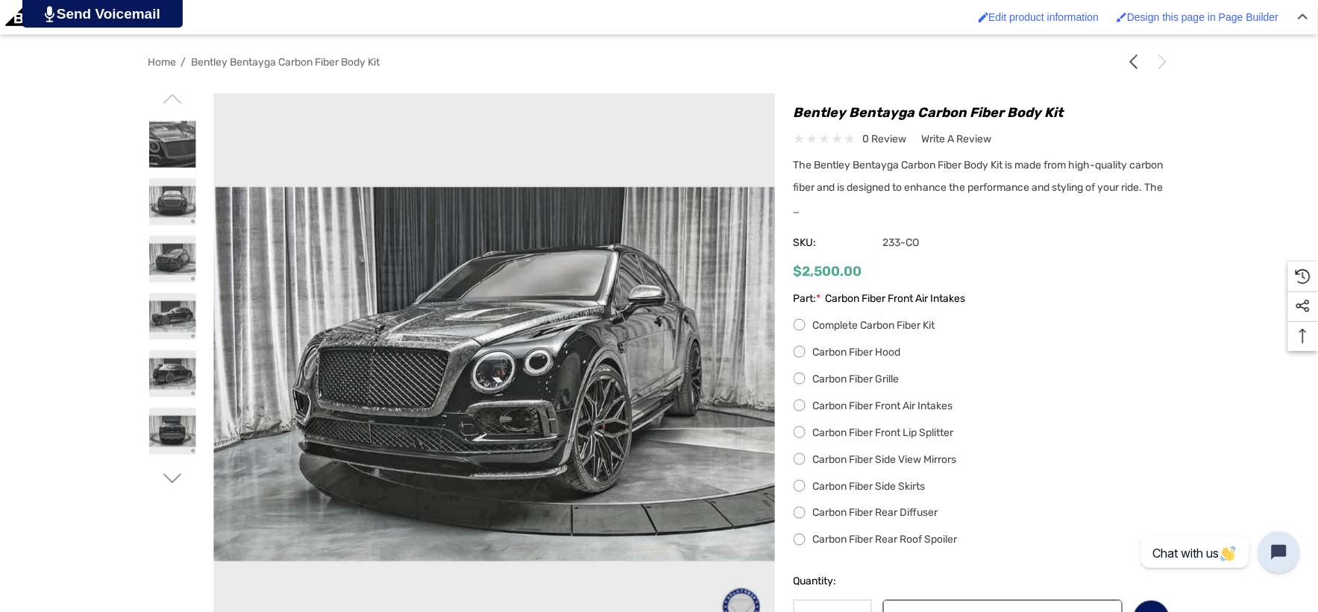
click at [795, 435] on label "Carbon Fiber Front Lip Splitter" at bounding box center [981, 433] width 377 height 18
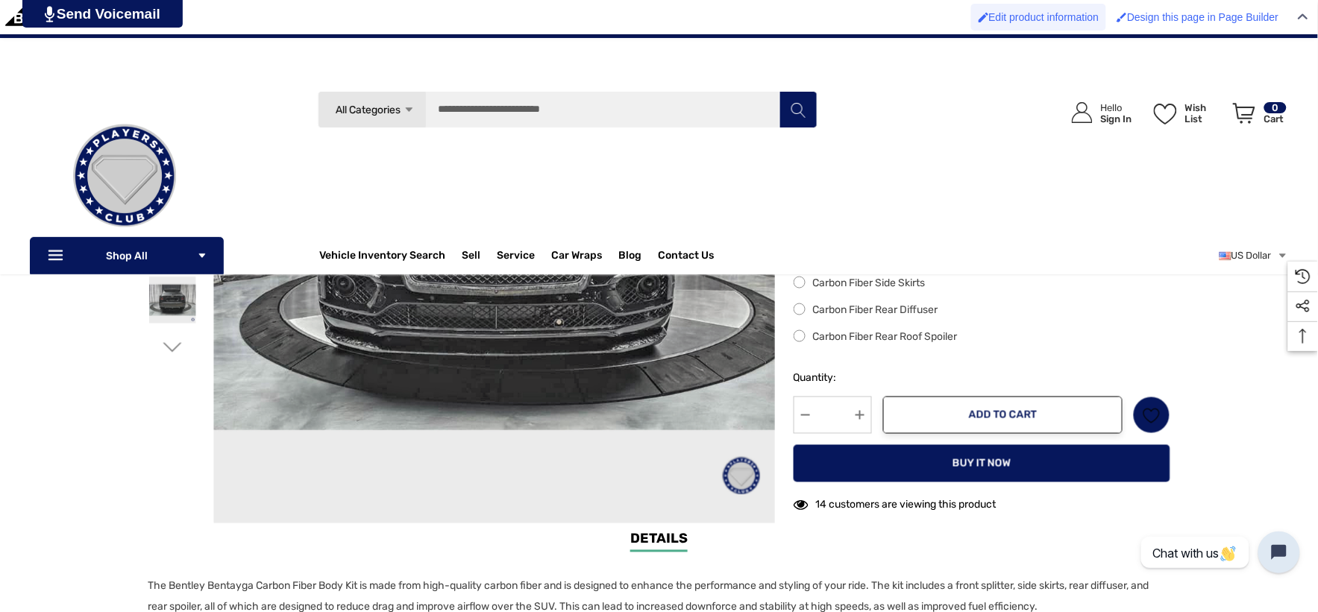
scroll to position [248, 0]
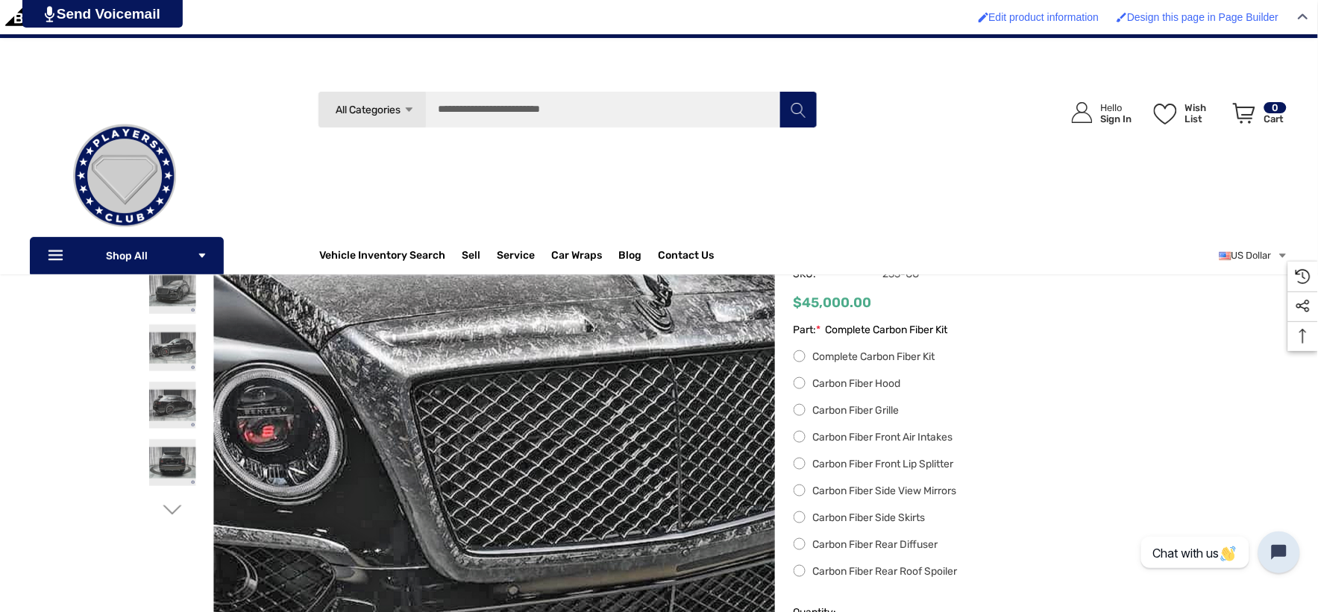
scroll to position [166, 0]
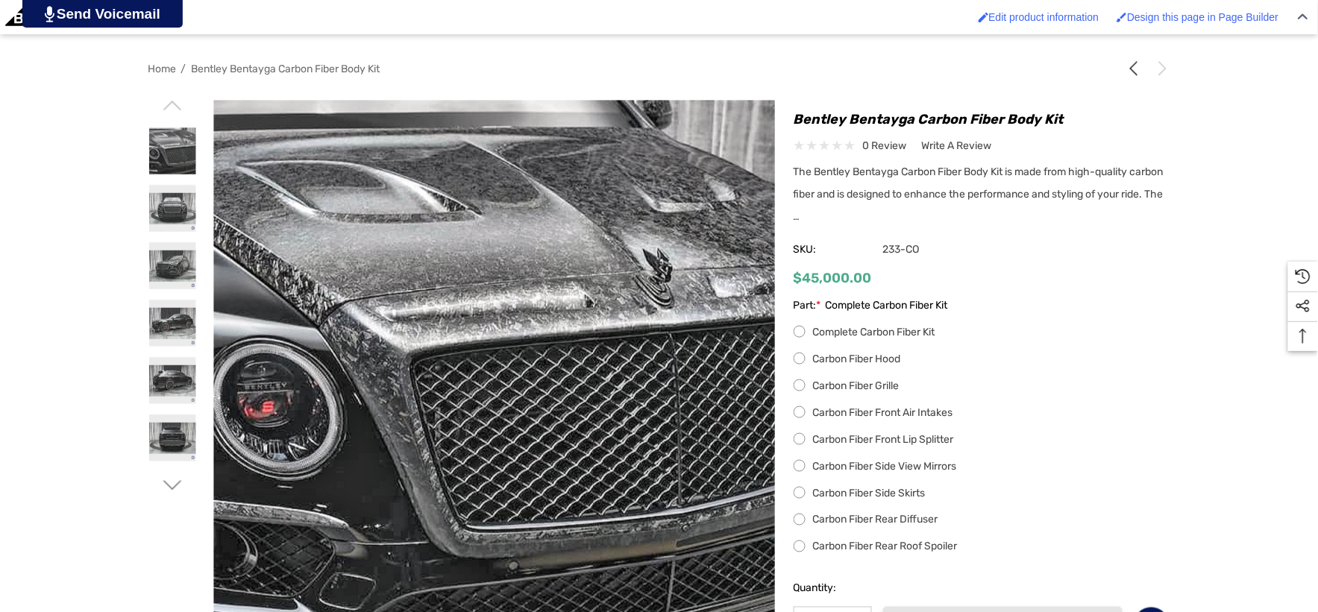
scroll to position [331, 0]
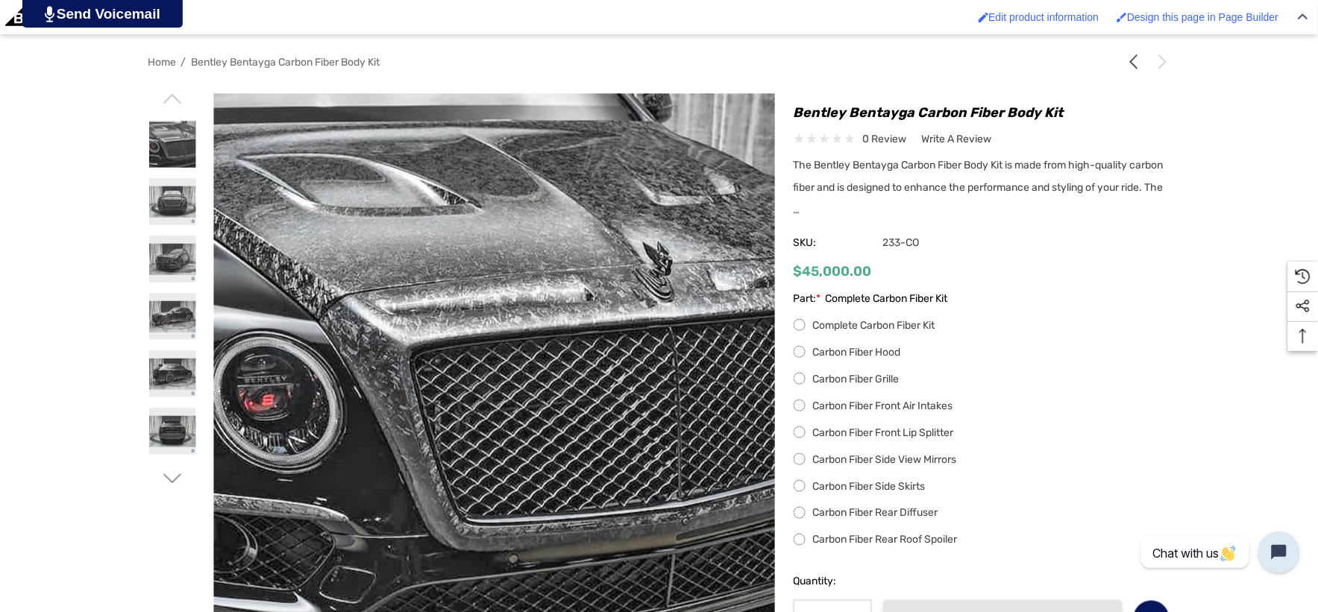
click at [799, 354] on label "Carbon Fiber Hood" at bounding box center [981, 353] width 377 height 18
click at [799, 383] on label "Carbon Fiber Grille" at bounding box center [981, 380] width 377 height 18
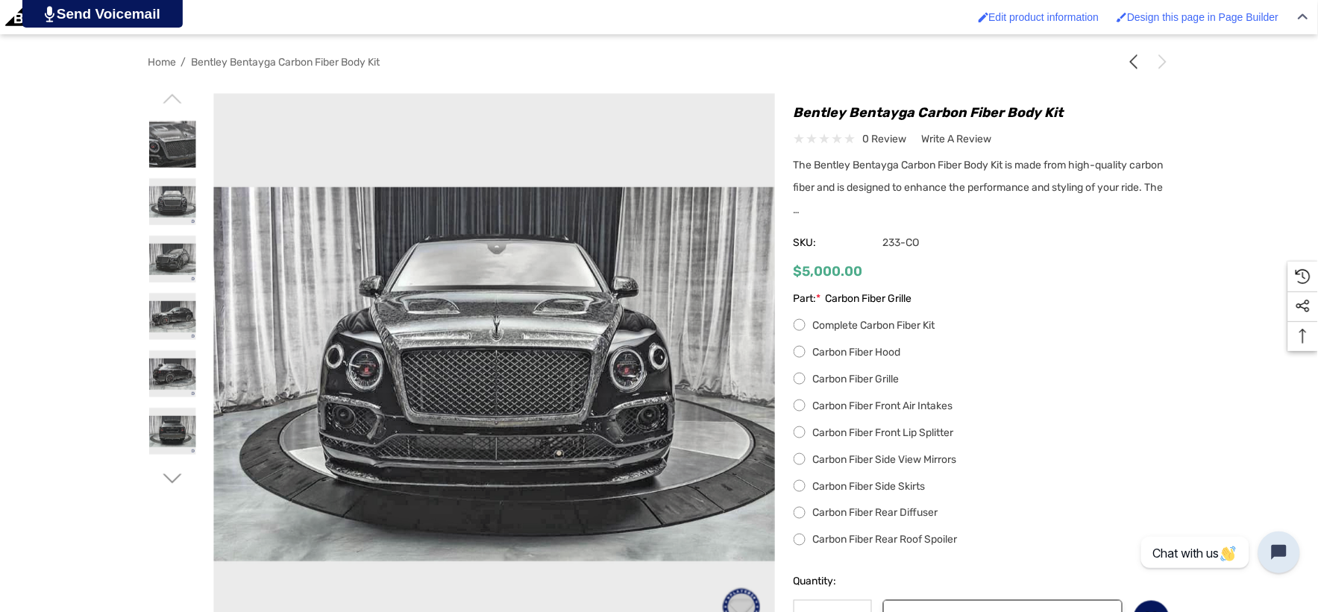
click at [795, 407] on label "Carbon Fiber Front Air Intakes" at bounding box center [981, 406] width 377 height 18
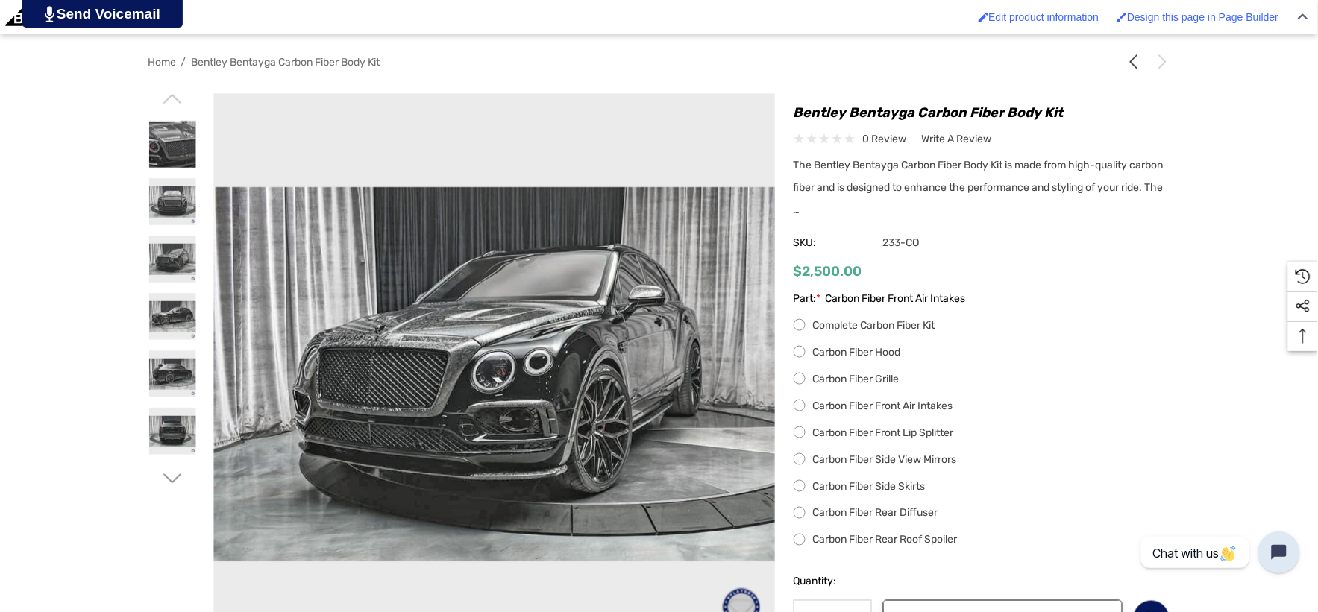
click at [796, 442] on label "Carbon Fiber Front Lip Splitter" at bounding box center [981, 433] width 377 height 18
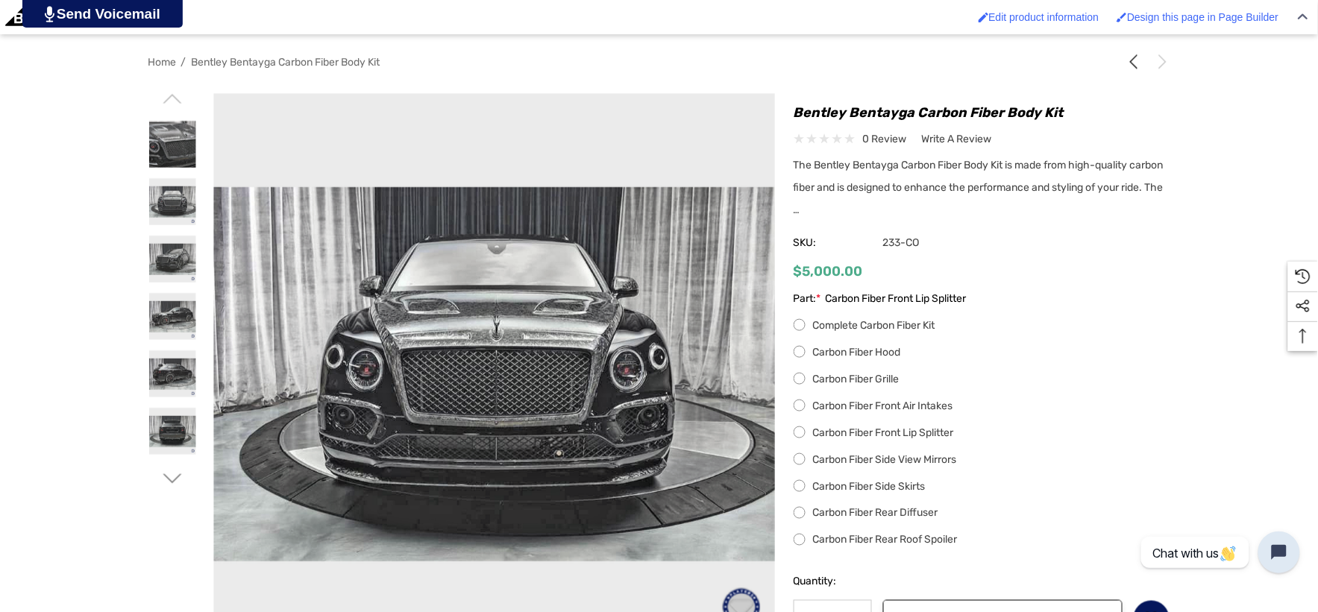
click at [801, 459] on label "Carbon Fiber Side View Mirrors" at bounding box center [981, 460] width 377 height 18
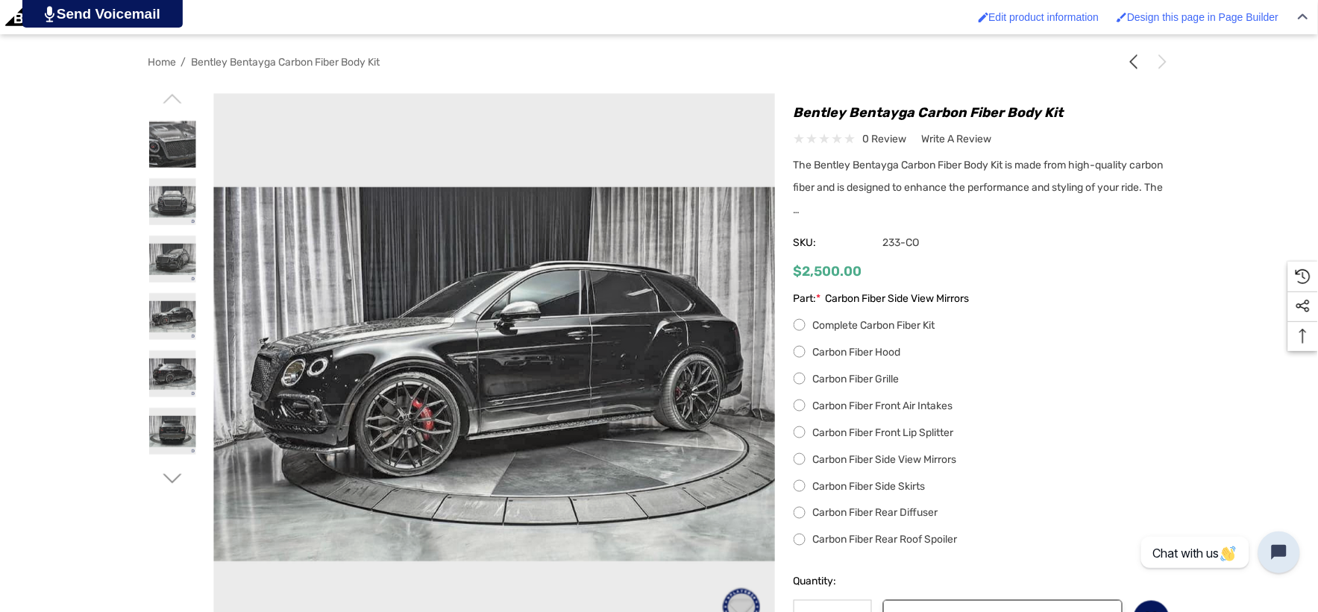
click at [801, 488] on label "Carbon Fiber Side Skirts" at bounding box center [981, 487] width 377 height 18
click at [796, 518] on label "Carbon Fiber Rear Diffuser" at bounding box center [981, 514] width 377 height 18
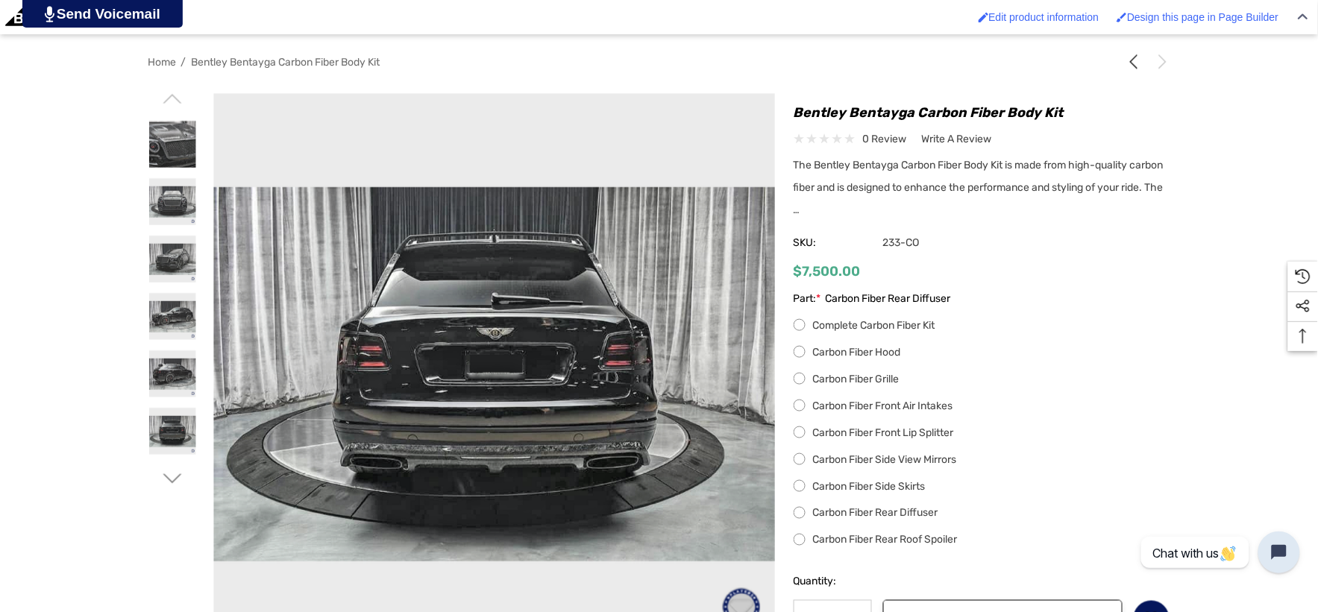
click at [800, 542] on label "Carbon Fiber Rear Roof Spoiler" at bounding box center [981, 541] width 377 height 18
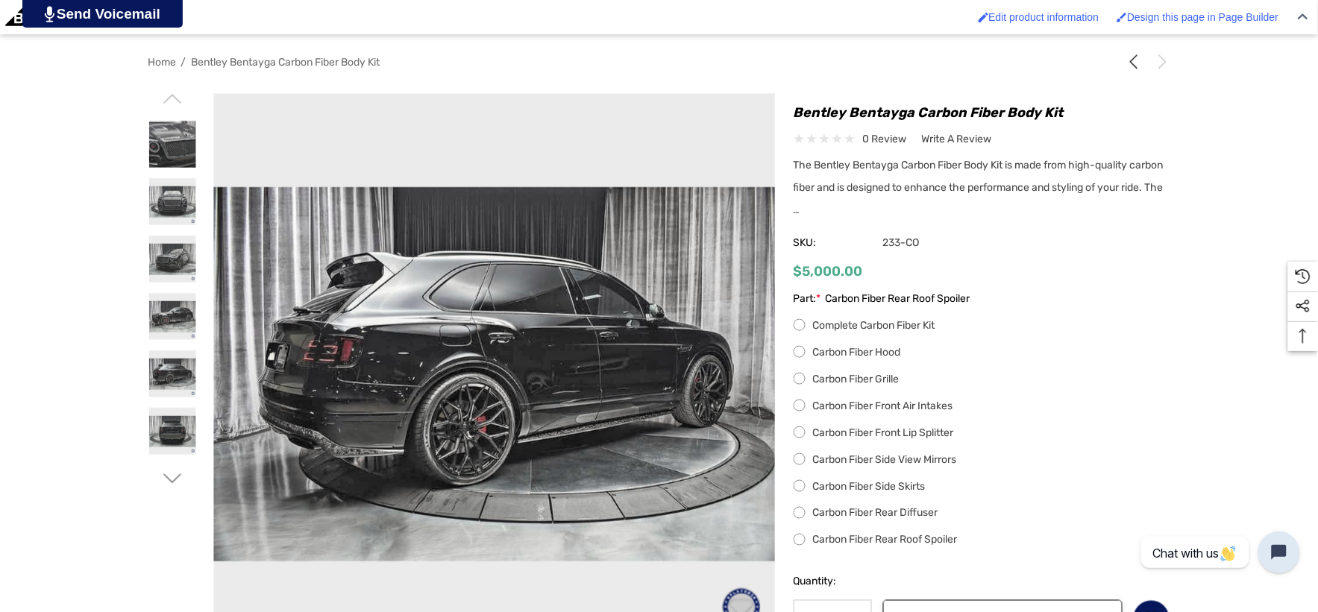
click at [802, 324] on label "Complete Carbon Fiber Kit" at bounding box center [981, 326] width 377 height 18
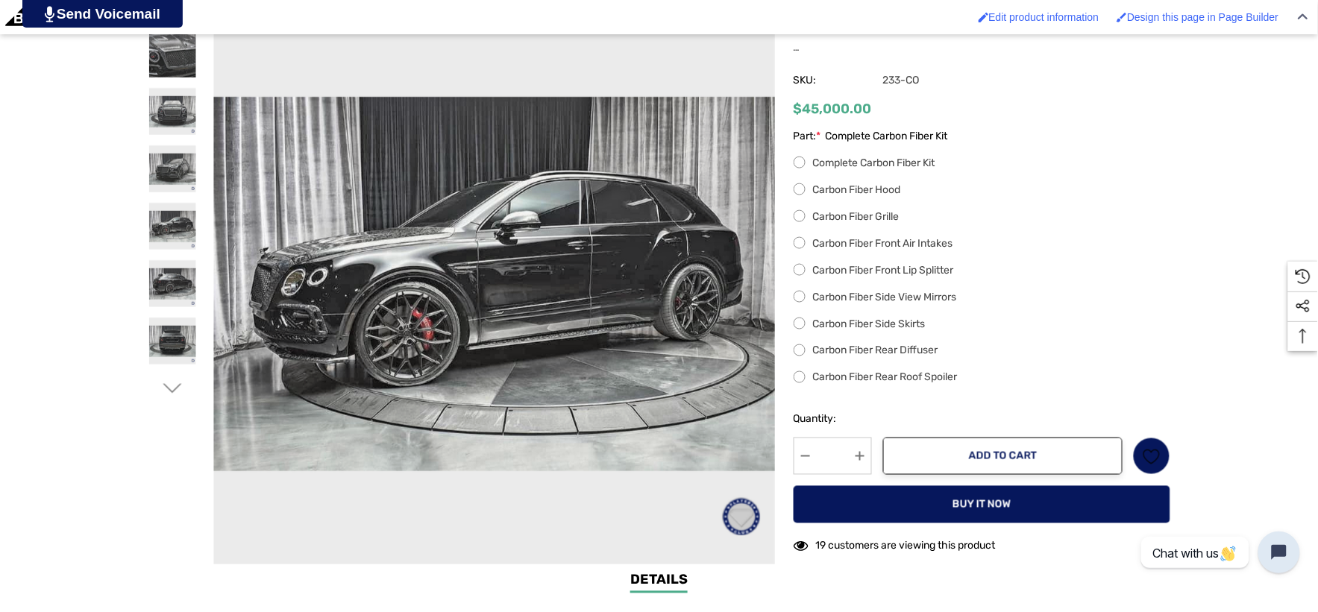
scroll to position [497, 0]
